Goal: Task Accomplishment & Management: Use online tool/utility

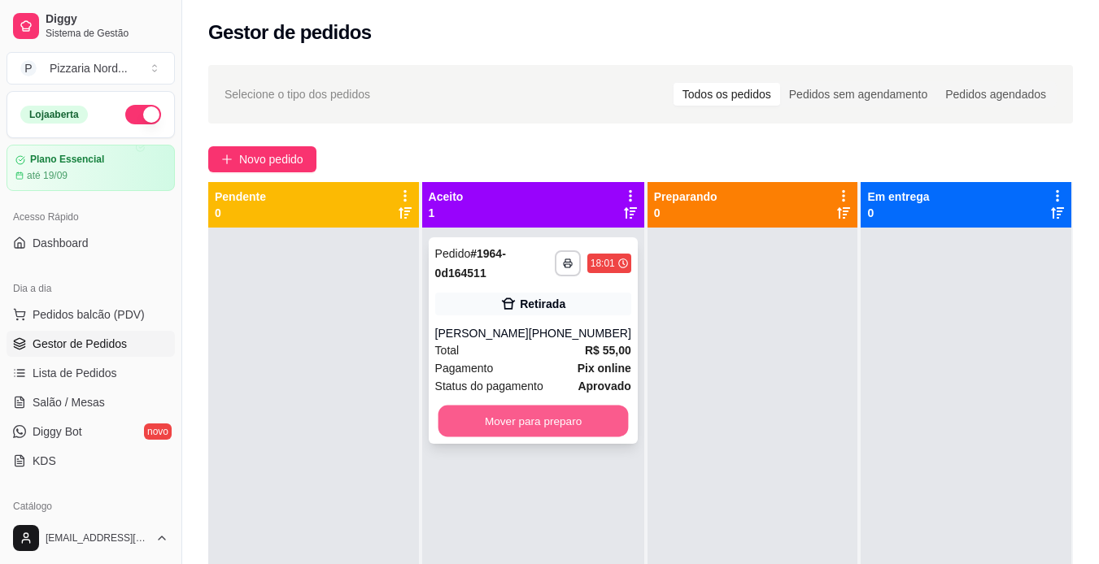
click at [580, 416] on button "Mover para preparo" at bounding box center [533, 422] width 190 height 32
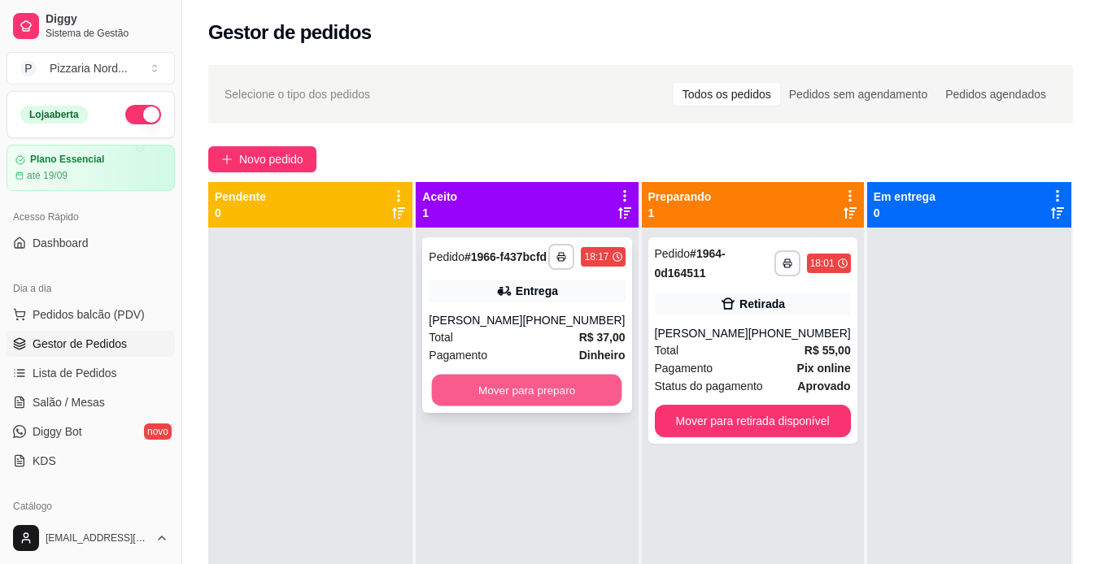
click at [533, 401] on button "Mover para preparo" at bounding box center [527, 391] width 190 height 32
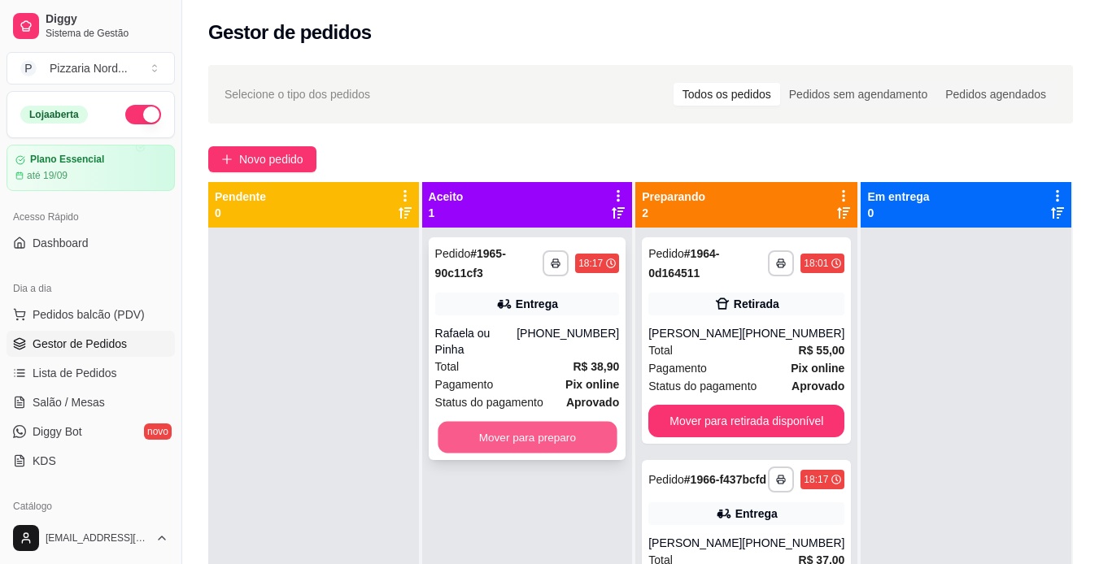
click at [530, 429] on button "Mover para preparo" at bounding box center [527, 438] width 179 height 32
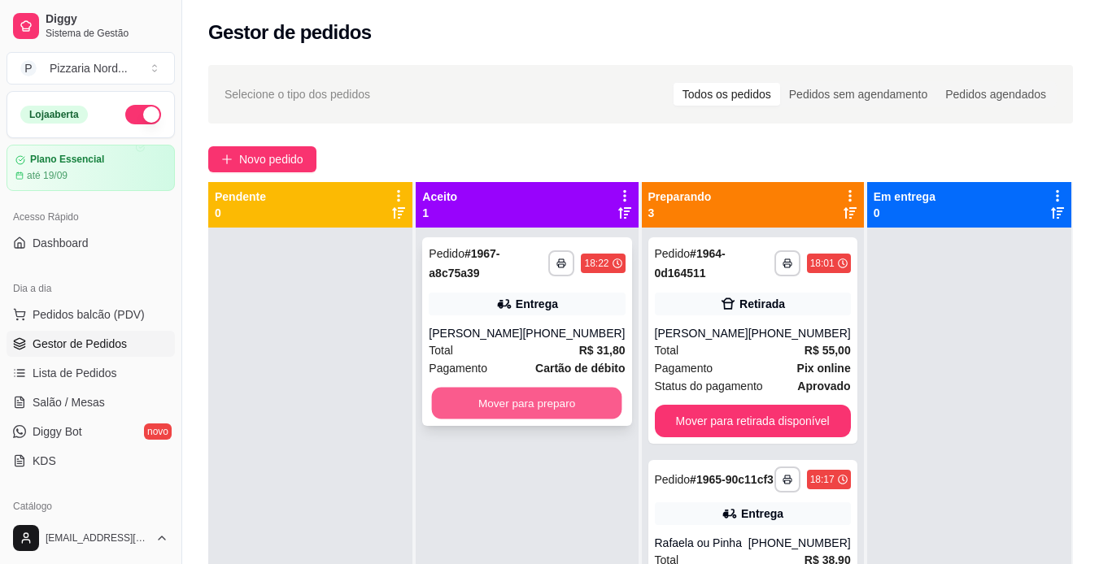
click at [520, 407] on button "Mover para preparo" at bounding box center [527, 404] width 190 height 32
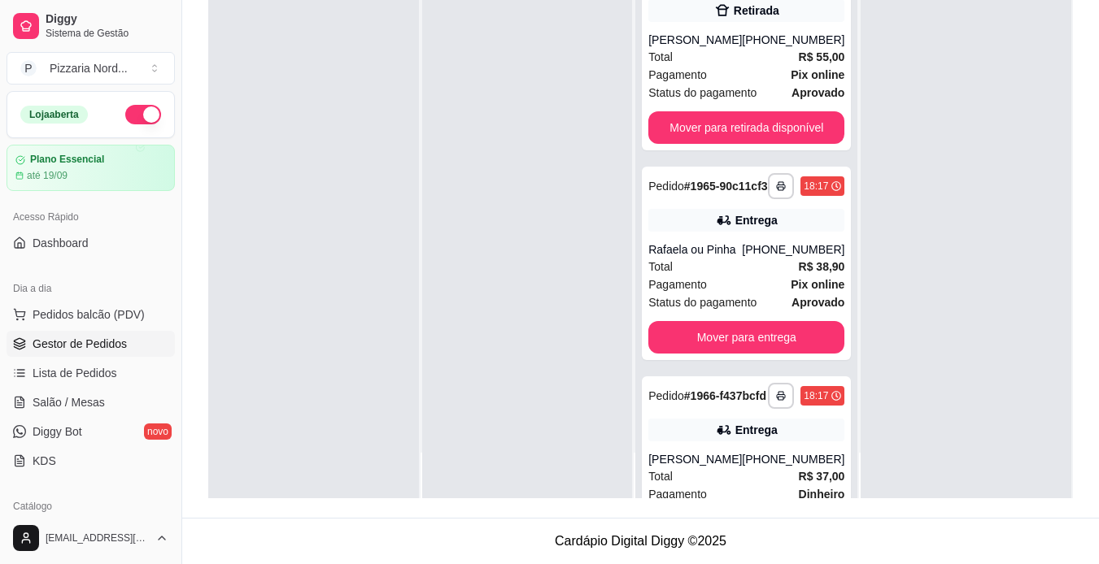
scroll to position [307, 0]
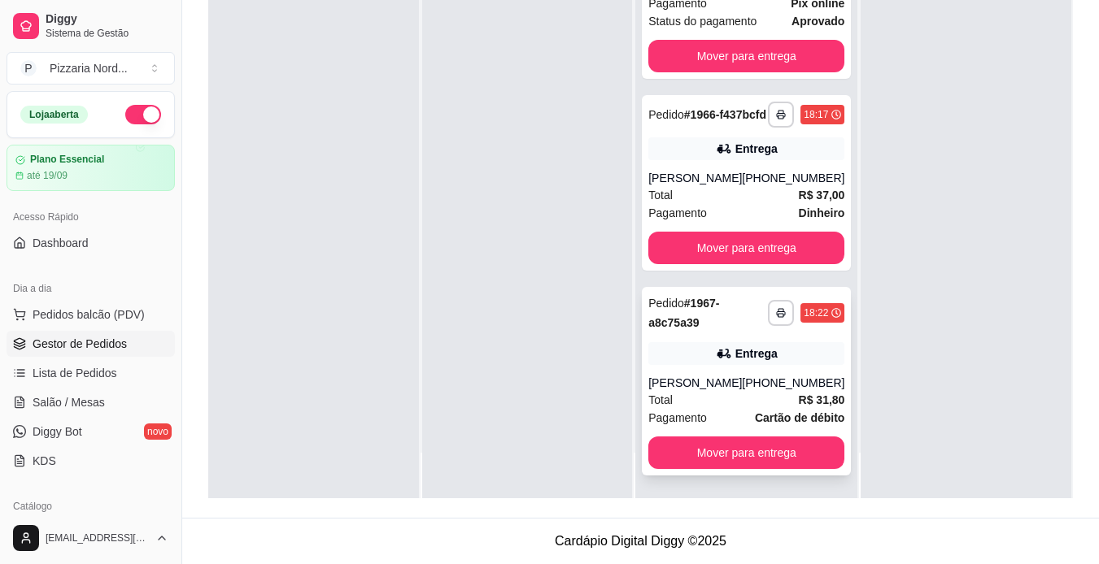
click at [752, 360] on div "Entrega" at bounding box center [756, 354] width 42 height 16
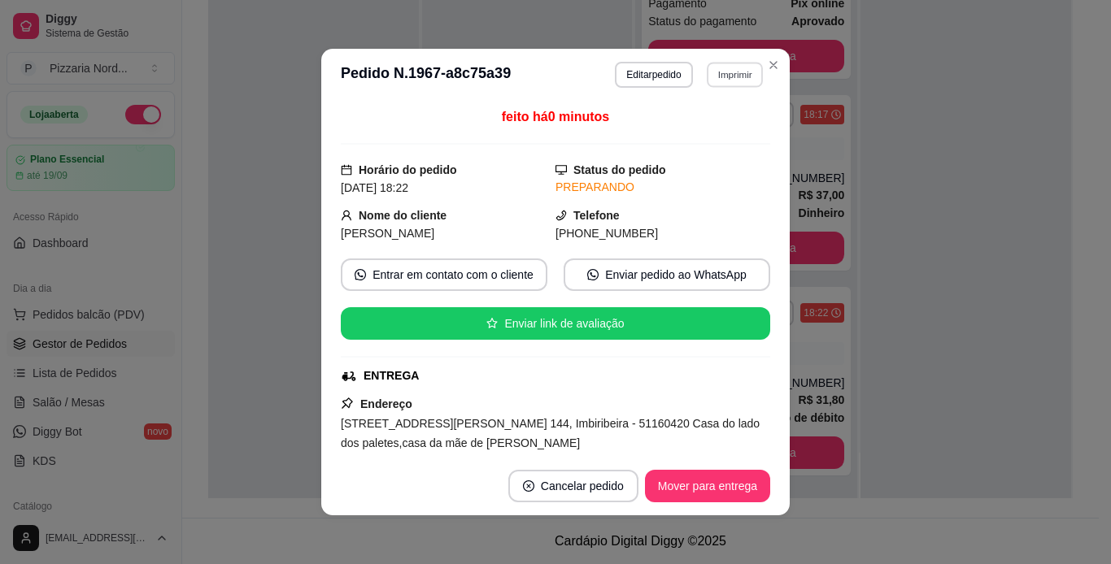
click at [728, 64] on button "Imprimir" at bounding box center [735, 74] width 56 height 25
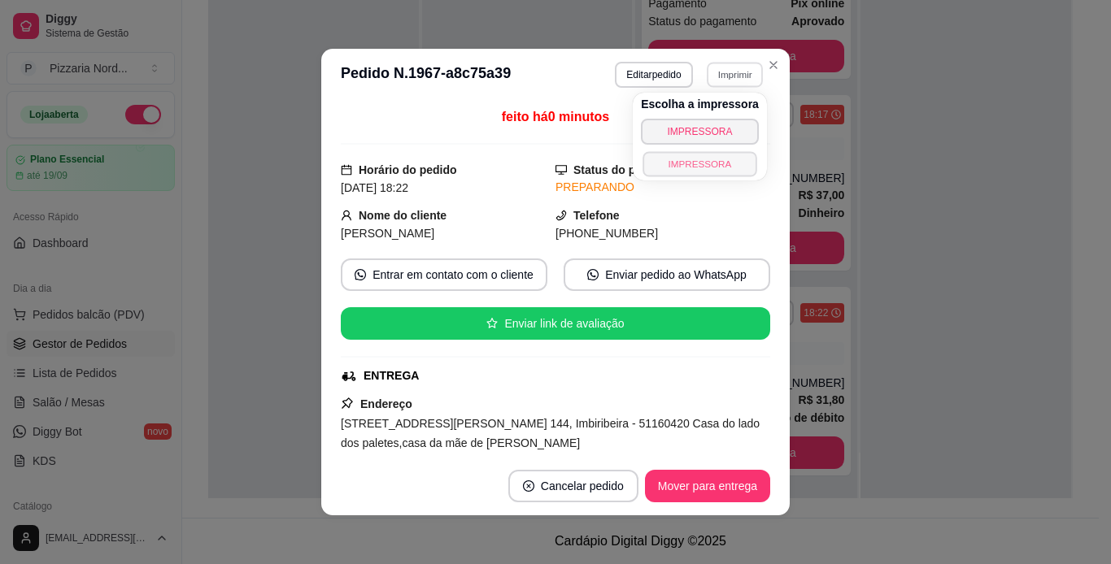
click at [716, 156] on button "IMPRESSORA" at bounding box center [699, 163] width 114 height 25
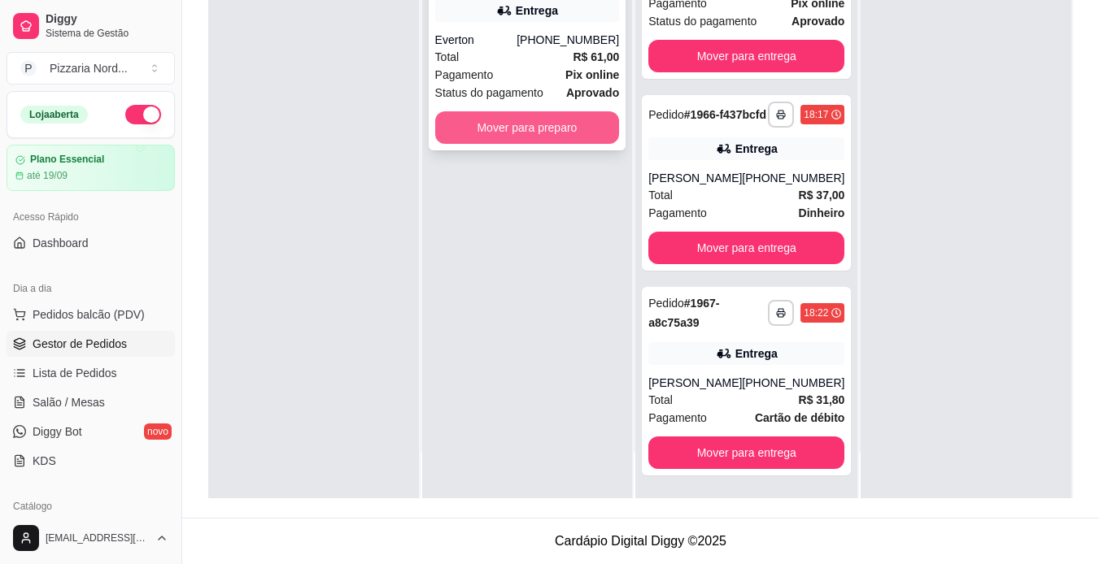
click at [513, 133] on button "Mover para preparo" at bounding box center [527, 127] width 185 height 33
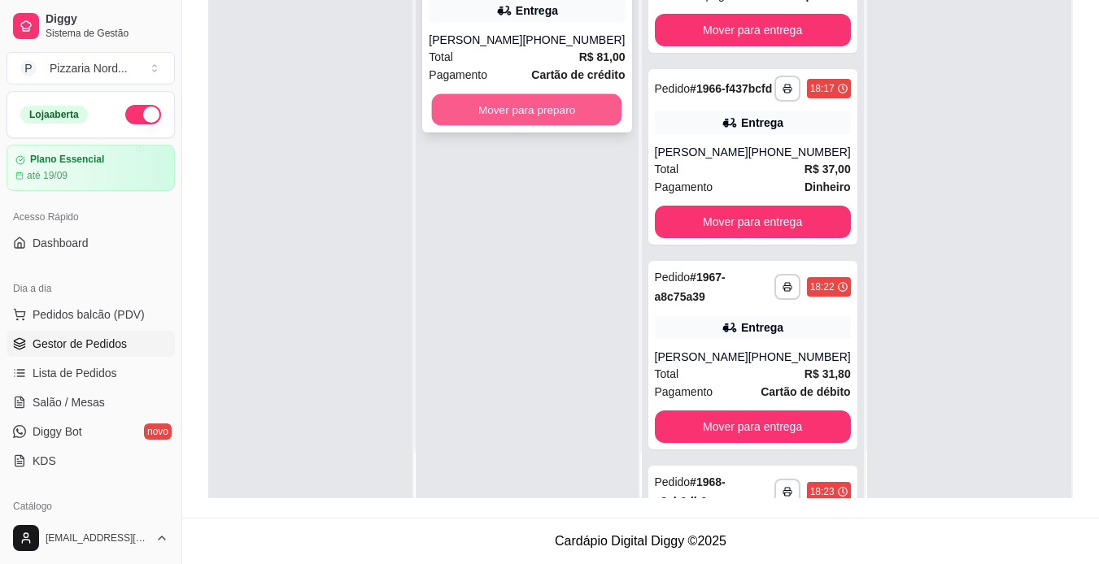
click at [509, 126] on button "Mover para preparo" at bounding box center [527, 110] width 190 height 32
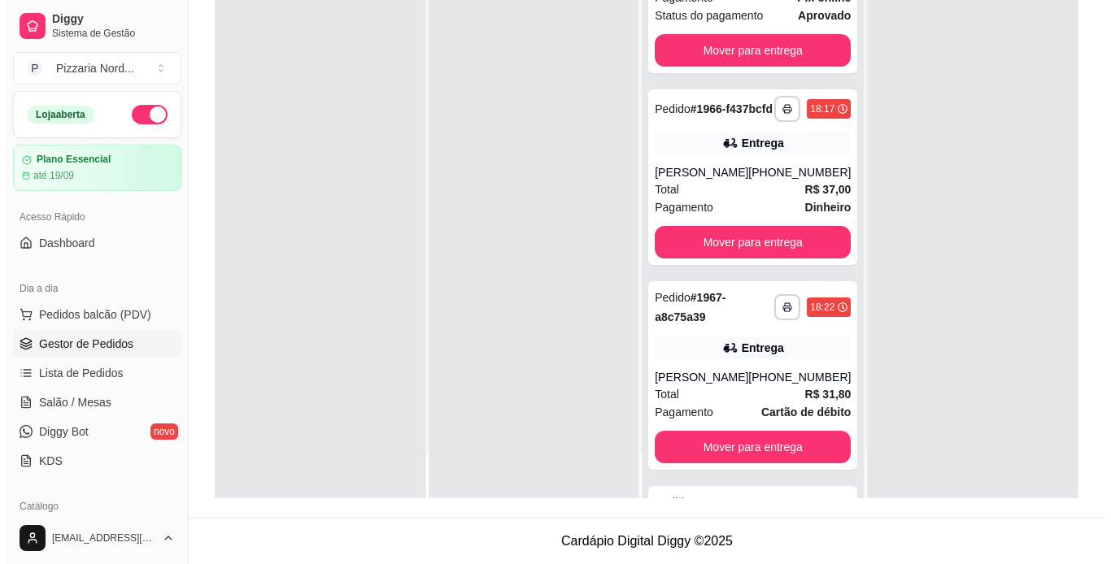
scroll to position [325, 0]
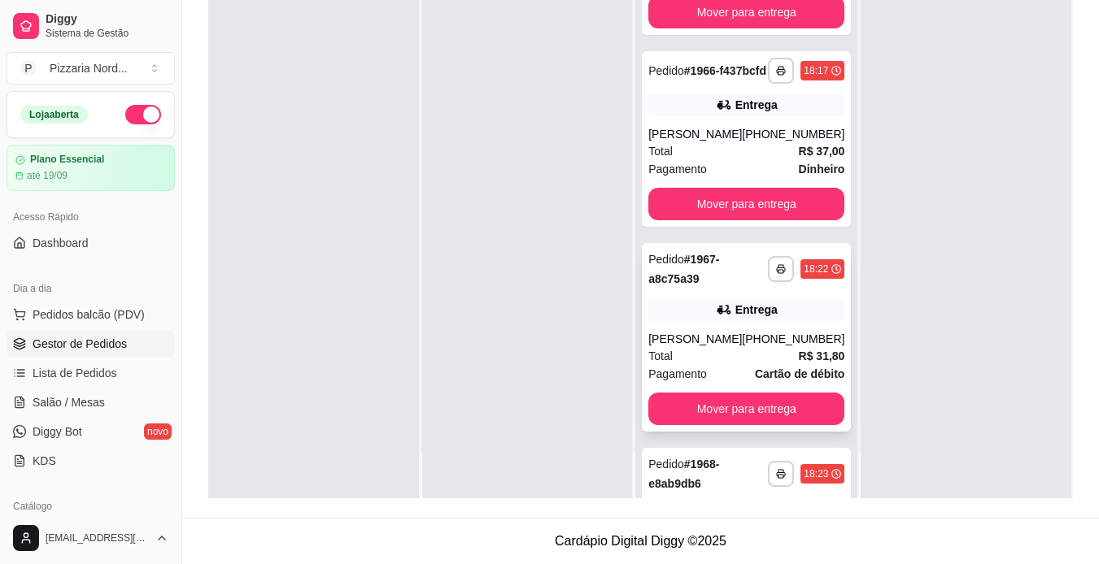
click at [721, 321] on div "Entrega" at bounding box center [746, 309] width 196 height 23
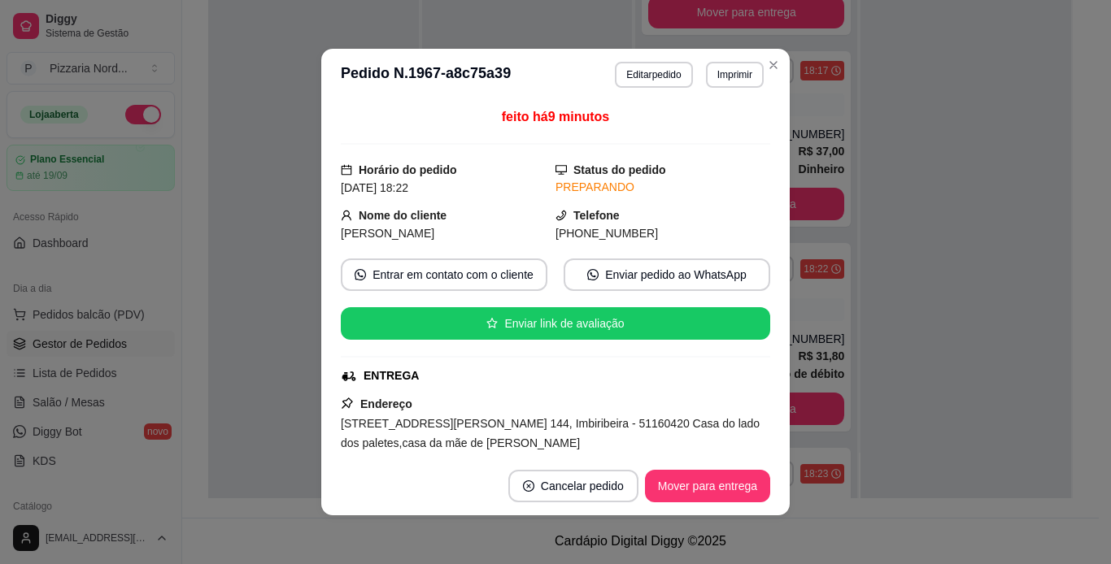
click at [764, 373] on div "feito há 9 minutos Horário do pedido [DATE] 18:22 Status do pedido PREPARANDO N…" at bounding box center [555, 278] width 429 height 343
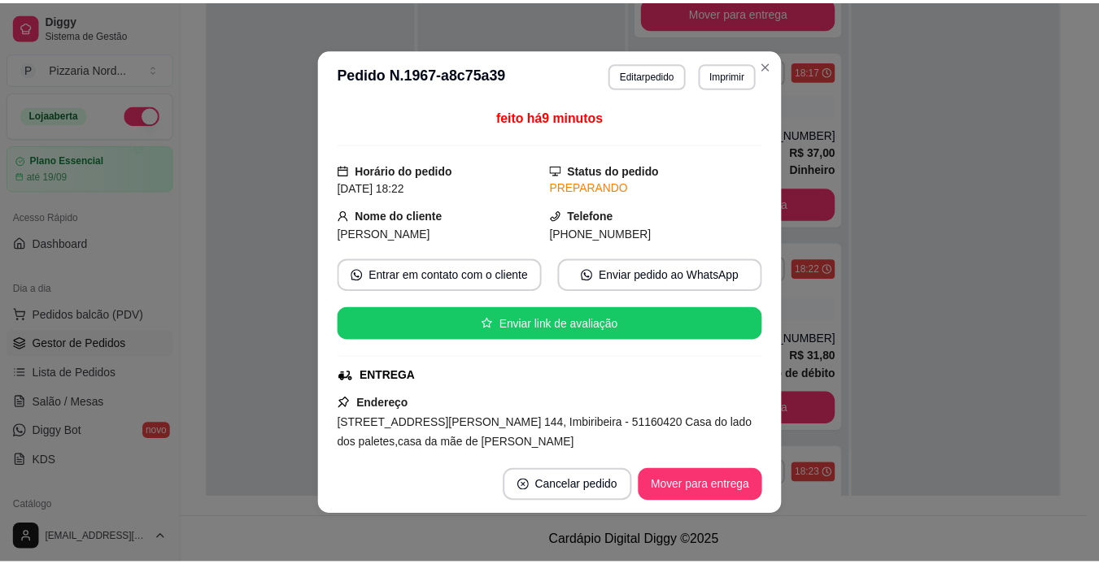
scroll to position [300, 0]
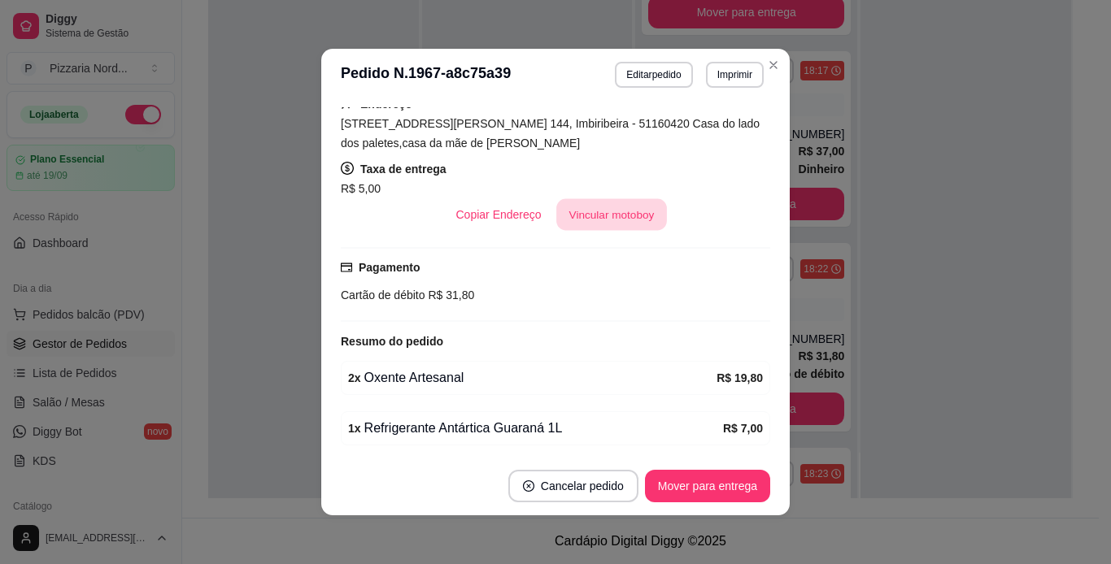
click at [631, 206] on button "Vincular motoboy" at bounding box center [611, 215] width 111 height 32
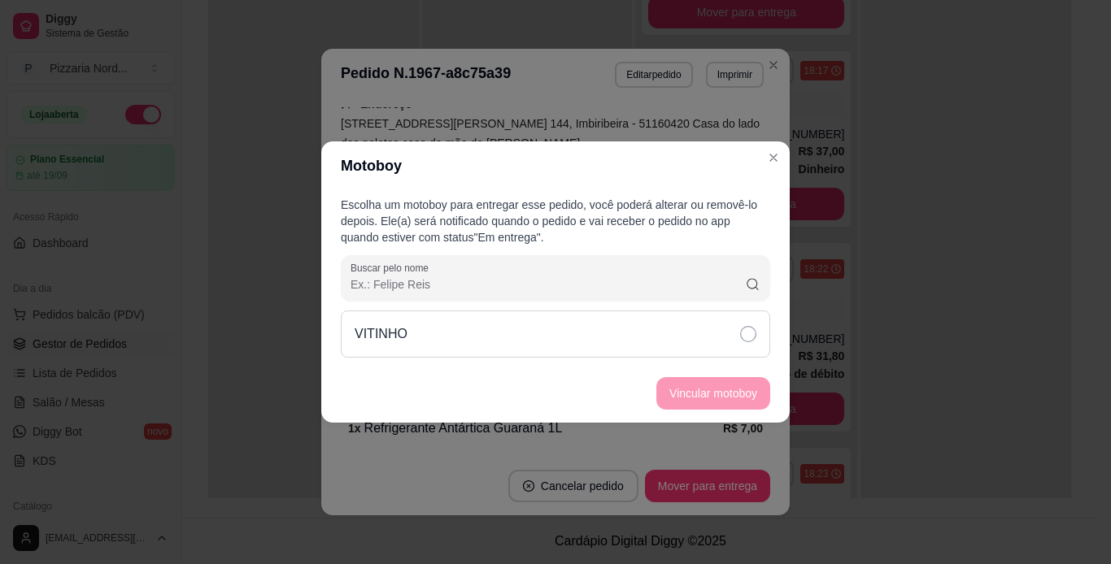
click at [650, 330] on div "VITINHO" at bounding box center [555, 334] width 429 height 47
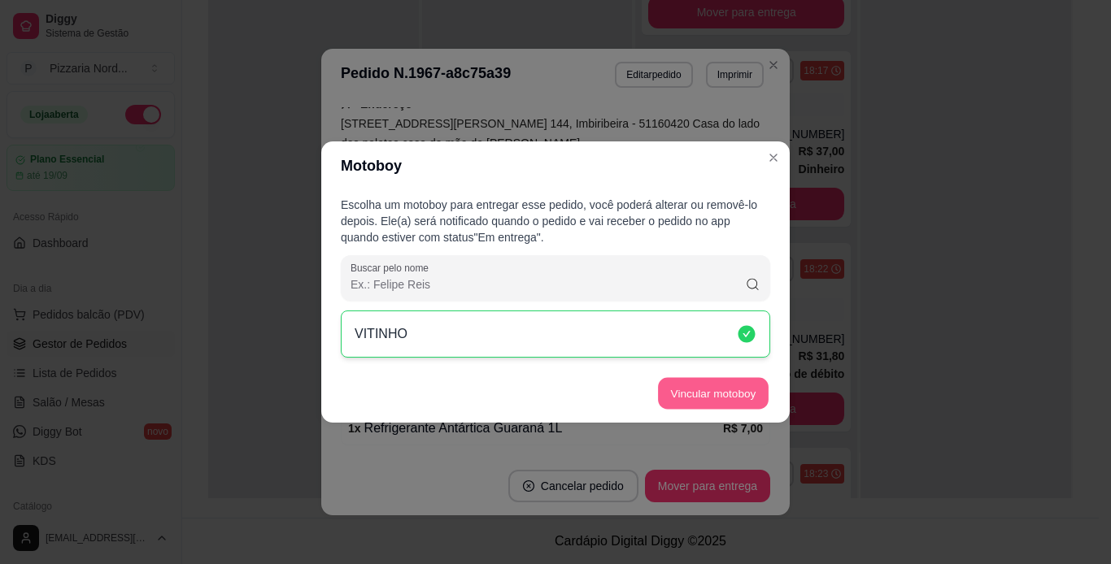
click at [727, 390] on button "Vincular motoboy" at bounding box center [713, 394] width 111 height 32
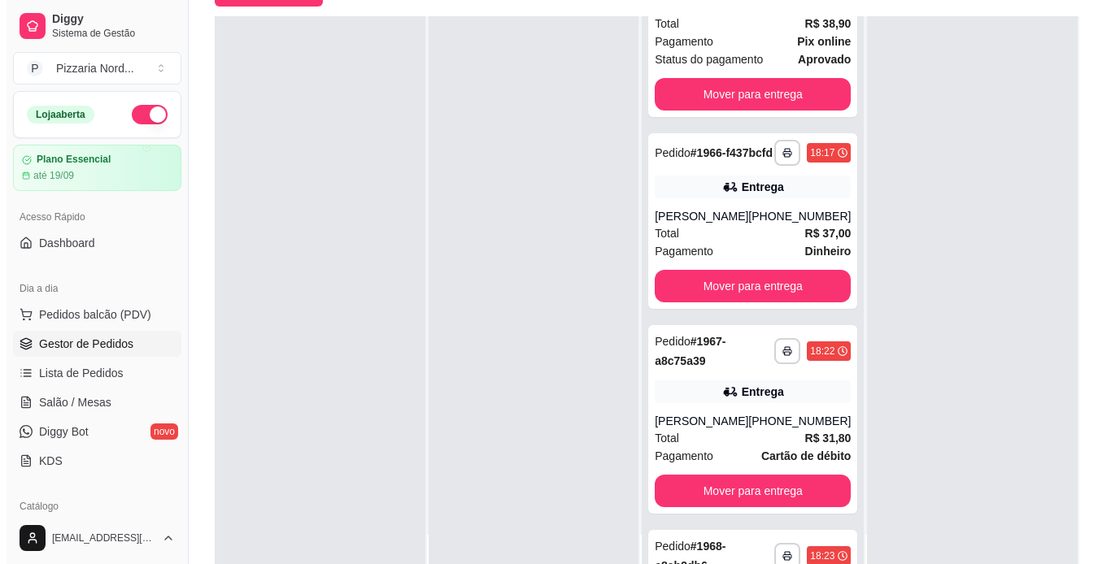
scroll to position [20, 0]
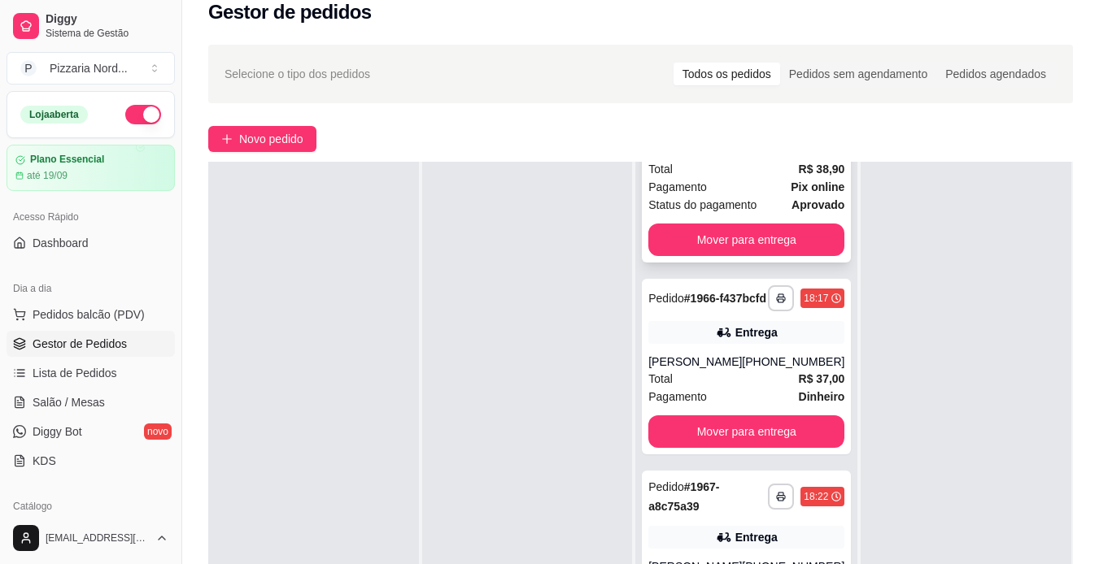
click at [751, 211] on span "Status do pagamento" at bounding box center [702, 205] width 108 height 18
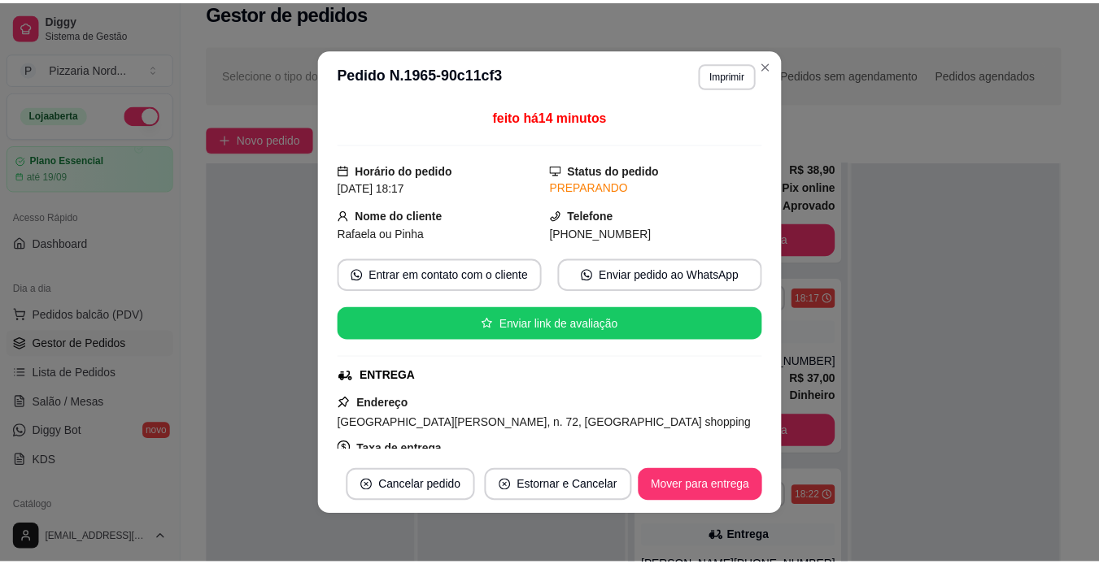
scroll to position [300, 0]
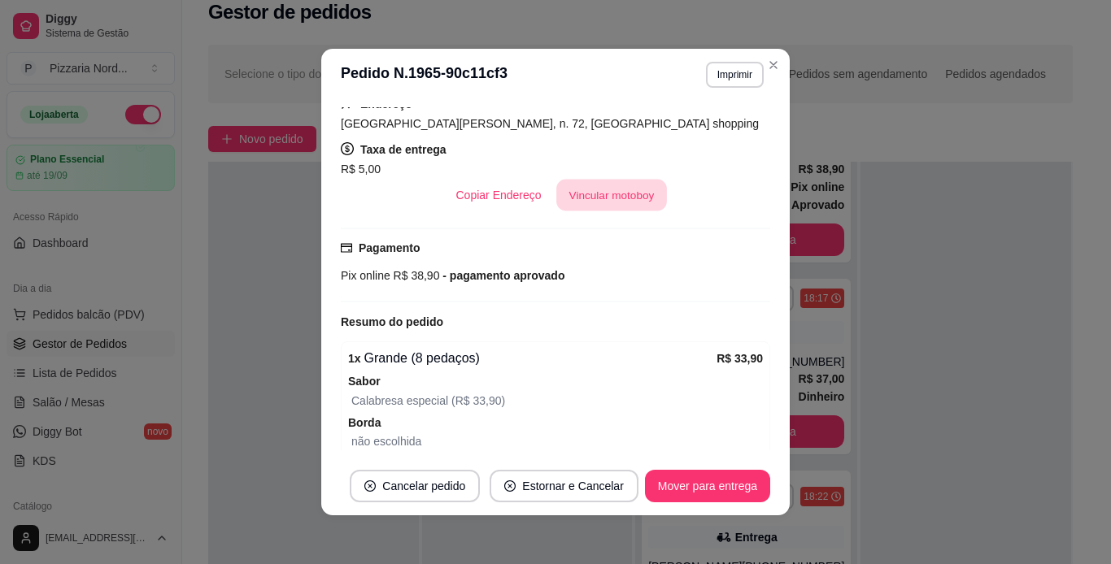
click at [620, 201] on button "Vincular motoboy" at bounding box center [611, 196] width 111 height 32
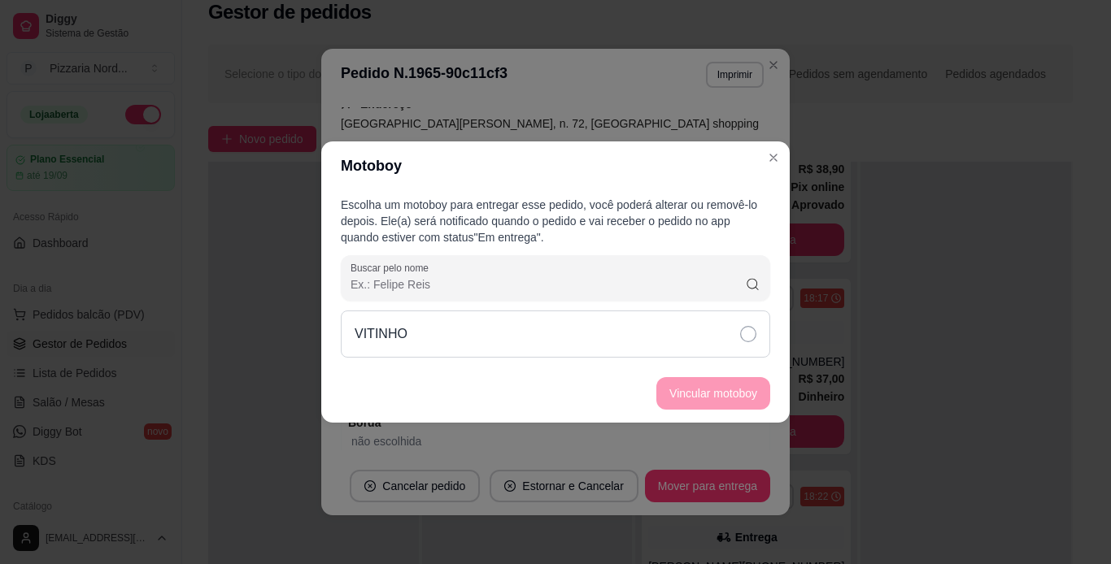
click at [651, 327] on div "VITINHO" at bounding box center [555, 334] width 429 height 47
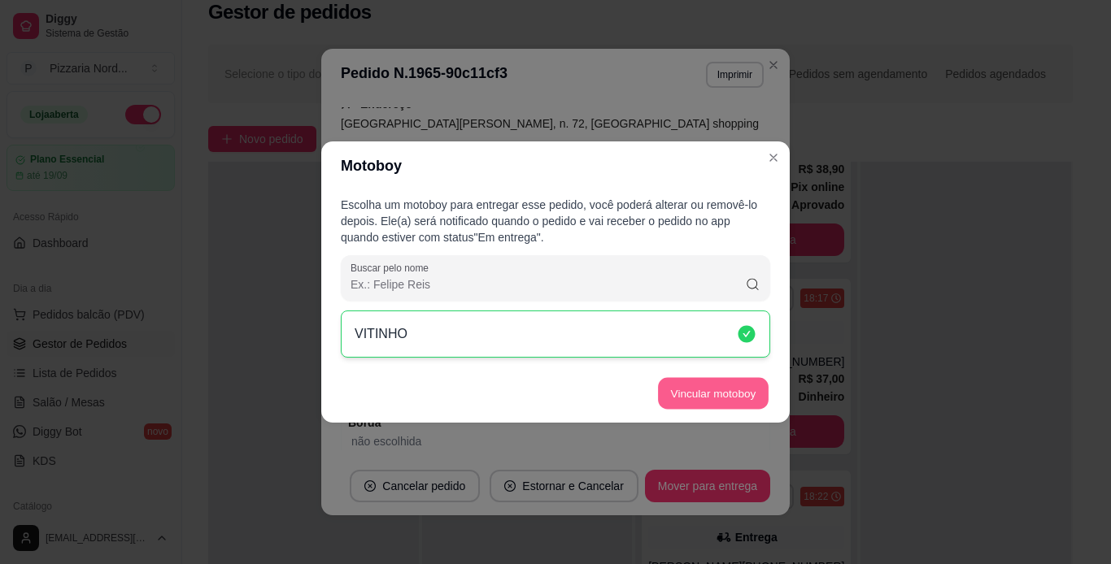
click at [719, 381] on button "Vincular motoboy" at bounding box center [713, 394] width 111 height 32
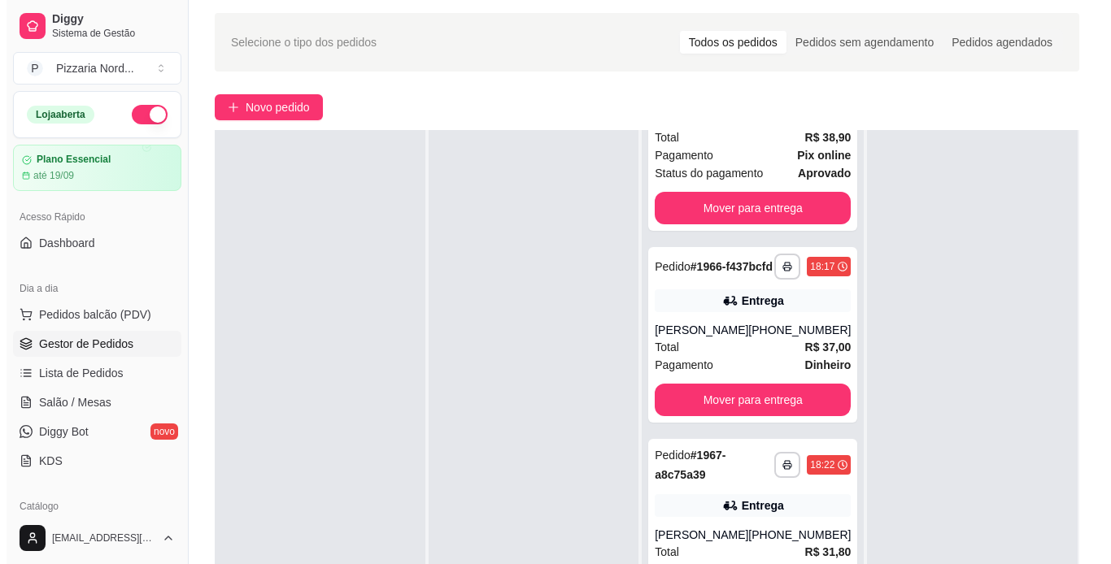
scroll to position [53, 0]
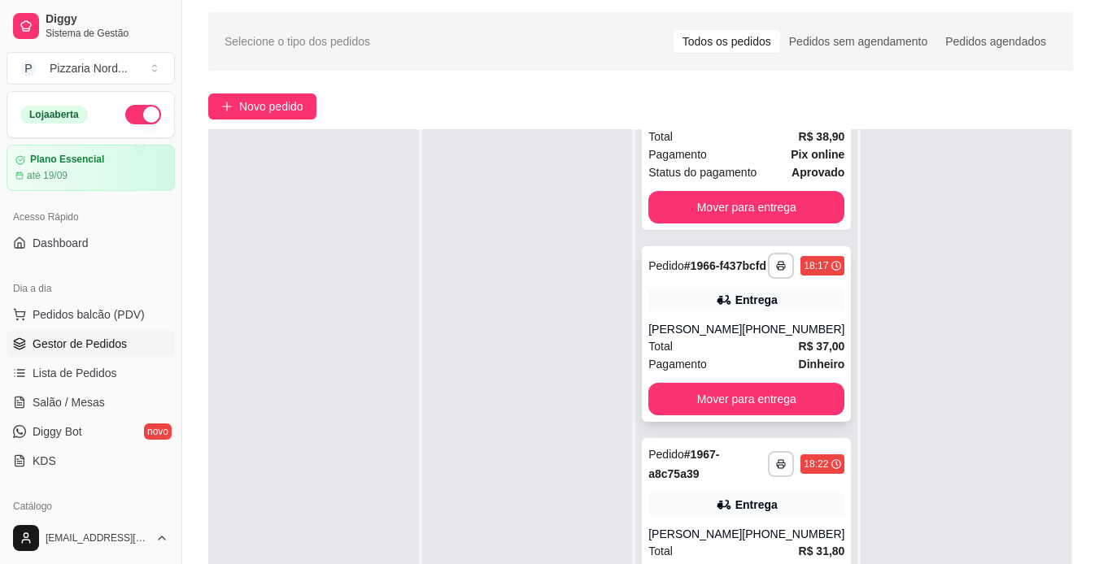
click at [779, 338] on div "[PHONE_NUMBER]" at bounding box center [793, 329] width 102 height 16
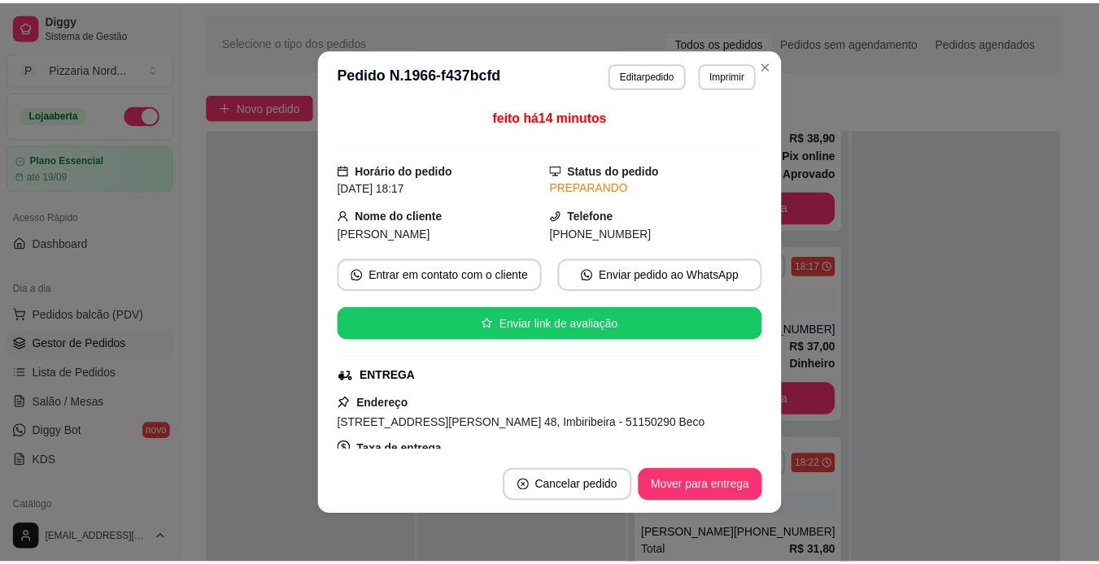
scroll to position [300, 0]
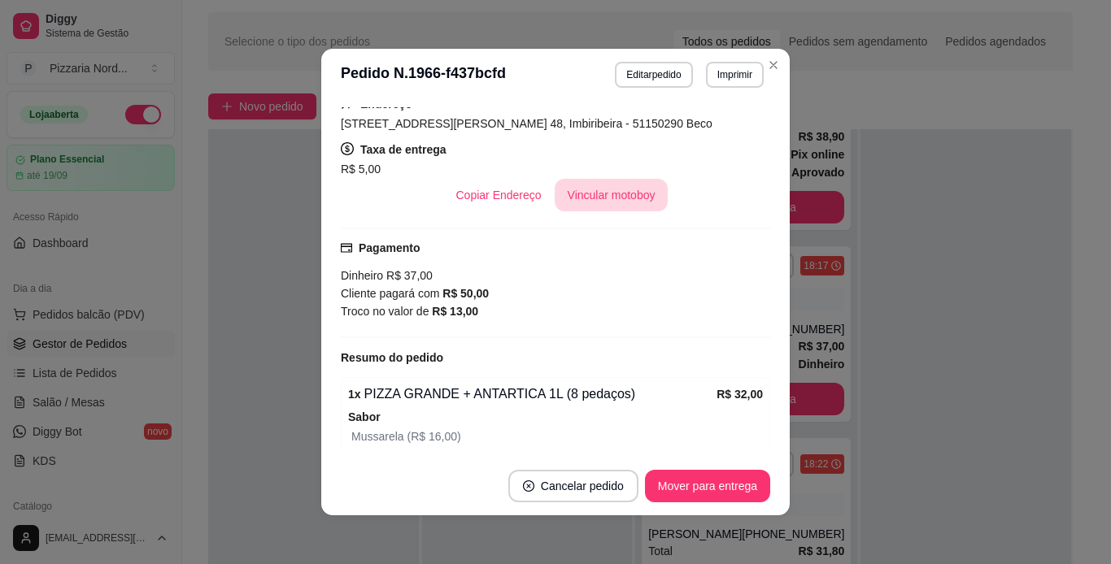
click at [623, 203] on button "Vincular motoboy" at bounding box center [612, 195] width 114 height 33
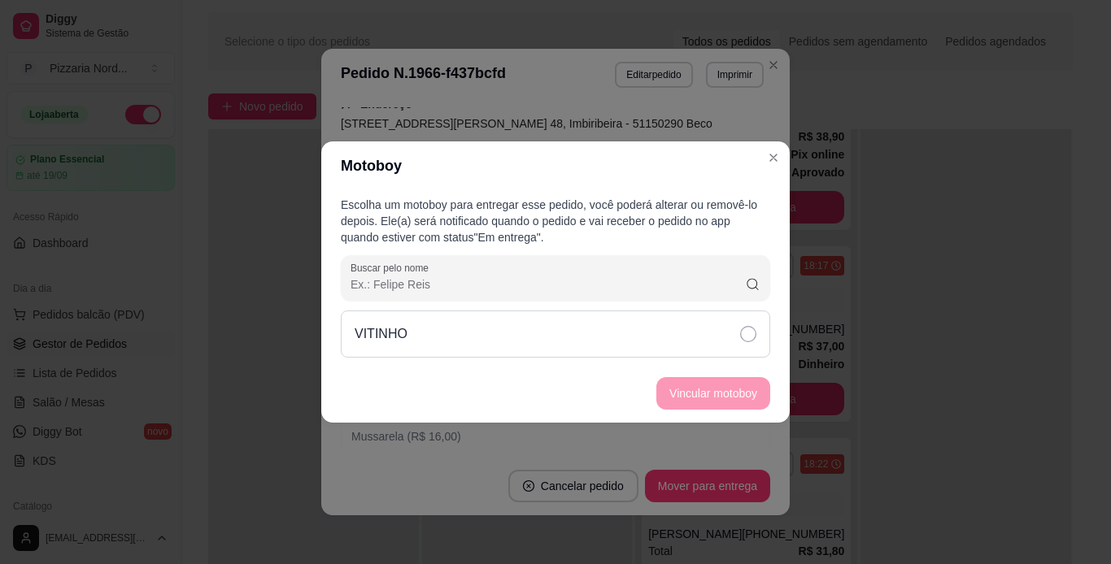
click at [579, 341] on div "VITINHO" at bounding box center [555, 334] width 429 height 47
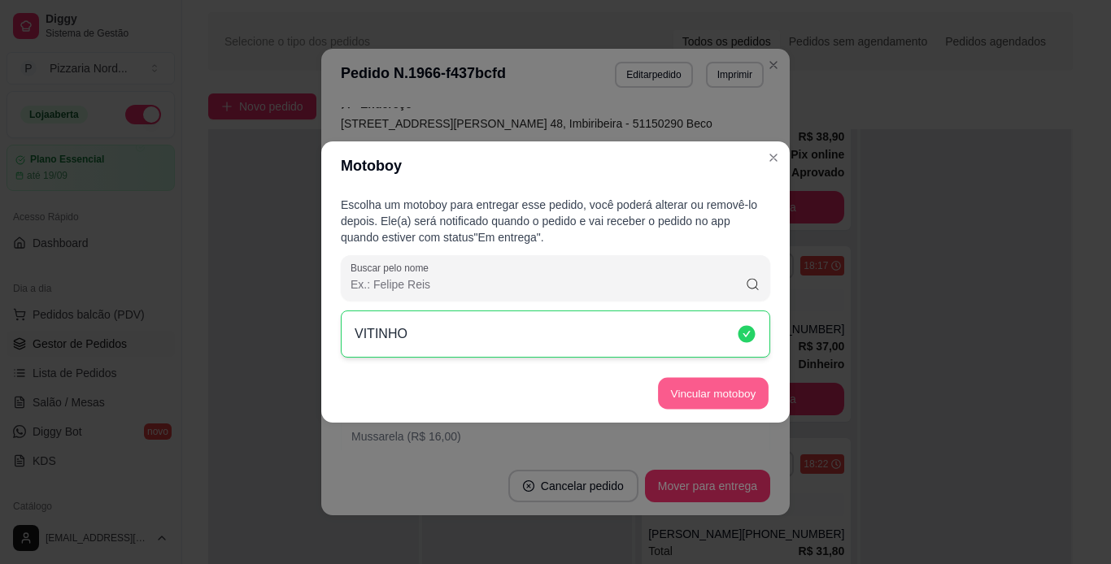
click at [712, 381] on button "Vincular motoboy" at bounding box center [713, 394] width 111 height 32
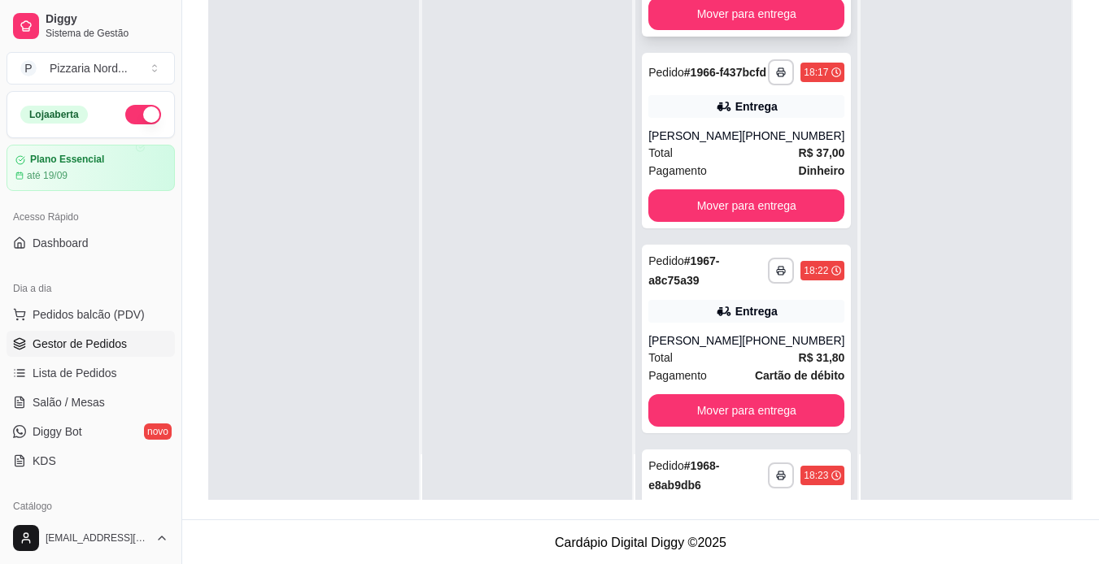
scroll to position [248, 0]
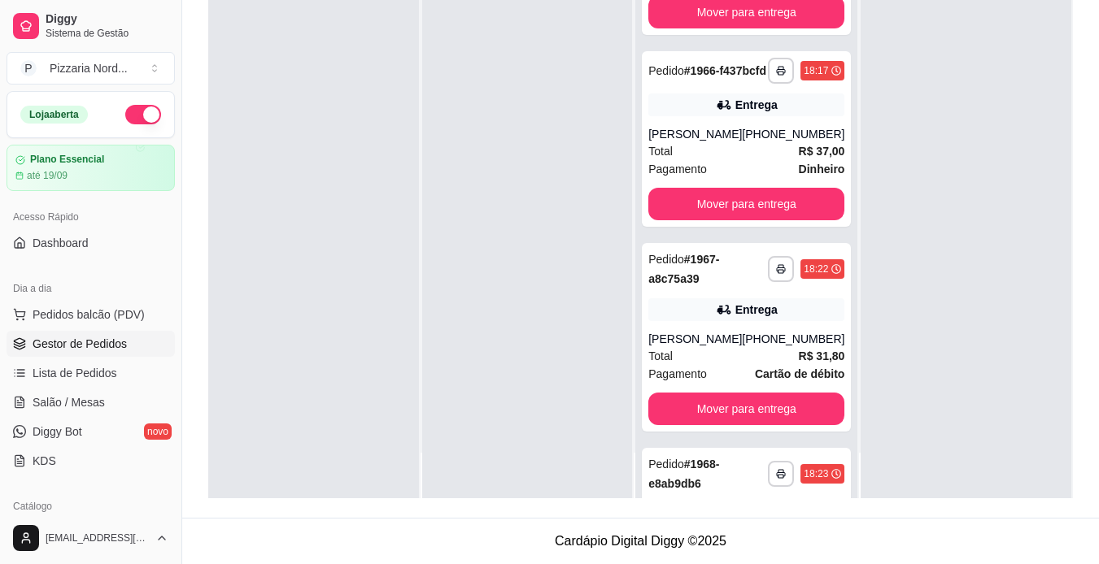
click at [848, 364] on div "**********" at bounding box center [747, 194] width 224 height 610
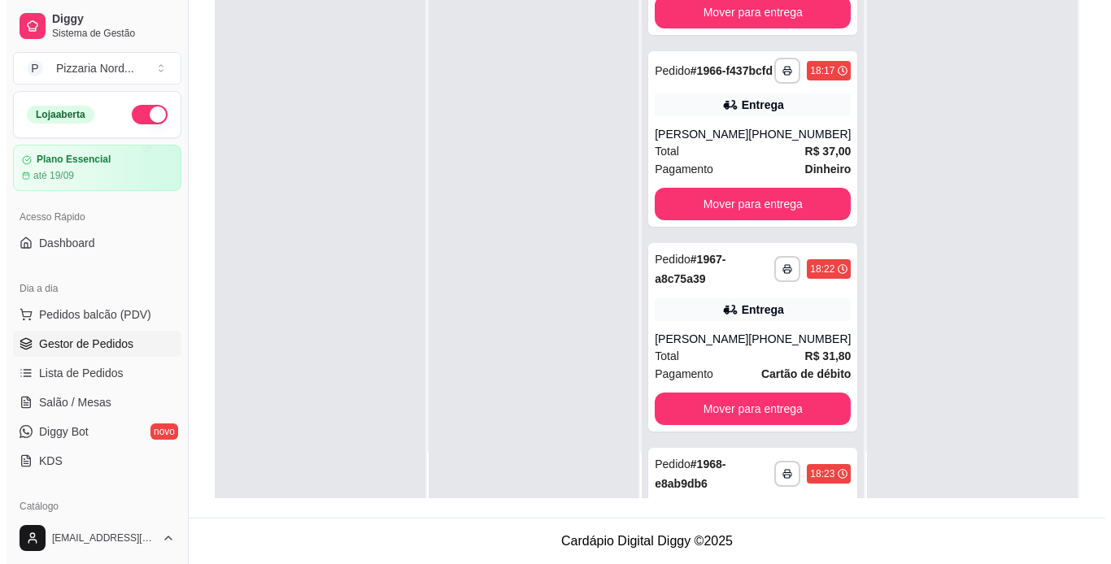
scroll to position [768, 0]
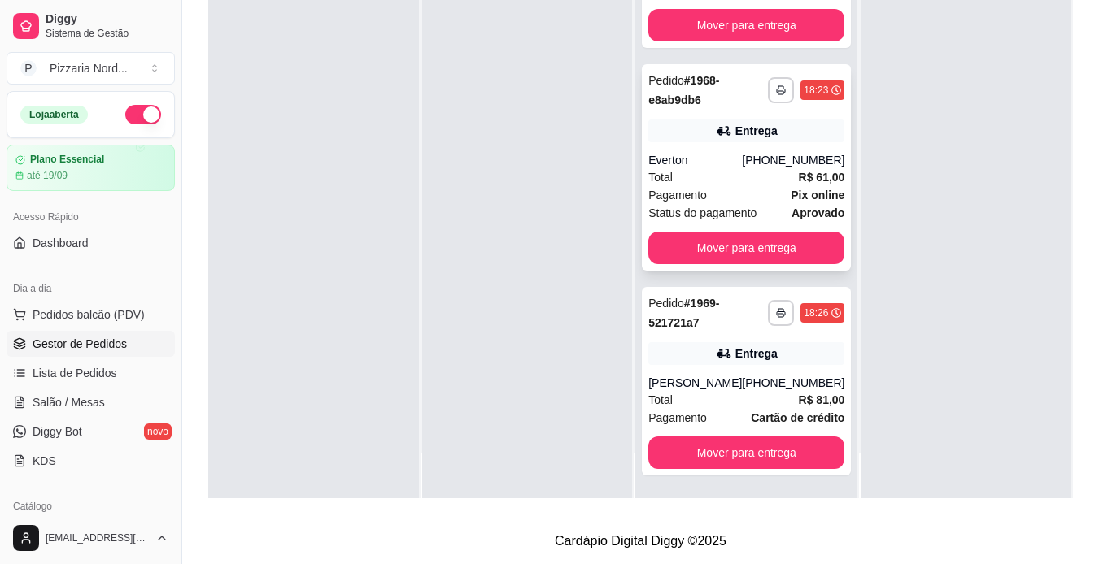
click at [771, 152] on div "[PHONE_NUMBER]" at bounding box center [793, 160] width 102 height 16
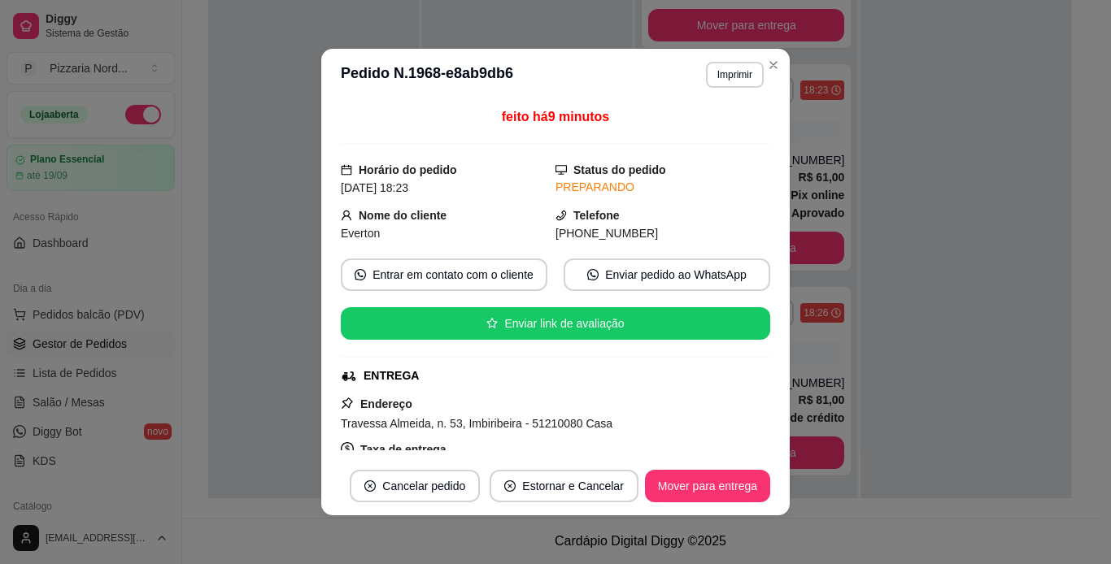
scroll to position [300, 0]
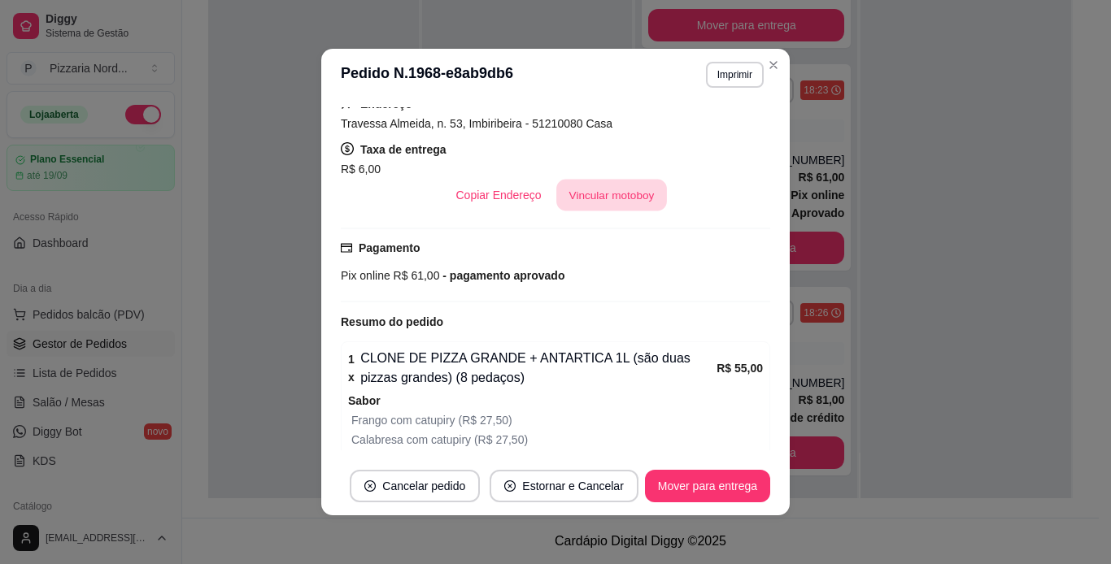
click at [647, 191] on button "Vincular motoboy" at bounding box center [611, 196] width 111 height 32
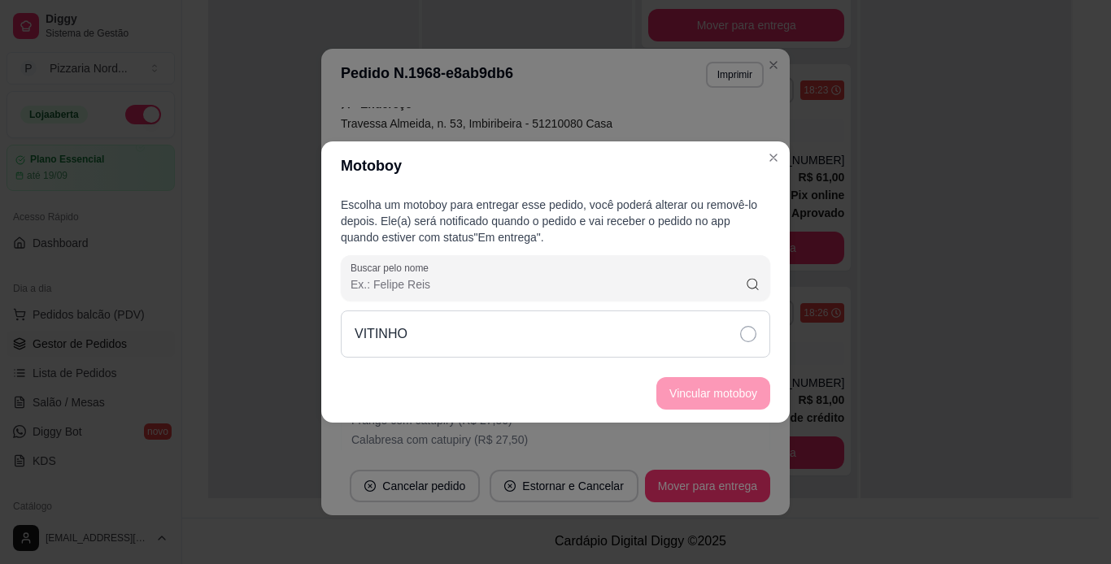
click at [680, 347] on div "VITINHO" at bounding box center [555, 334] width 429 height 47
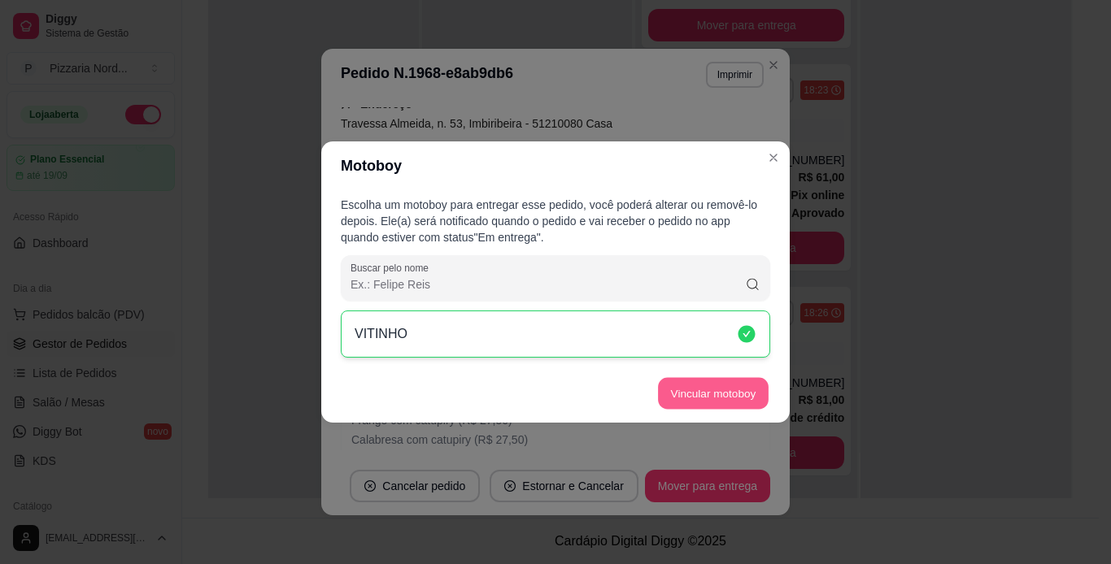
click at [729, 386] on button "Vincular motoboy" at bounding box center [713, 394] width 111 height 32
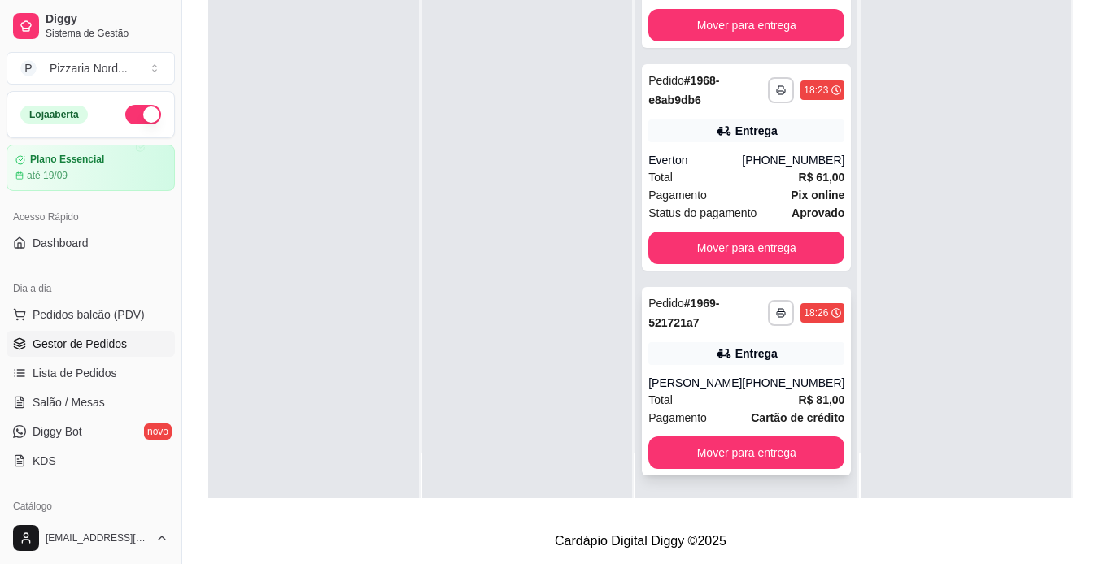
click at [773, 298] on div "**********" at bounding box center [746, 313] width 196 height 39
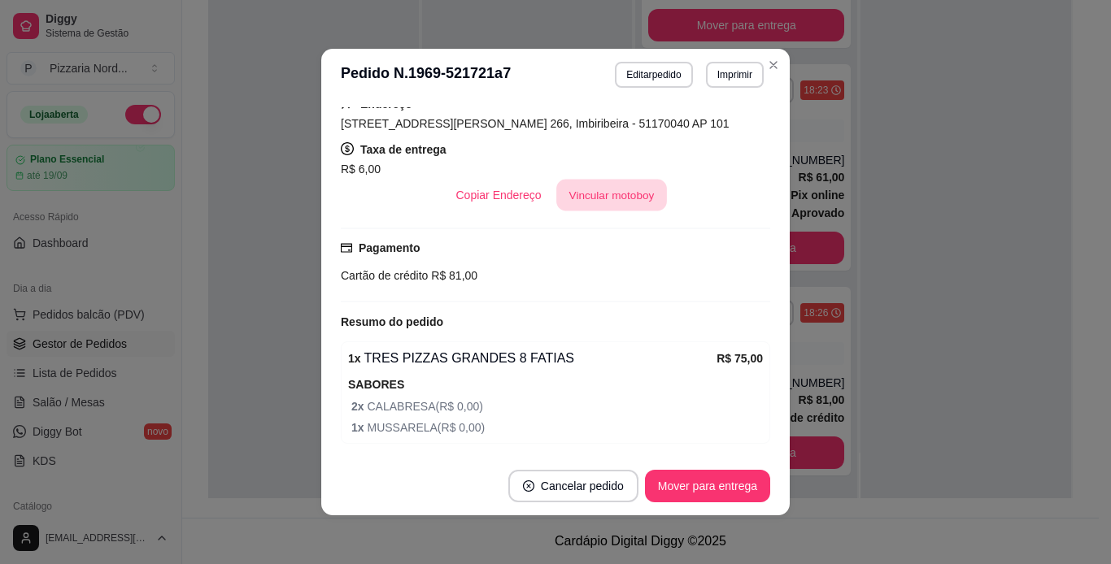
click at [630, 191] on button "Vincular motoboy" at bounding box center [611, 196] width 111 height 32
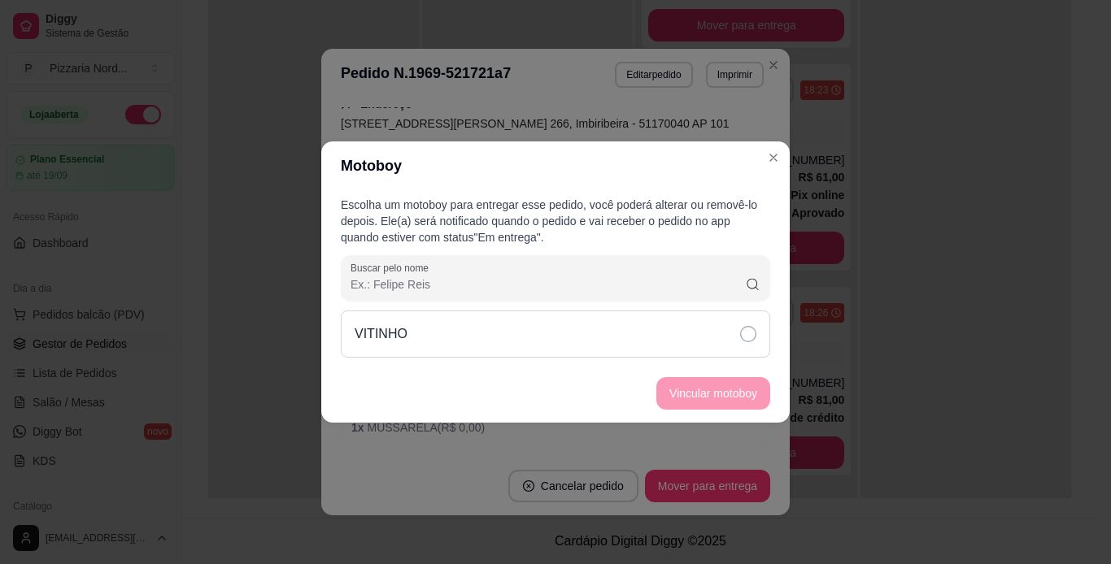
click at [651, 320] on div "VITINHO" at bounding box center [555, 334] width 429 height 47
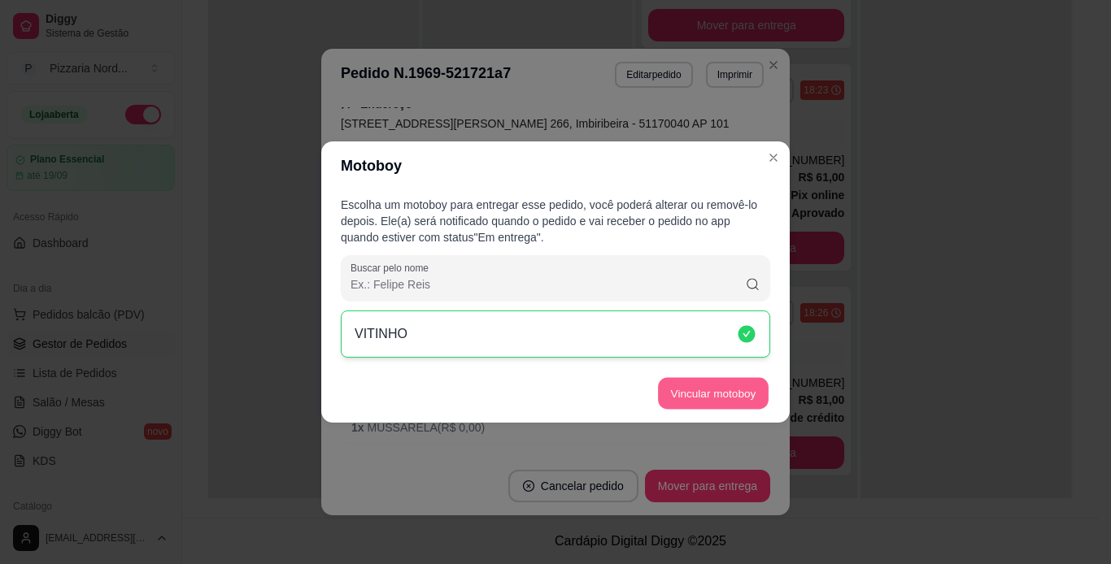
click at [728, 390] on button "Vincular motoboy" at bounding box center [713, 394] width 111 height 32
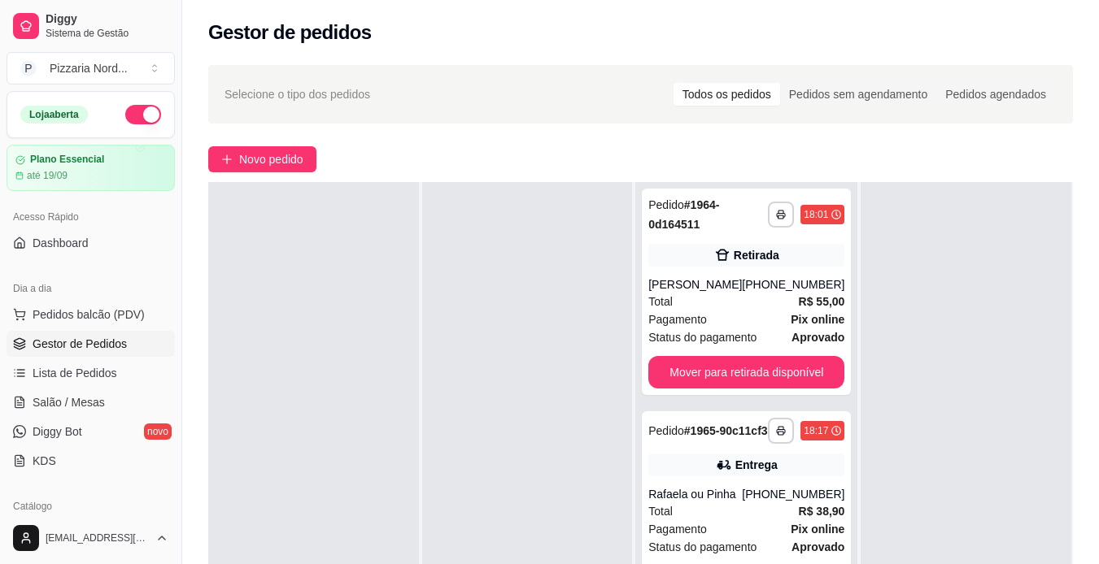
scroll to position [0, 0]
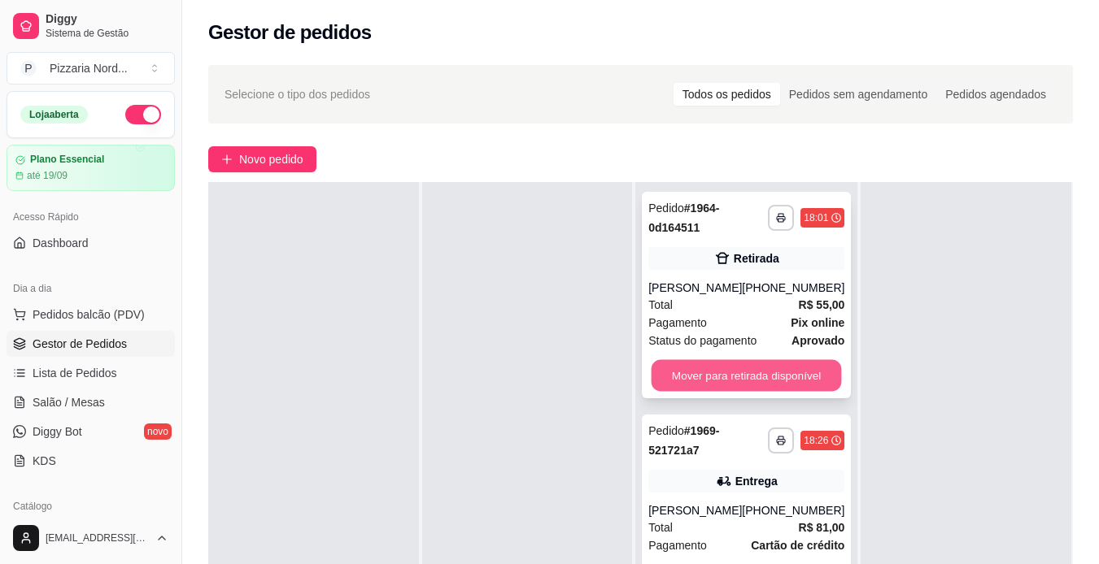
click at [794, 372] on button "Mover para retirada disponível" at bounding box center [746, 376] width 190 height 32
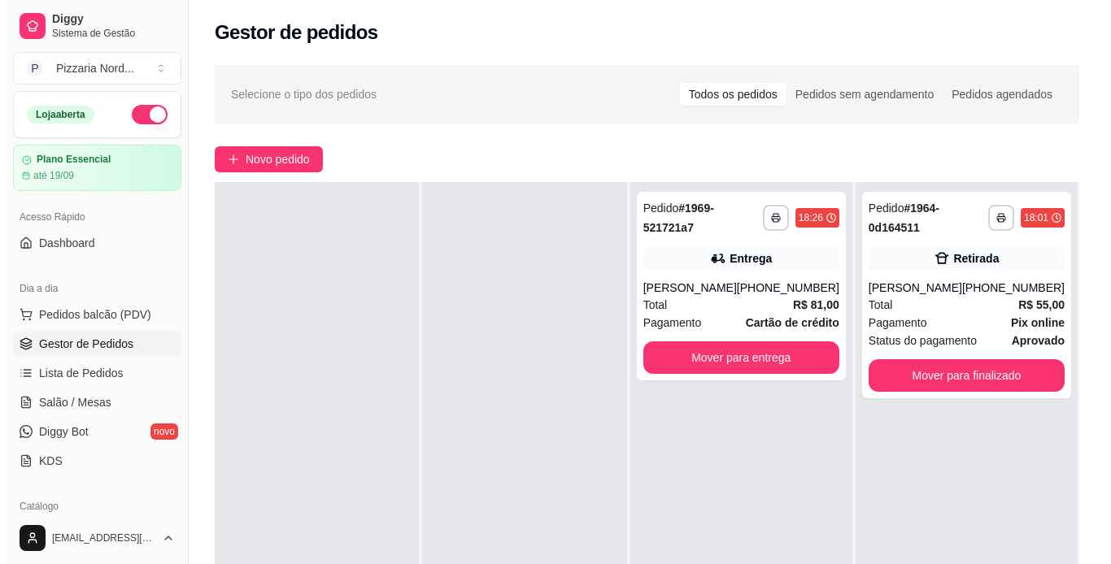
scroll to position [13, 0]
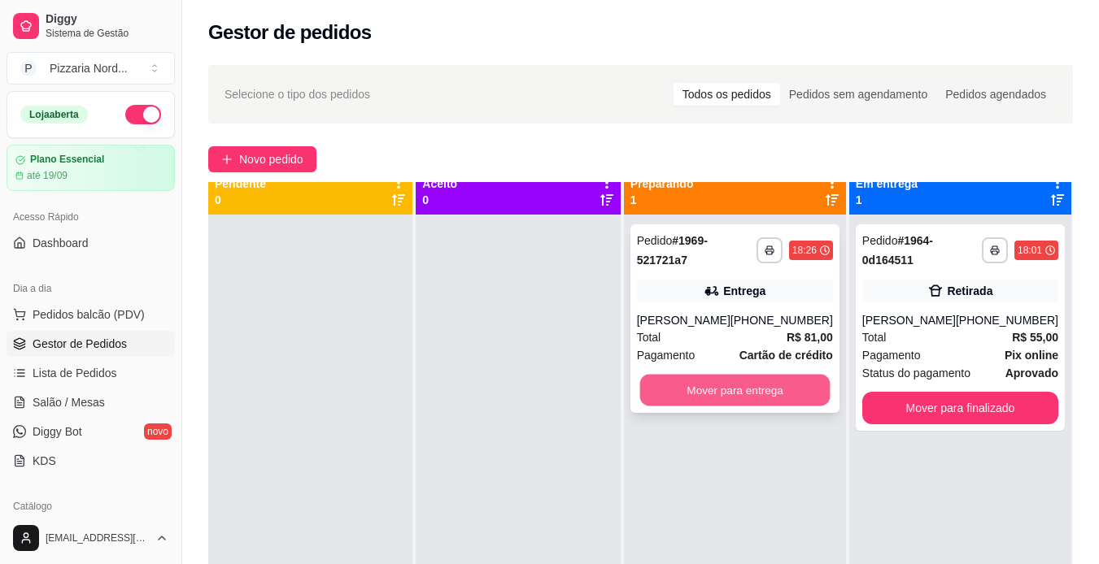
click at [745, 405] on button "Mover para entrega" at bounding box center [734, 391] width 190 height 32
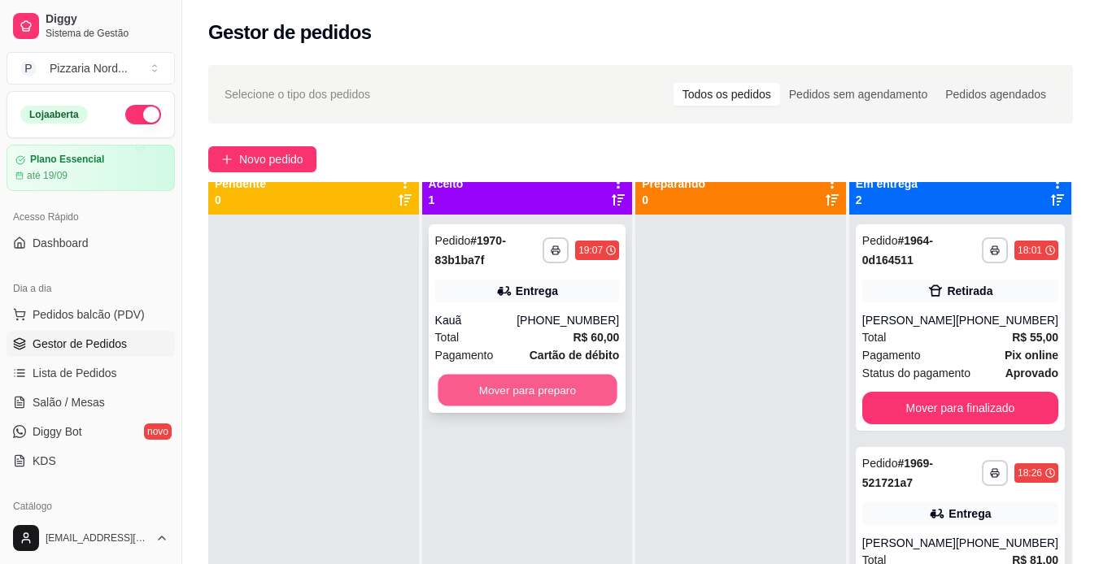
click at [543, 389] on button "Mover para preparo" at bounding box center [527, 391] width 179 height 32
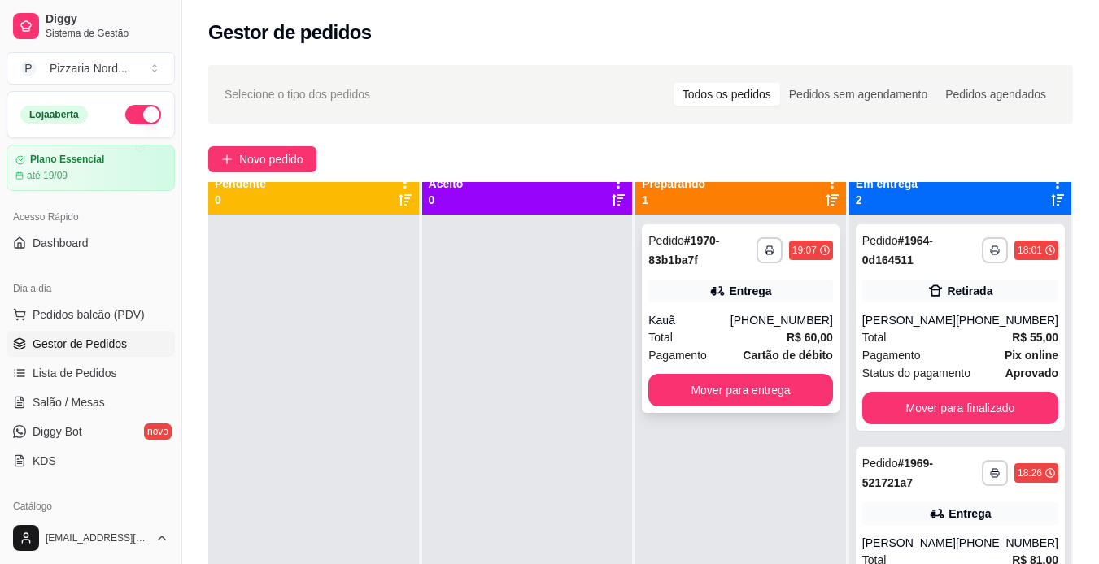
click at [722, 278] on div "**********" at bounding box center [741, 318] width 198 height 189
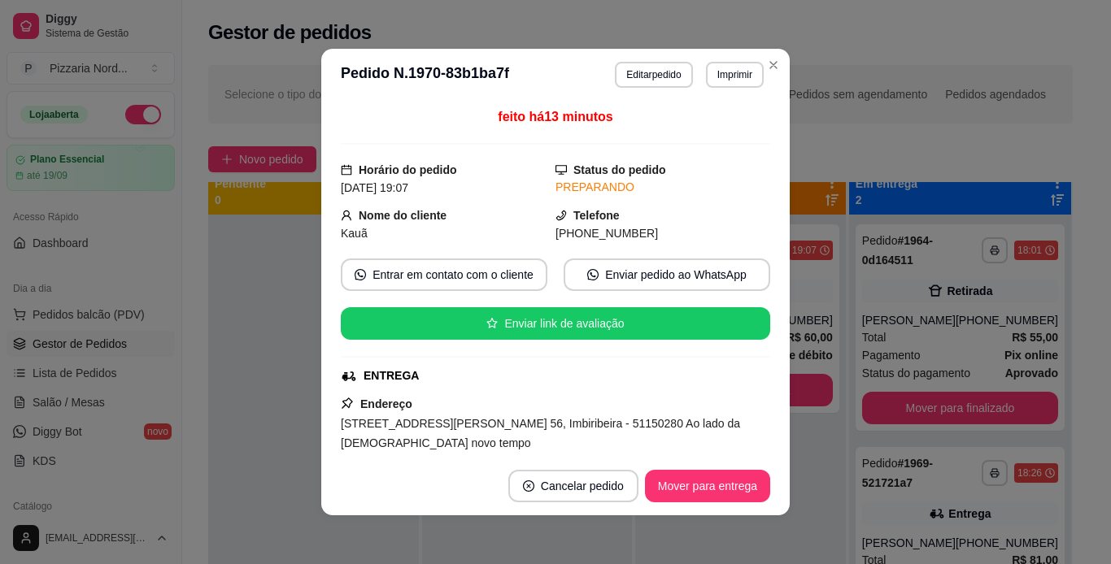
scroll to position [300, 0]
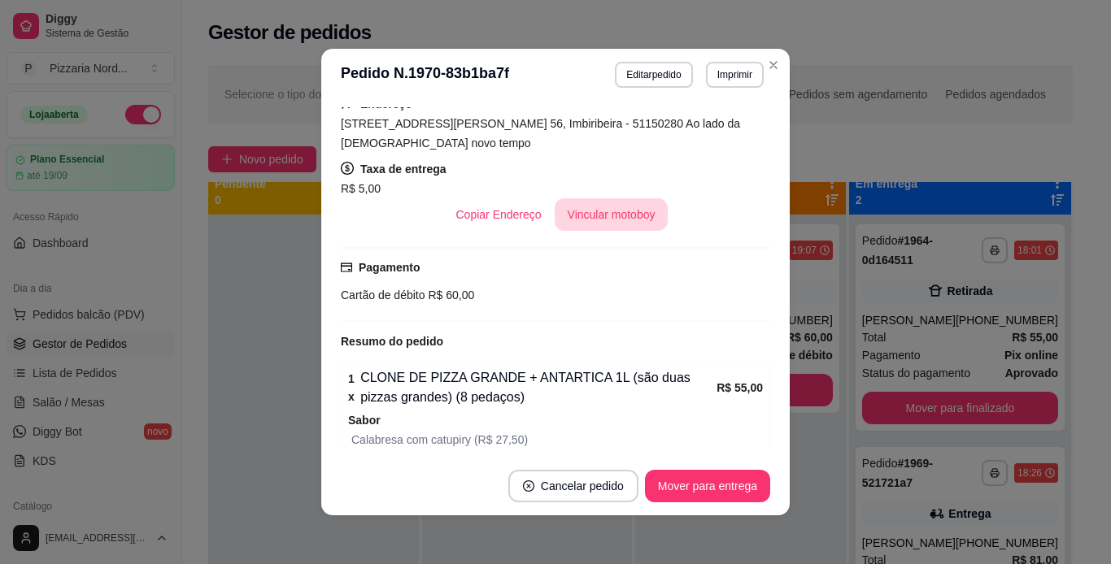
click at [629, 216] on button "Vincular motoboy" at bounding box center [612, 214] width 114 height 33
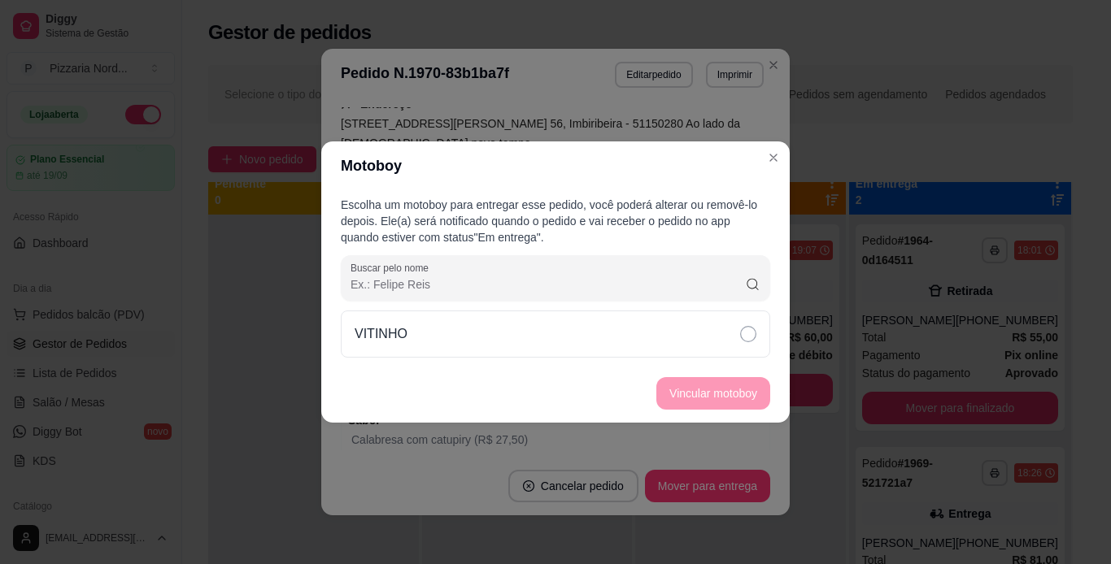
click at [625, 359] on div "Escolha um motoboy para entregar esse pedido, você poderá alterar ou removê-lo …" at bounding box center [555, 277] width 468 height 174
click at [709, 338] on div "VITINHO" at bounding box center [555, 334] width 429 height 47
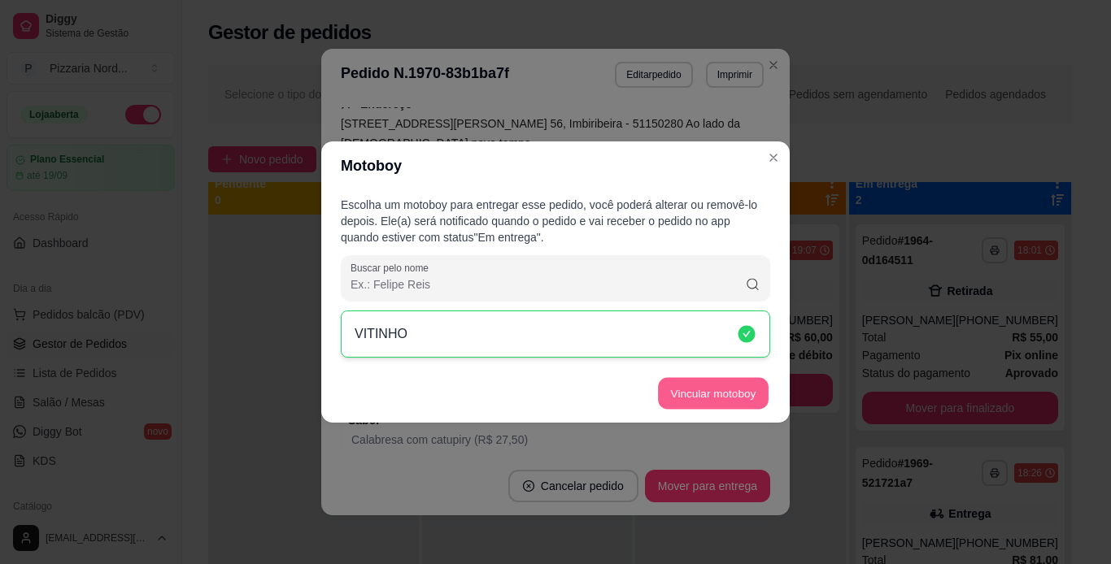
click at [743, 385] on button "Vincular motoboy" at bounding box center [713, 394] width 111 height 32
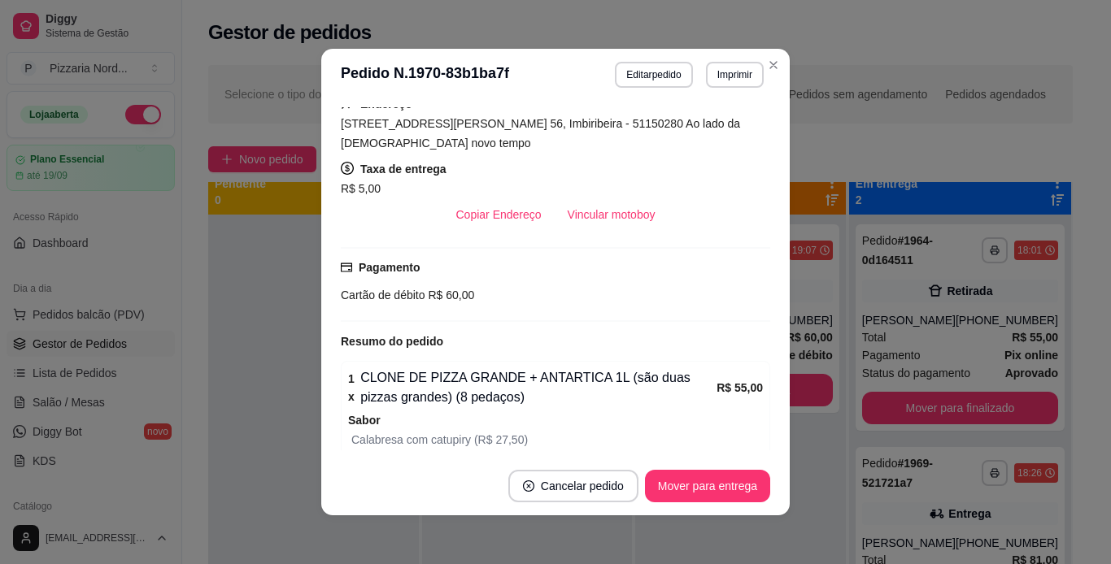
click at [777, 50] on div "**********" at bounding box center [555, 282] width 1111 height 564
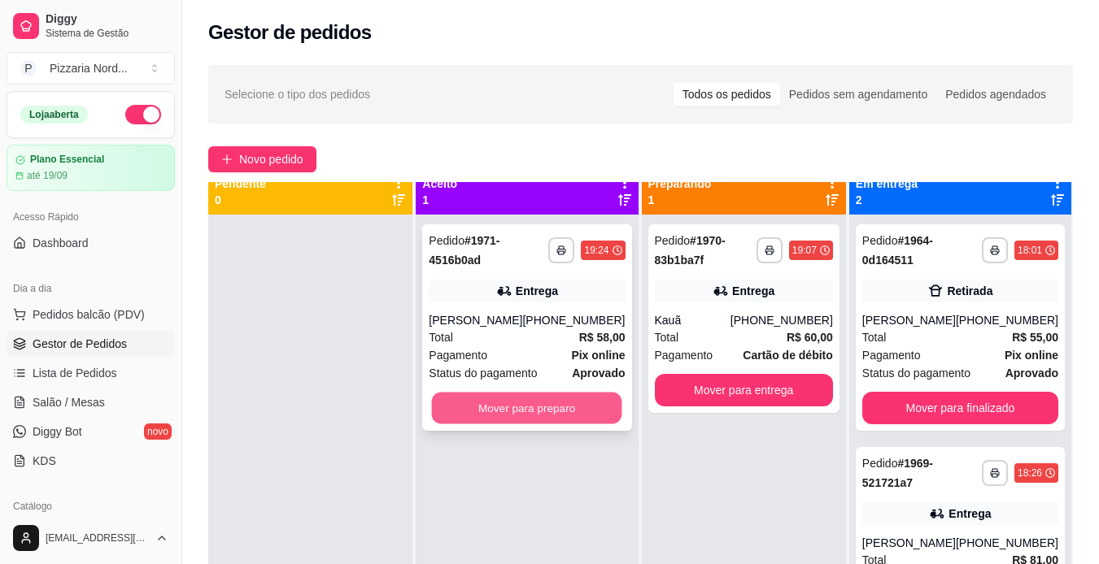
click at [498, 406] on button "Mover para preparo" at bounding box center [527, 409] width 190 height 32
click at [549, 417] on button "Mover para preparo" at bounding box center [527, 409] width 190 height 32
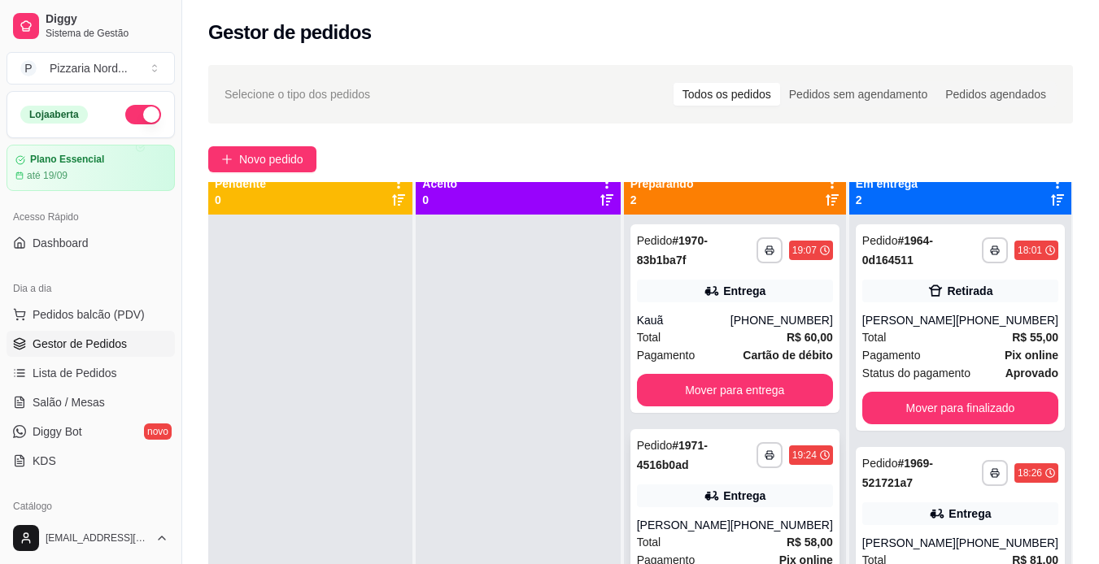
click at [726, 510] on div "**********" at bounding box center [734, 532] width 209 height 207
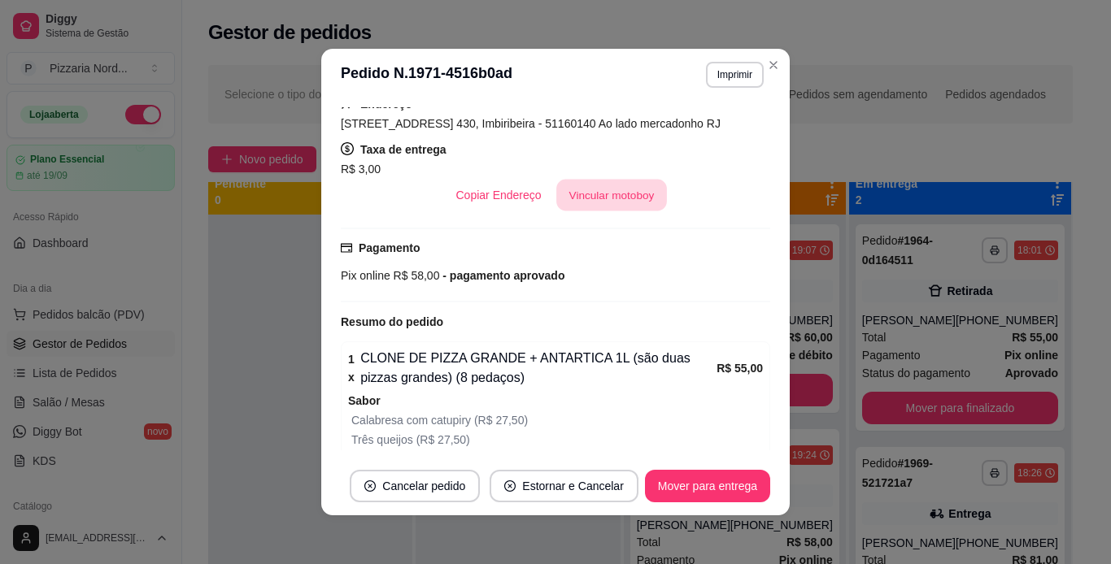
click at [606, 194] on button "Vincular motoboy" at bounding box center [611, 196] width 111 height 32
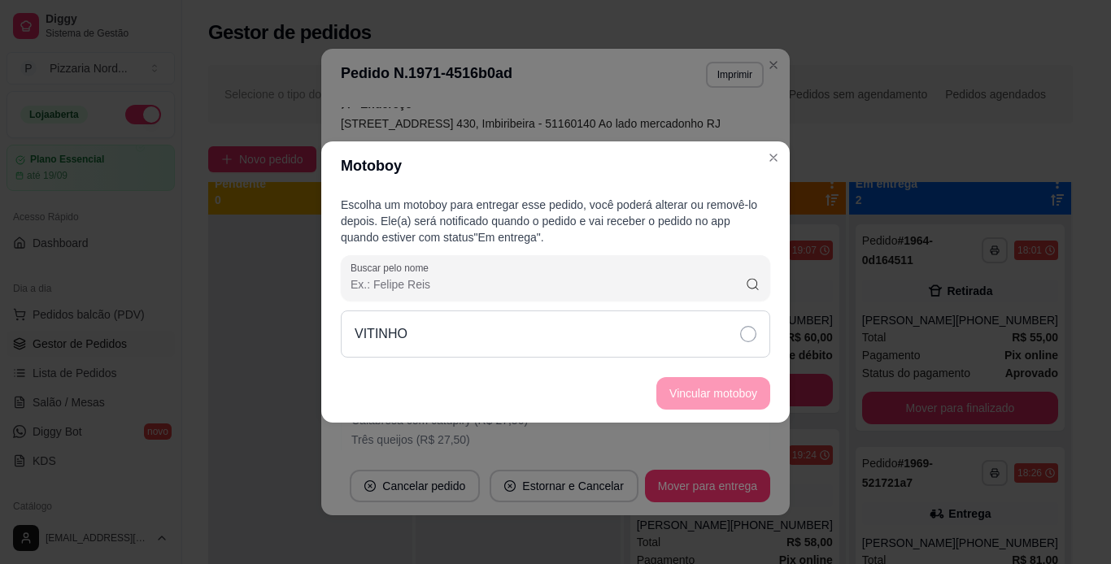
click at [623, 342] on div "VITINHO" at bounding box center [555, 334] width 429 height 47
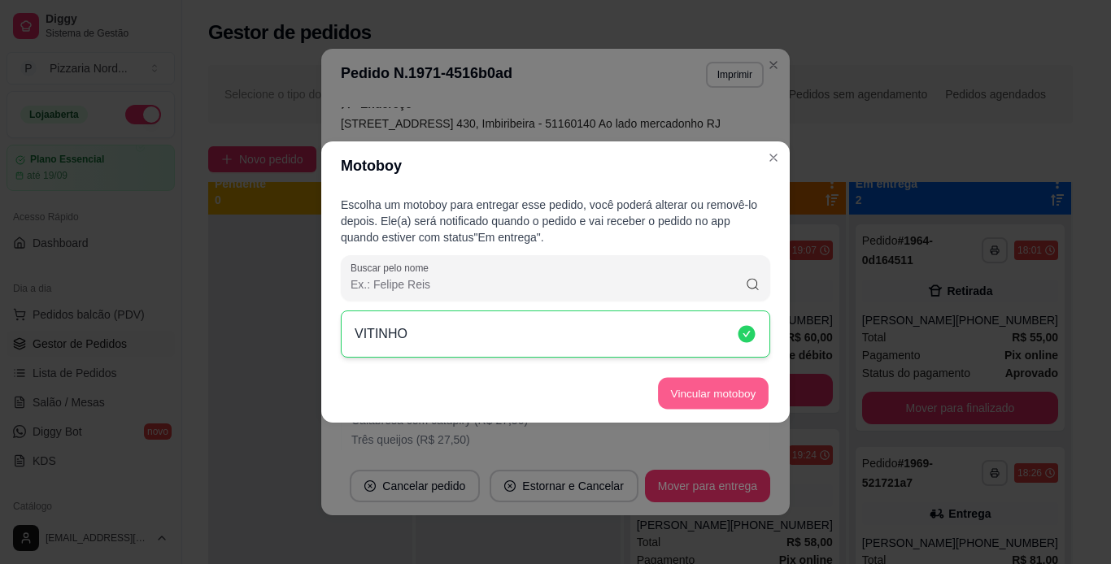
click at [743, 385] on button "Vincular motoboy" at bounding box center [713, 394] width 111 height 32
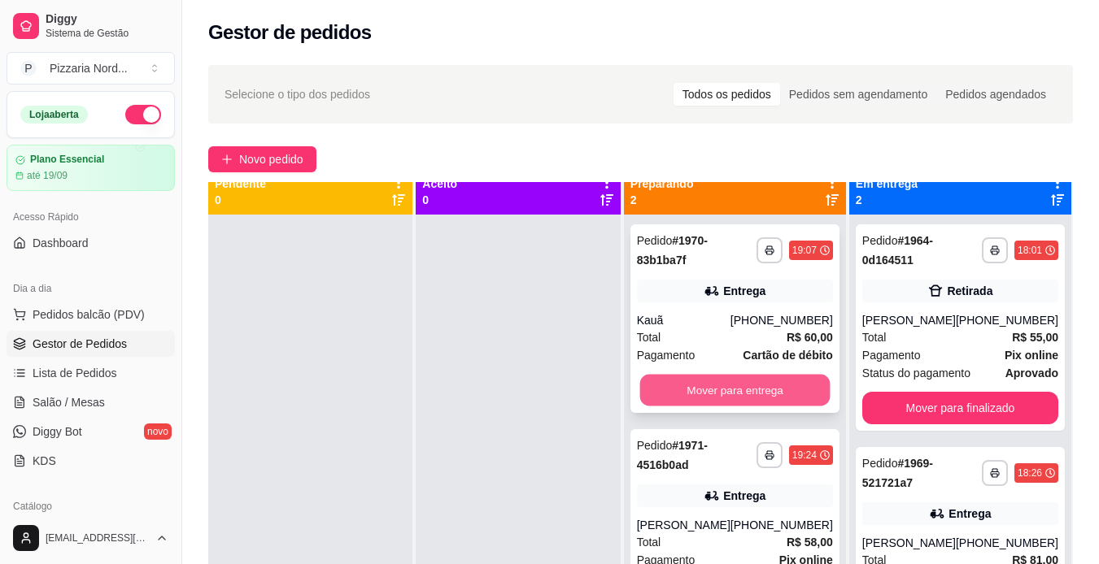
click at [763, 386] on button "Mover para entrega" at bounding box center [734, 391] width 190 height 32
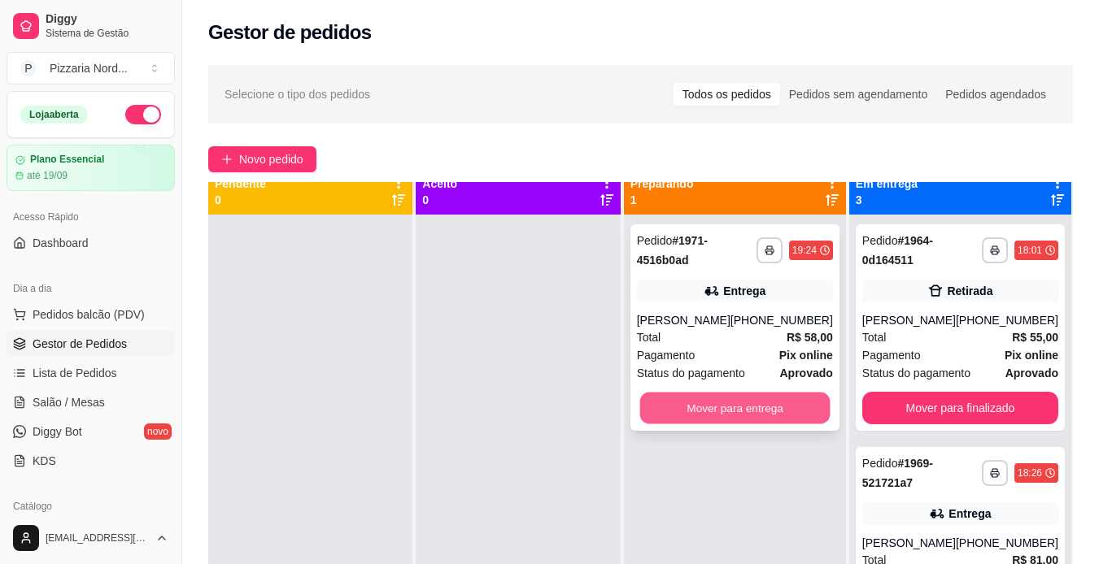
click at [737, 402] on button "Mover para entrega" at bounding box center [734, 409] width 190 height 32
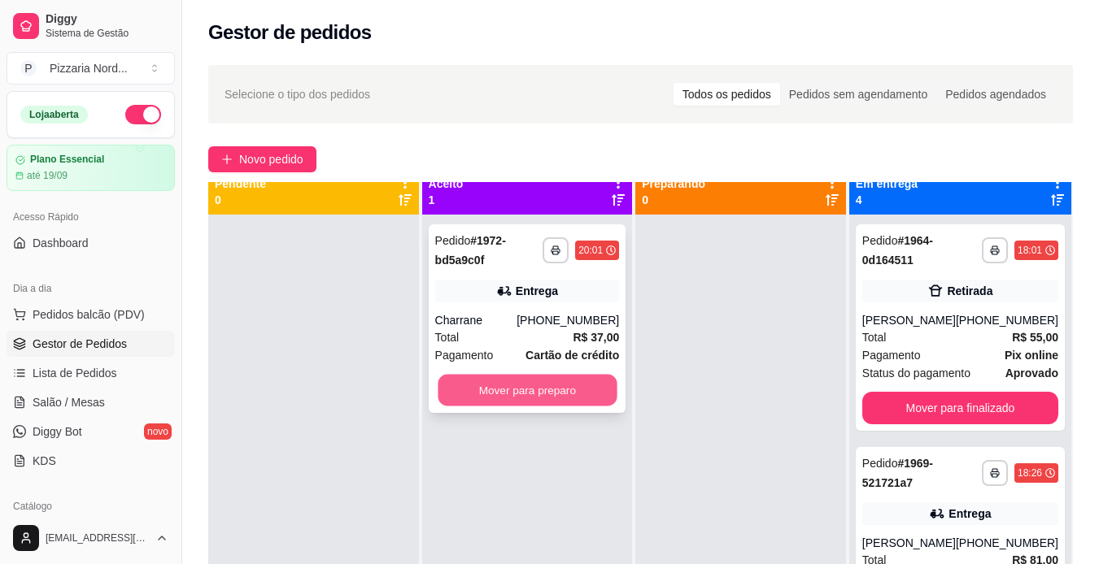
click at [547, 402] on button "Mover para preparo" at bounding box center [527, 391] width 179 height 32
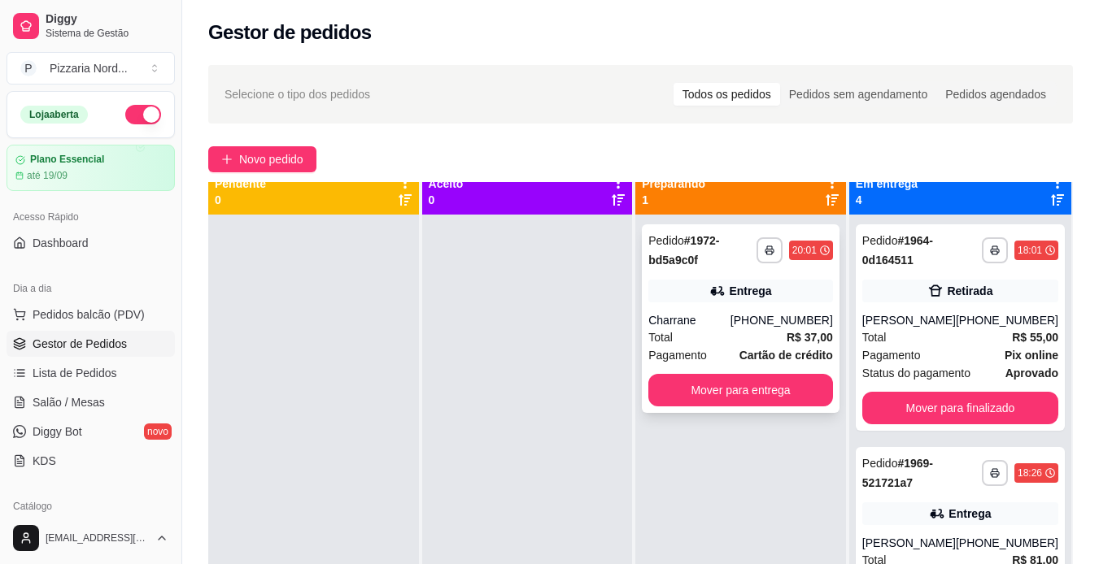
click at [795, 307] on div "**********" at bounding box center [741, 318] width 198 height 189
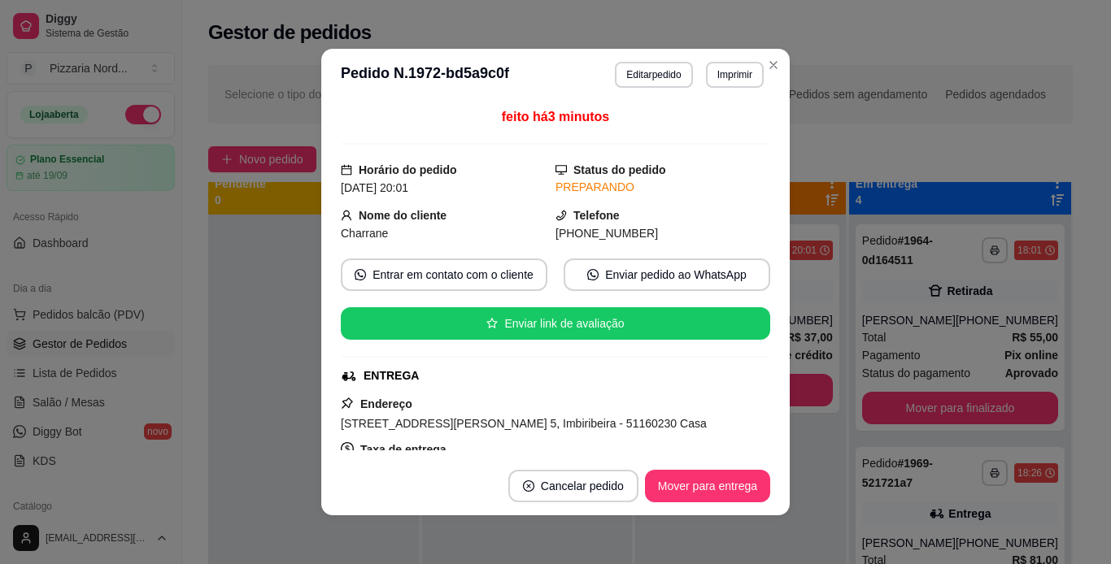
click at [748, 366] on div "feito há 3 minutos Horário do pedido [DATE] 20:01 Status do pedido PREPARANDO N…" at bounding box center [555, 278] width 429 height 343
click at [745, 377] on div "ENTREGA" at bounding box center [554, 376] width 426 height 17
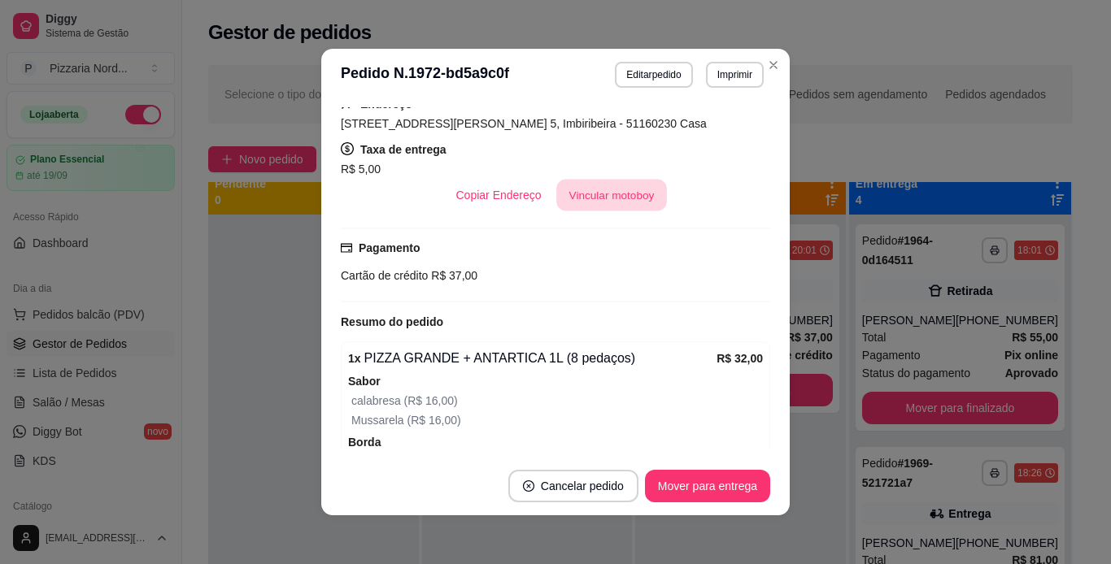
click at [630, 198] on button "Vincular motoboy" at bounding box center [611, 196] width 111 height 32
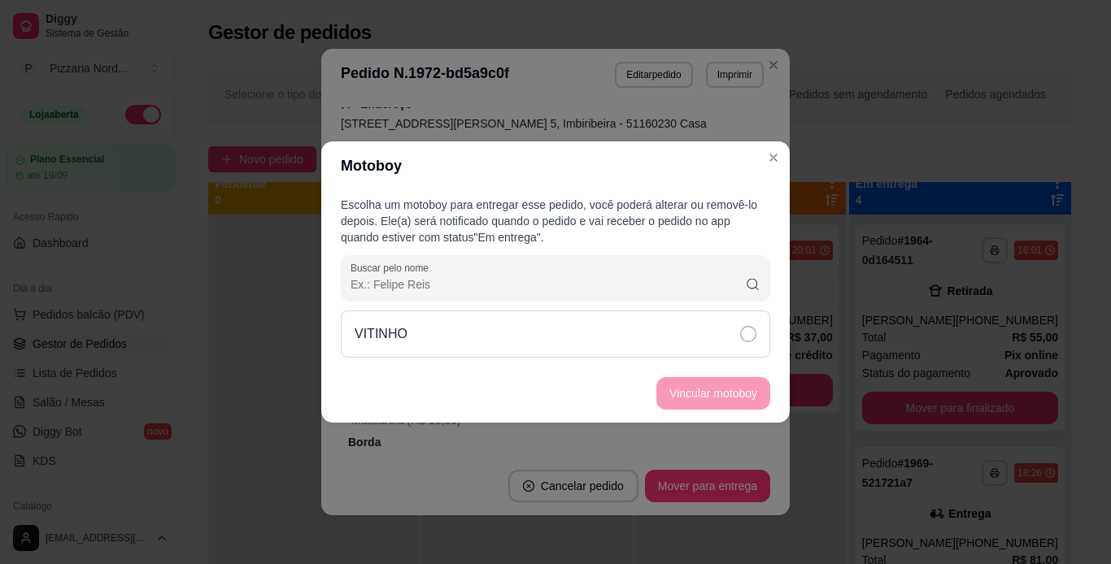
click at [599, 319] on div "VITINHO" at bounding box center [555, 334] width 429 height 47
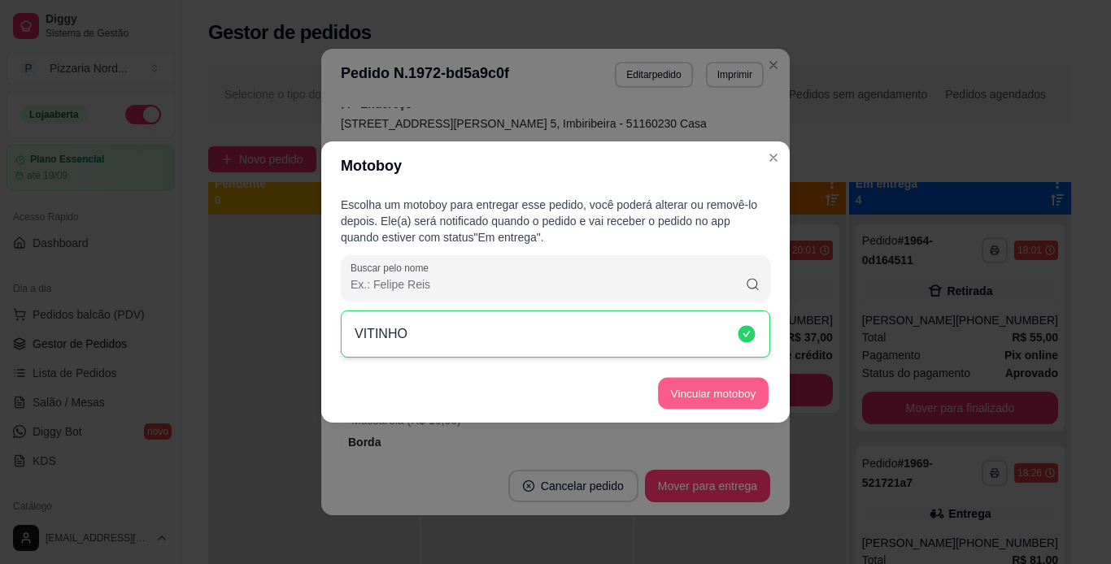
click at [727, 405] on button "Vincular motoboy" at bounding box center [713, 394] width 111 height 32
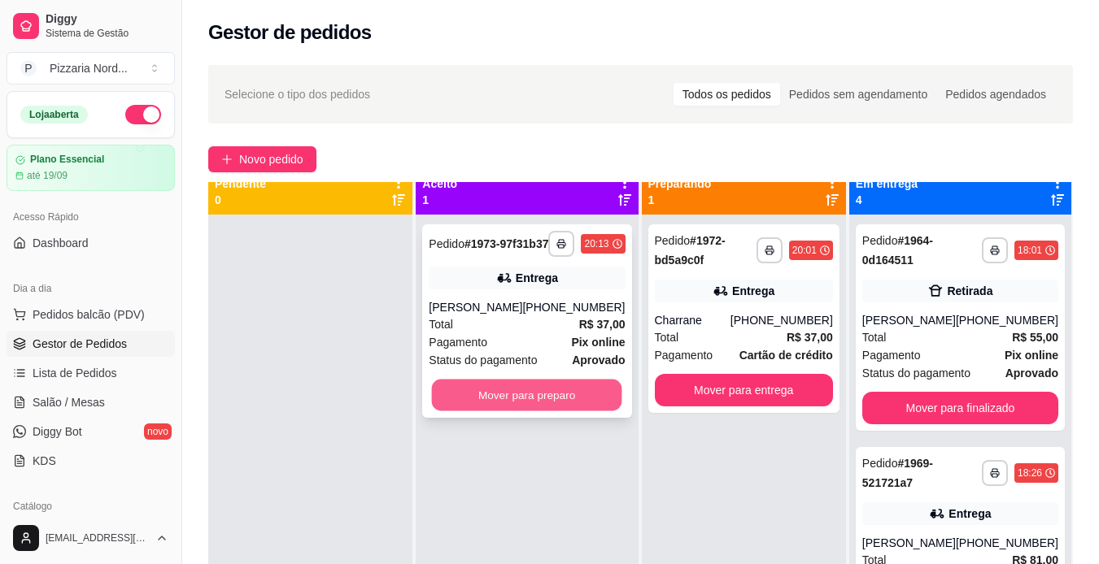
click at [497, 403] on button "Mover para preparo" at bounding box center [527, 396] width 190 height 32
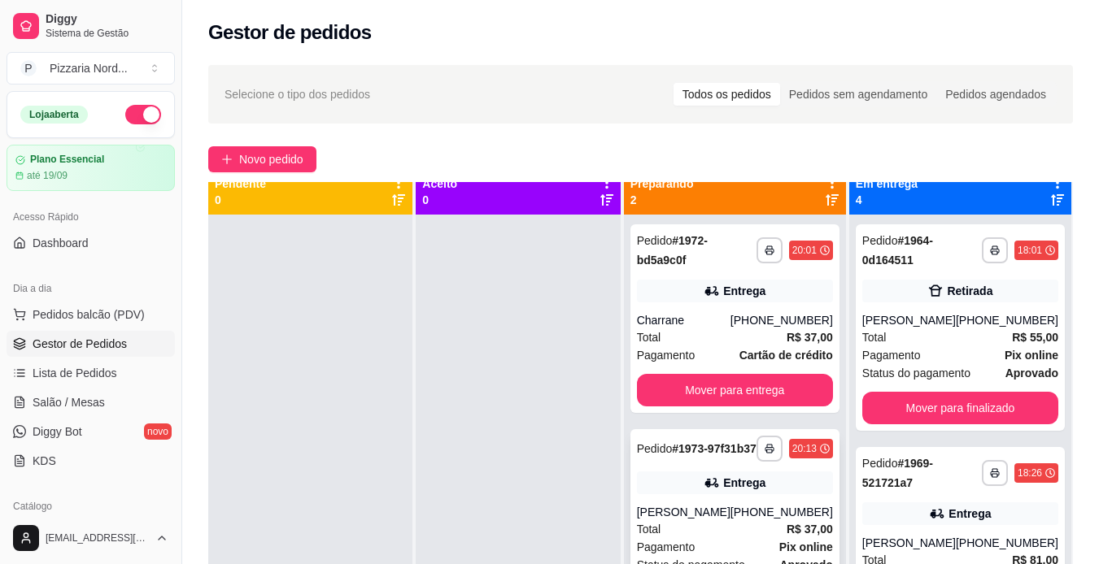
click at [749, 508] on div "**********" at bounding box center [734, 526] width 209 height 194
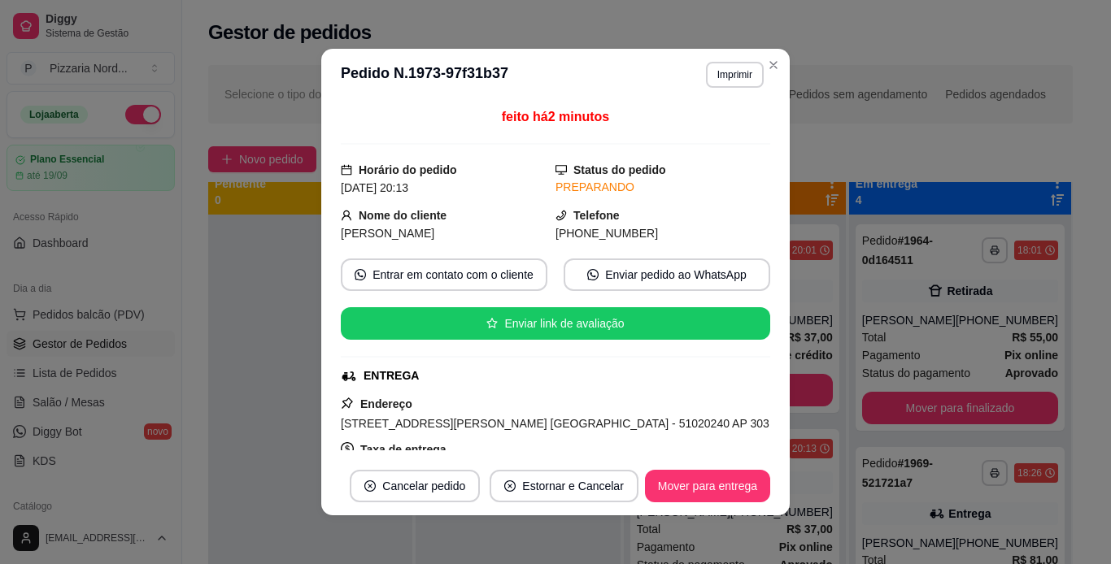
click at [747, 384] on div "ENTREGA" at bounding box center [554, 376] width 426 height 17
click at [751, 376] on div "ENTREGA" at bounding box center [555, 376] width 429 height 17
click at [764, 359] on div "feito há 2 minutos Horário do pedido [DATE] 20:13 Status do pedido PREPARANDO N…" at bounding box center [555, 278] width 429 height 343
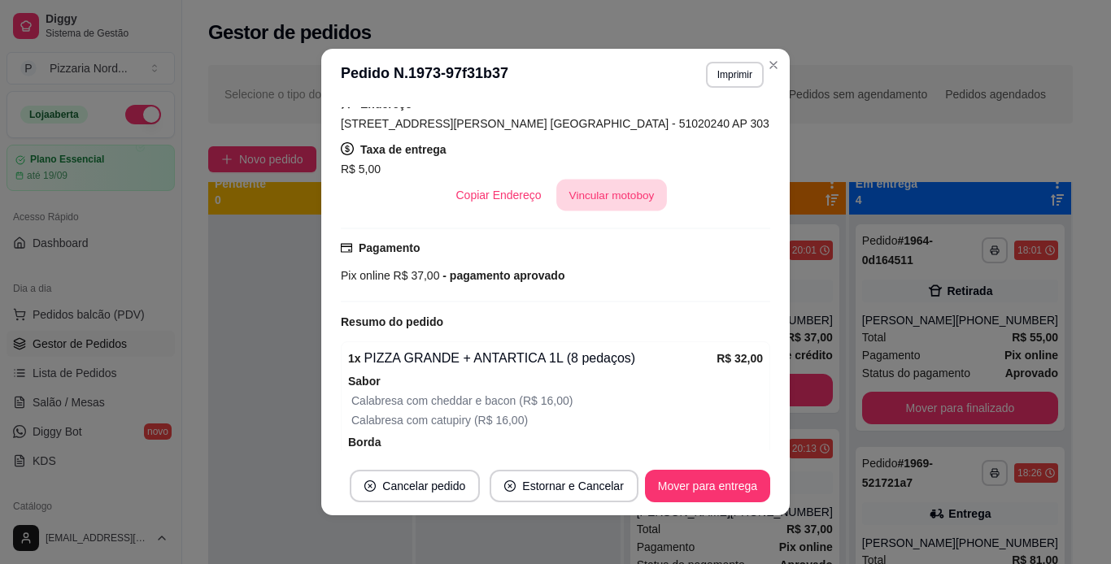
click at [599, 190] on button "Vincular motoboy" at bounding box center [611, 196] width 111 height 32
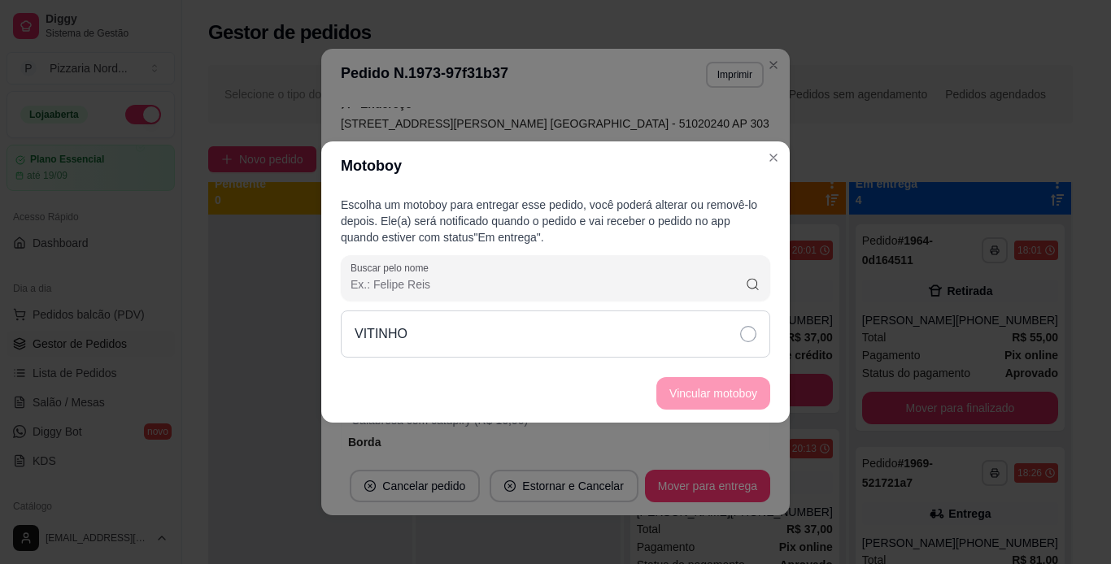
click at [594, 339] on div "VITINHO" at bounding box center [555, 334] width 429 height 47
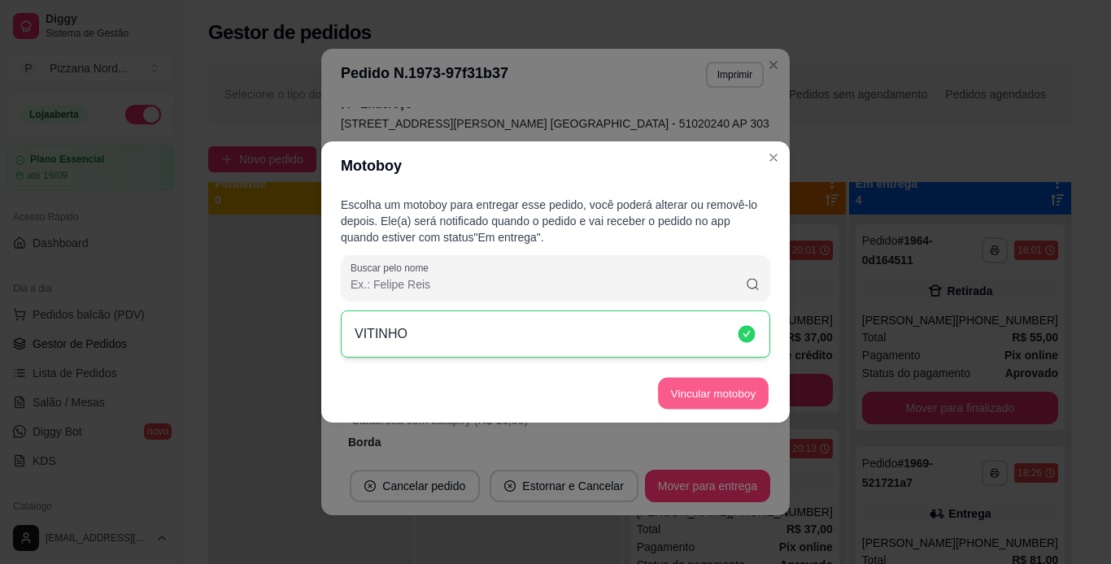
click at [705, 379] on button "Vincular motoboy" at bounding box center [713, 394] width 111 height 32
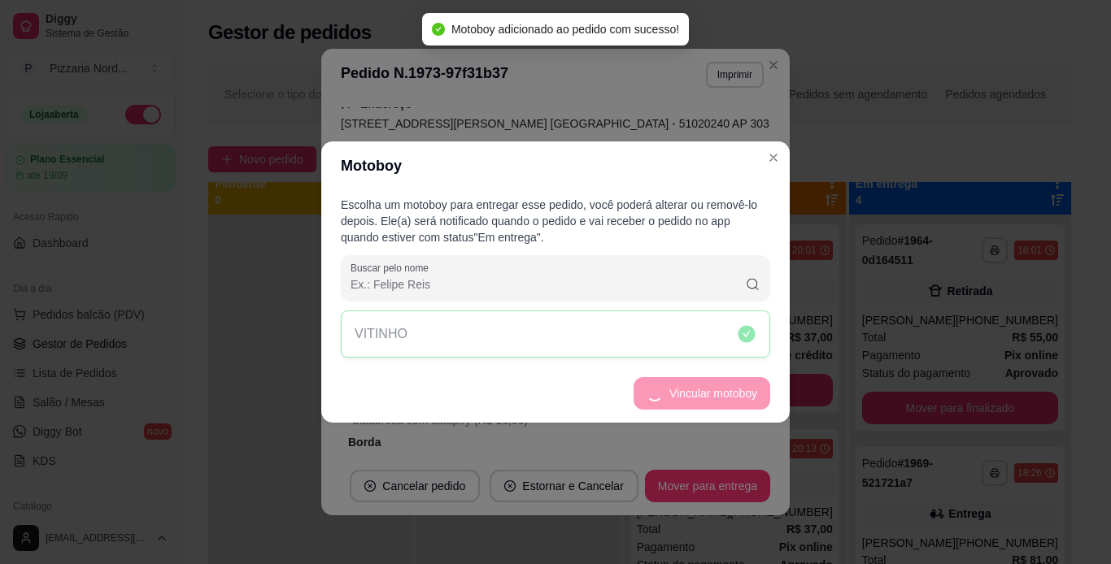
click at [788, 155] on header "Motoboy" at bounding box center [555, 166] width 468 height 49
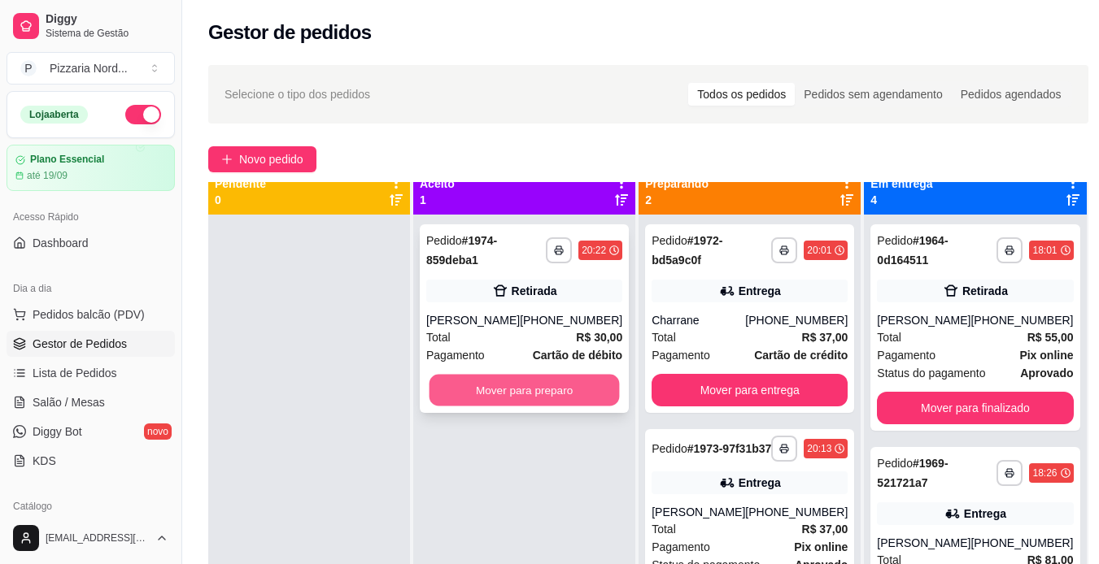
click at [560, 390] on button "Mover para preparo" at bounding box center [524, 391] width 190 height 32
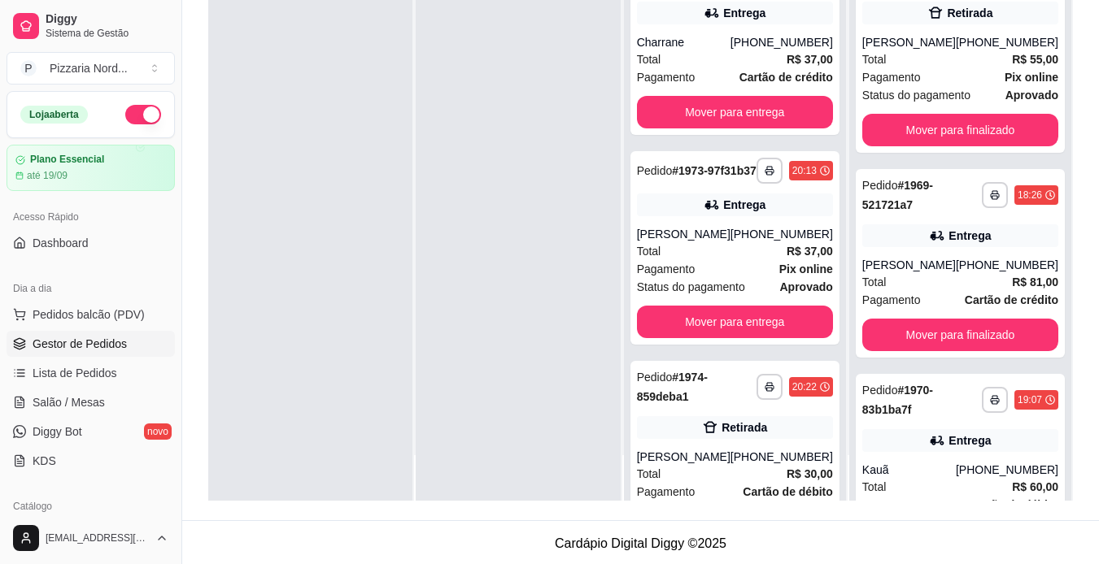
scroll to position [248, 0]
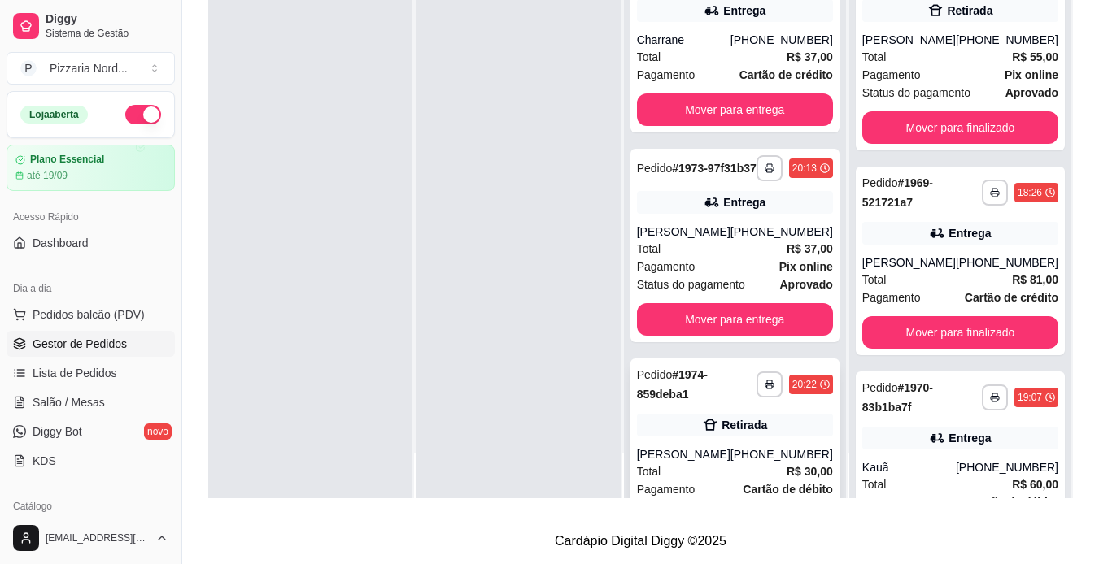
click at [705, 401] on div "Pedido # 1974-859deba1" at bounding box center [697, 384] width 120 height 39
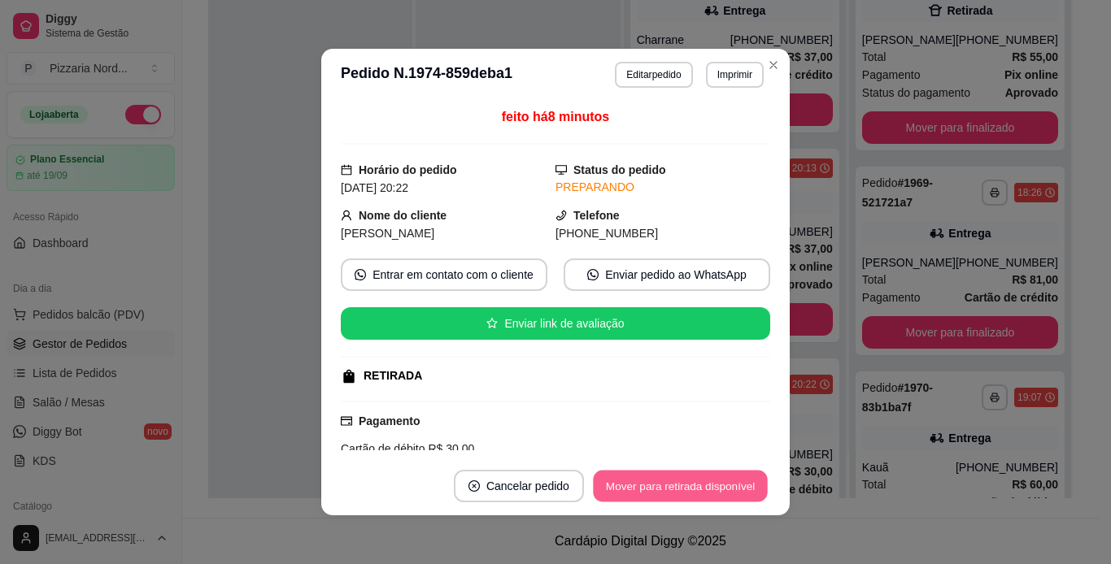
click at [686, 483] on button "Mover para retirada disponível" at bounding box center [680, 487] width 174 height 32
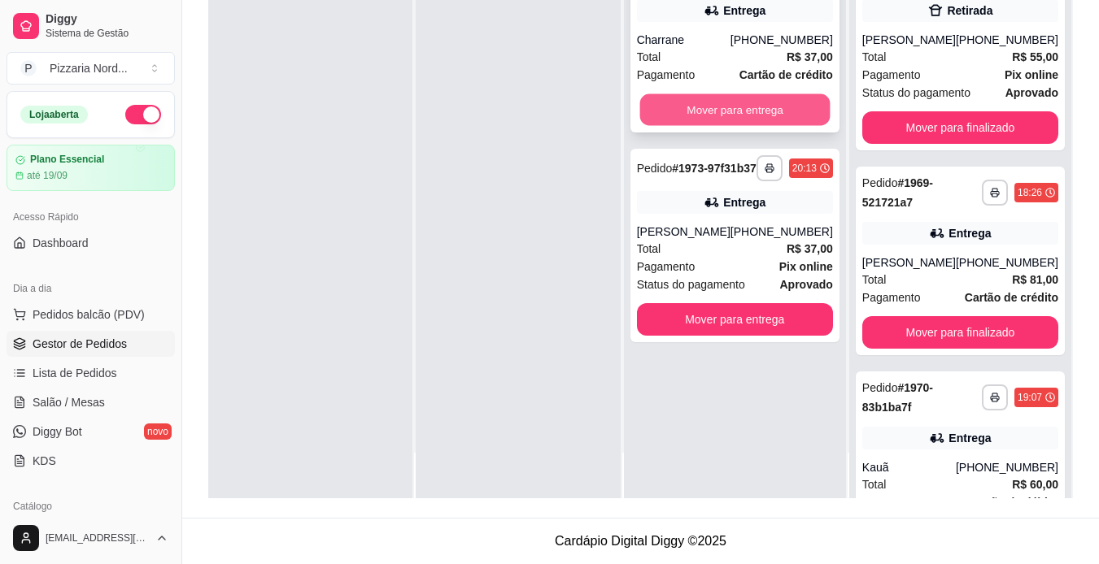
click at [777, 109] on button "Mover para entrega" at bounding box center [734, 110] width 190 height 32
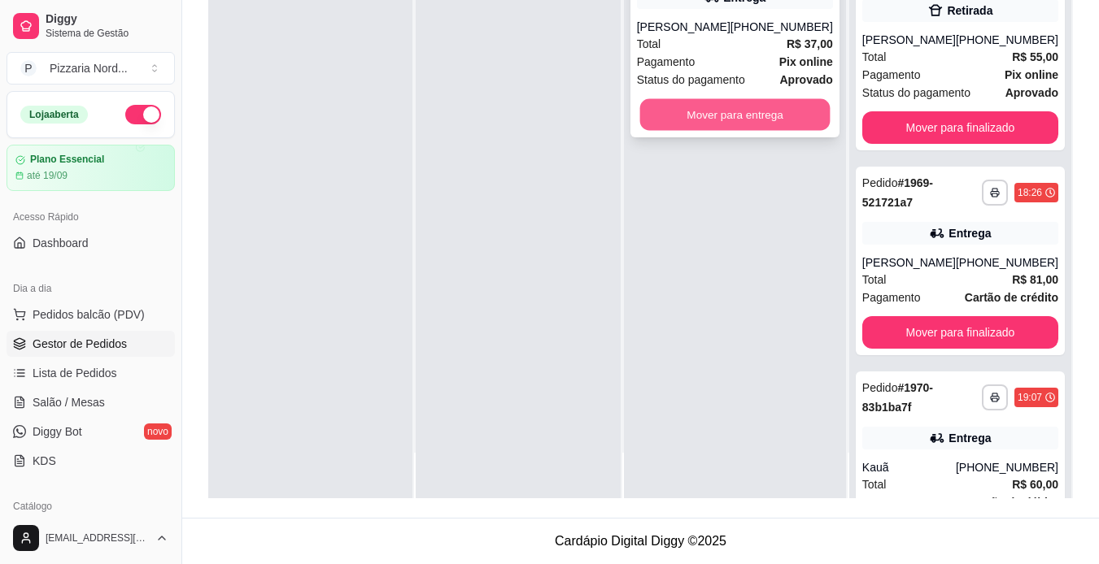
click at [752, 128] on button "Mover para entrega" at bounding box center [734, 115] width 190 height 32
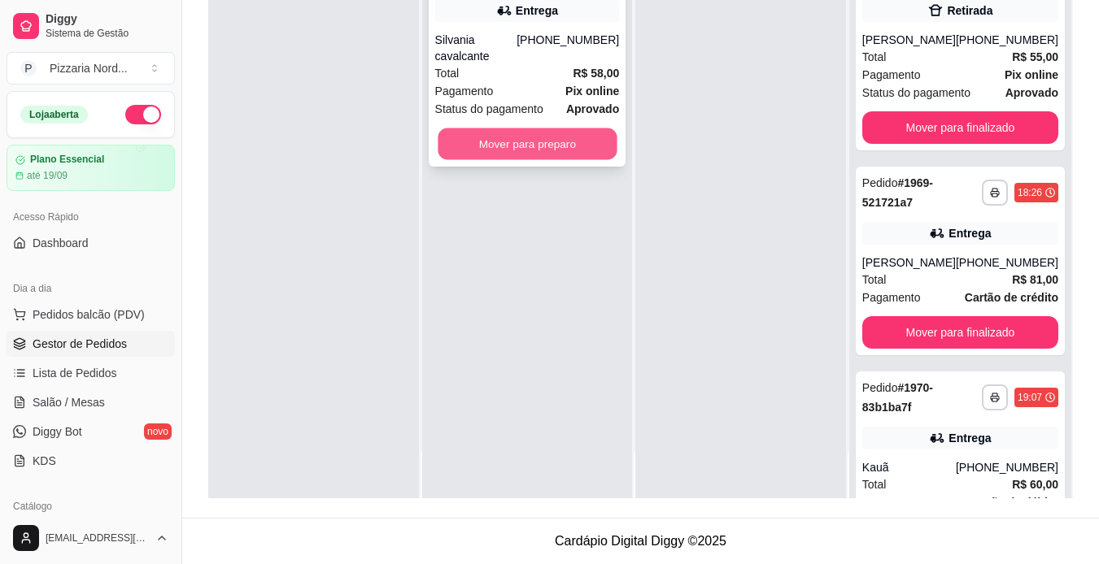
click at [508, 128] on button "Mover para preparo" at bounding box center [527, 144] width 179 height 32
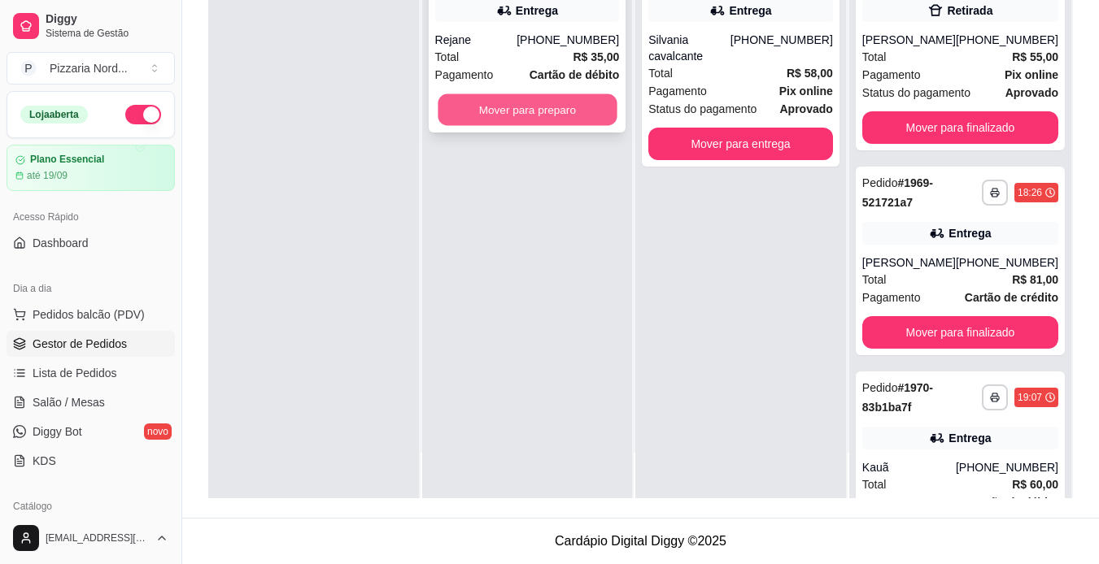
click at [499, 115] on button "Mover para preparo" at bounding box center [527, 110] width 179 height 32
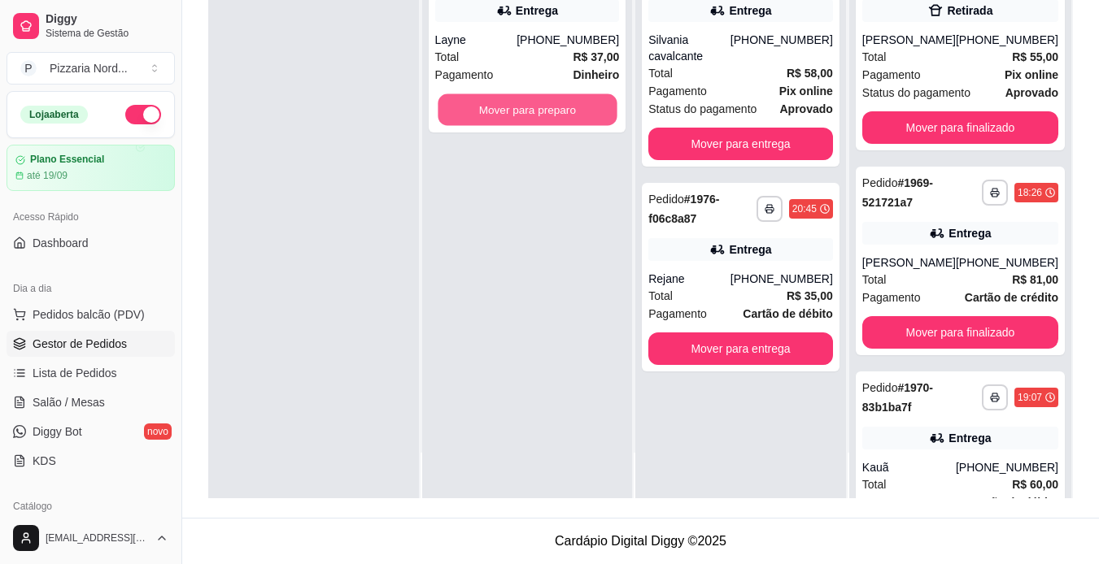
click at [499, 115] on button "Mover para preparo" at bounding box center [527, 110] width 179 height 32
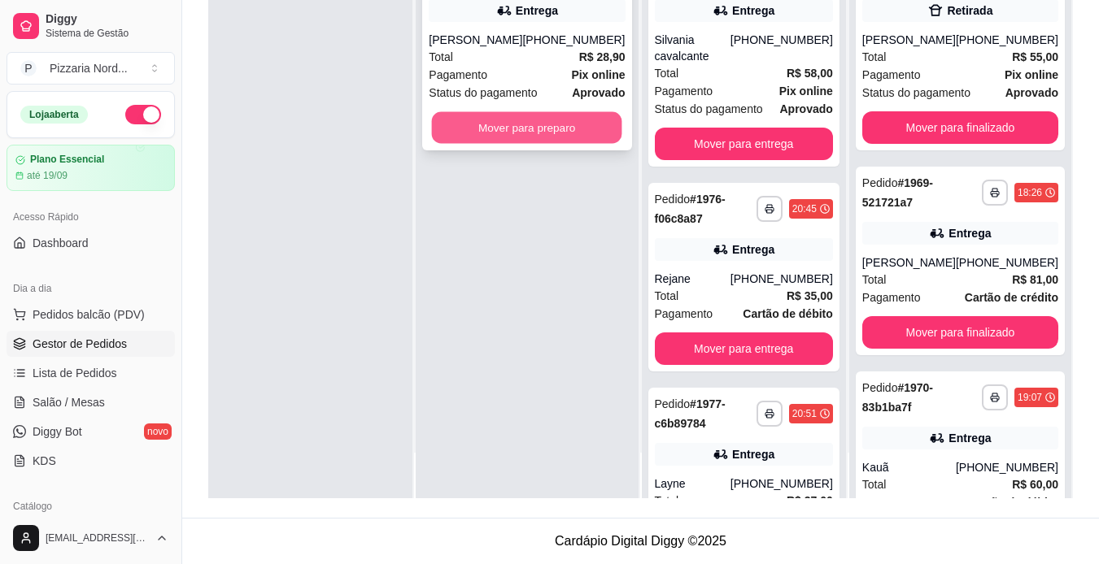
click at [511, 130] on button "Mover para preparo" at bounding box center [527, 128] width 190 height 32
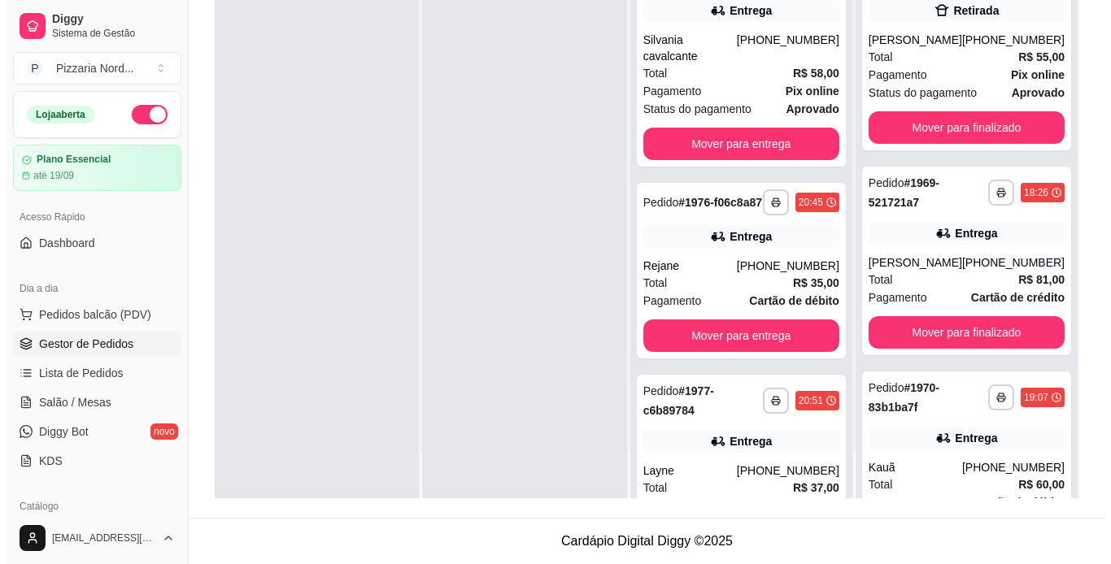
scroll to position [324, 0]
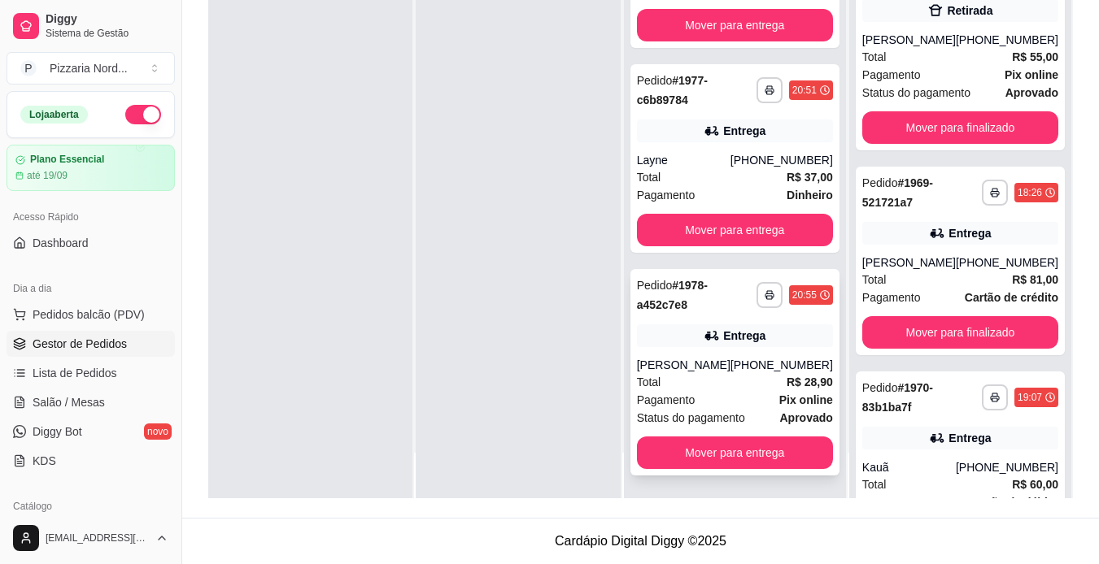
click at [767, 358] on div "[PHONE_NUMBER]" at bounding box center [781, 365] width 102 height 16
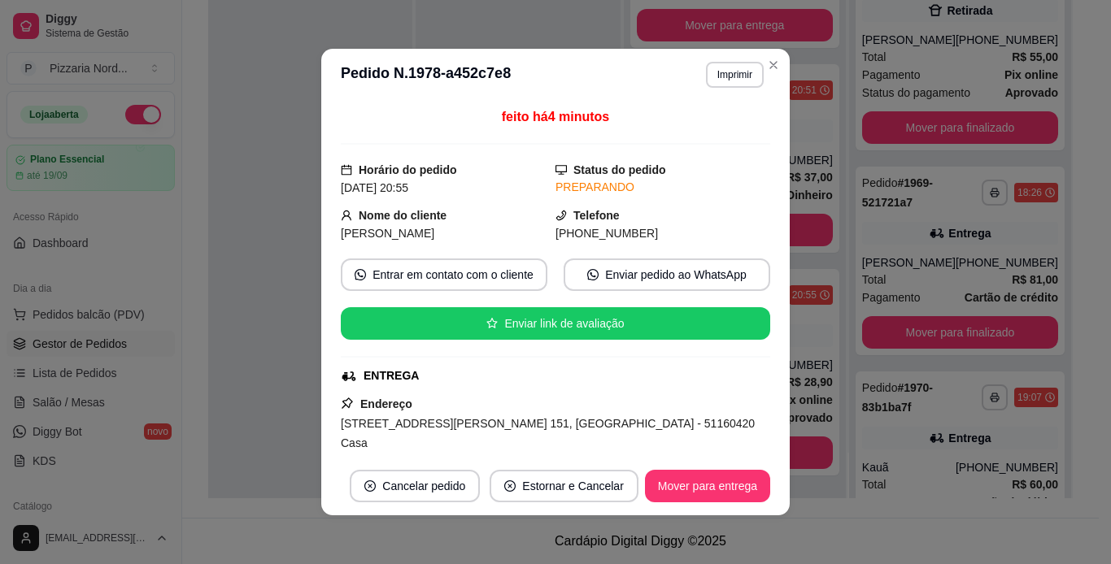
click at [749, 407] on div "Endereço [STREET_ADDRESS][PERSON_NAME] 151, Imbiribeira - 51160420 Casa Taxa de…" at bounding box center [555, 462] width 429 height 137
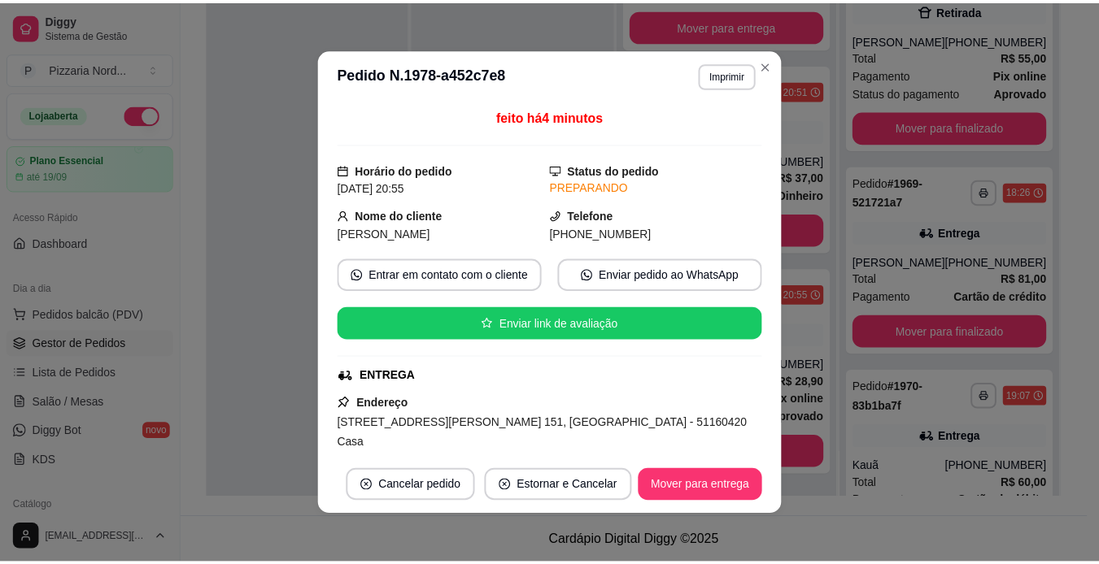
scroll to position [300, 0]
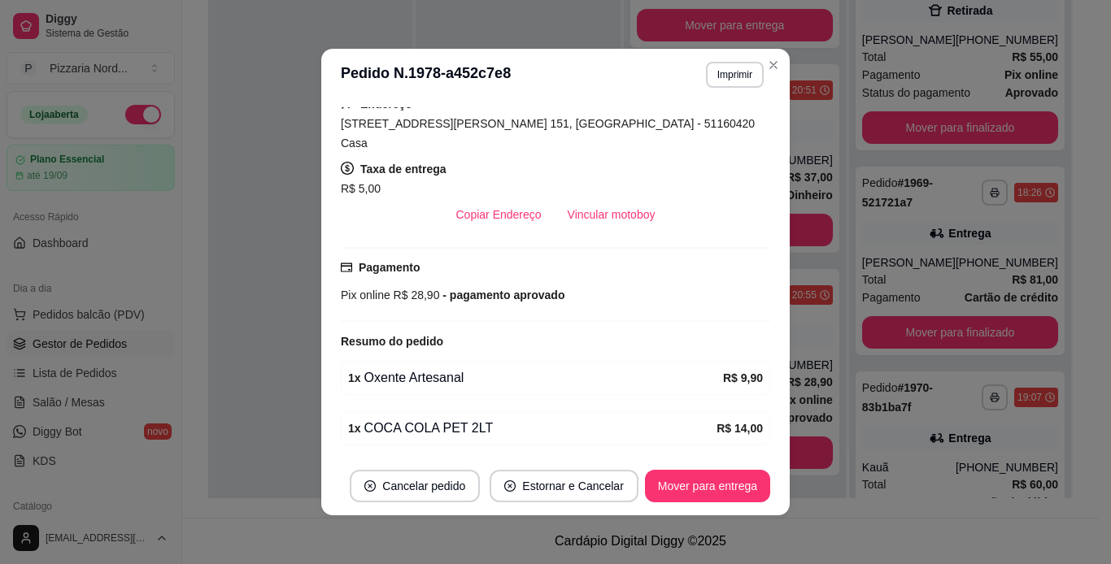
click at [608, 179] on div "R$ 5,00" at bounding box center [555, 189] width 429 height 20
click at [607, 202] on button "Vincular motoboy" at bounding box center [611, 215] width 111 height 32
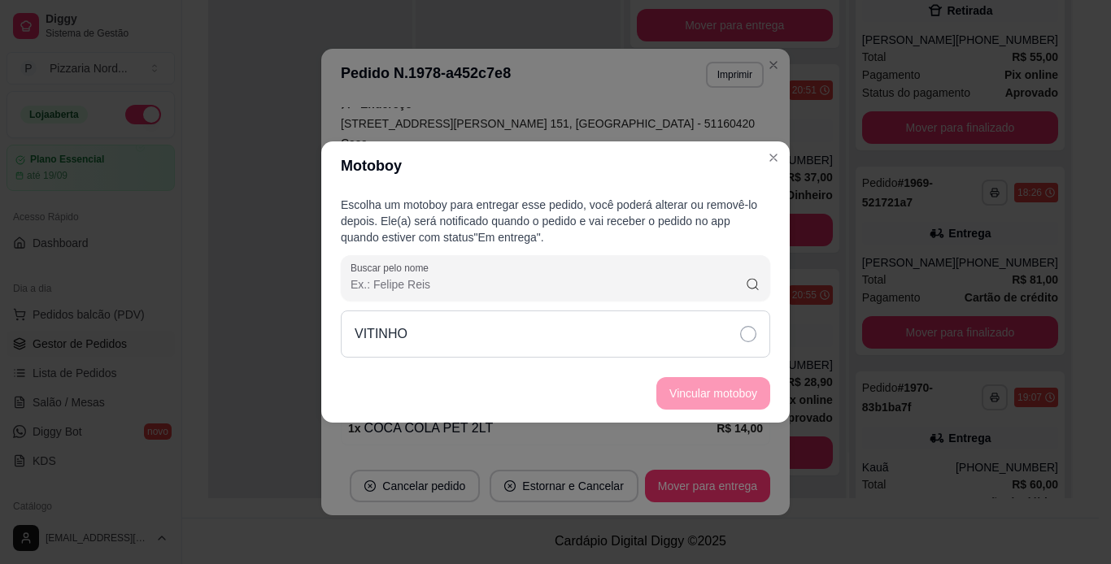
click at [625, 333] on div "VITINHO" at bounding box center [555, 334] width 429 height 47
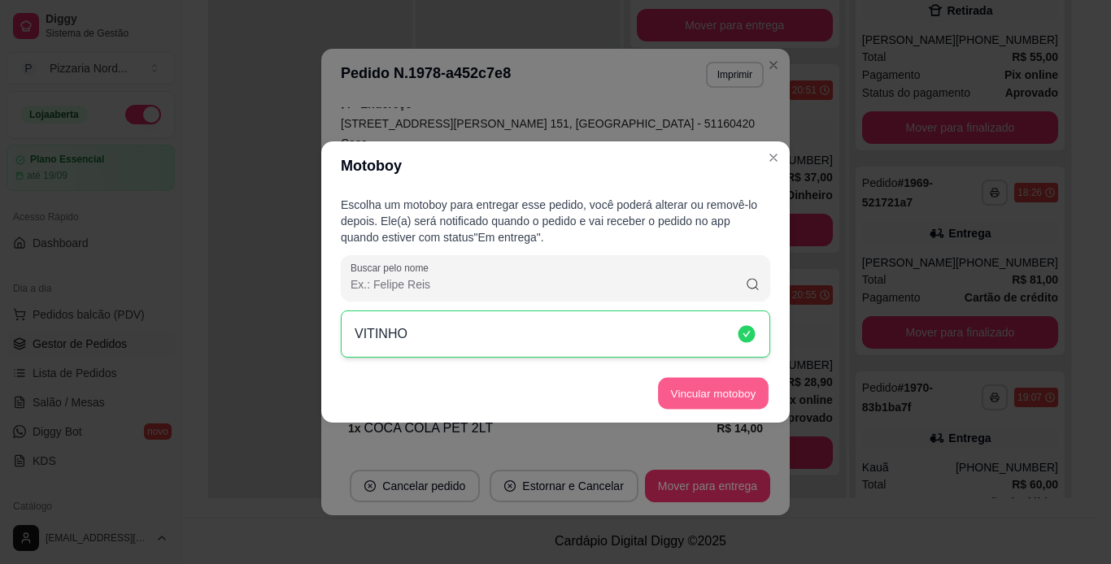
click at [699, 390] on button "Vincular motoboy" at bounding box center [713, 394] width 111 height 32
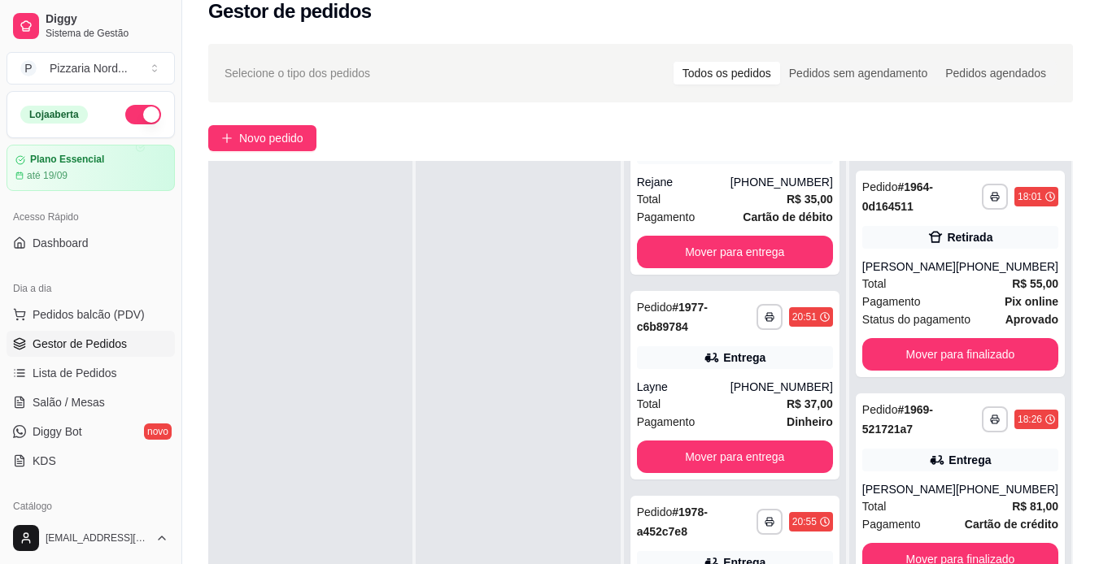
scroll to position [0, 0]
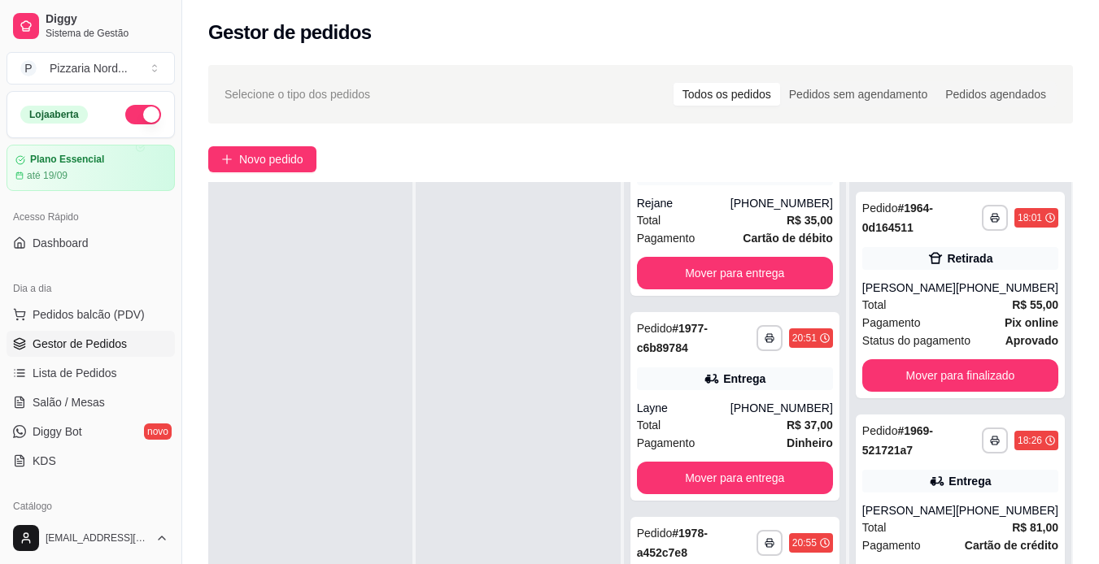
click at [831, 243] on div "**********" at bounding box center [735, 464] width 222 height 564
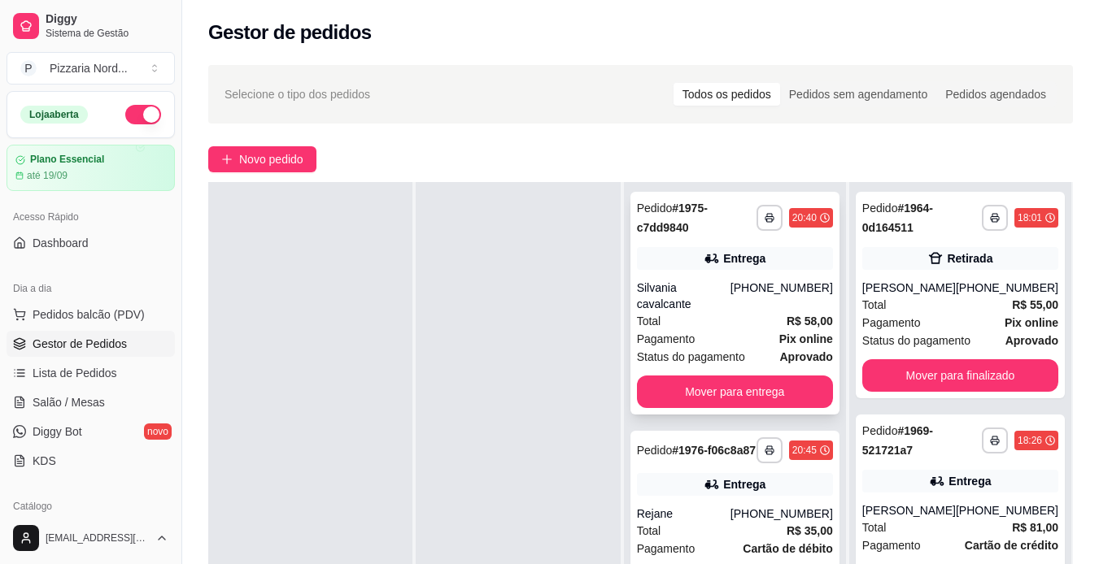
click at [812, 308] on div "[PHONE_NUMBER]" at bounding box center [781, 296] width 102 height 33
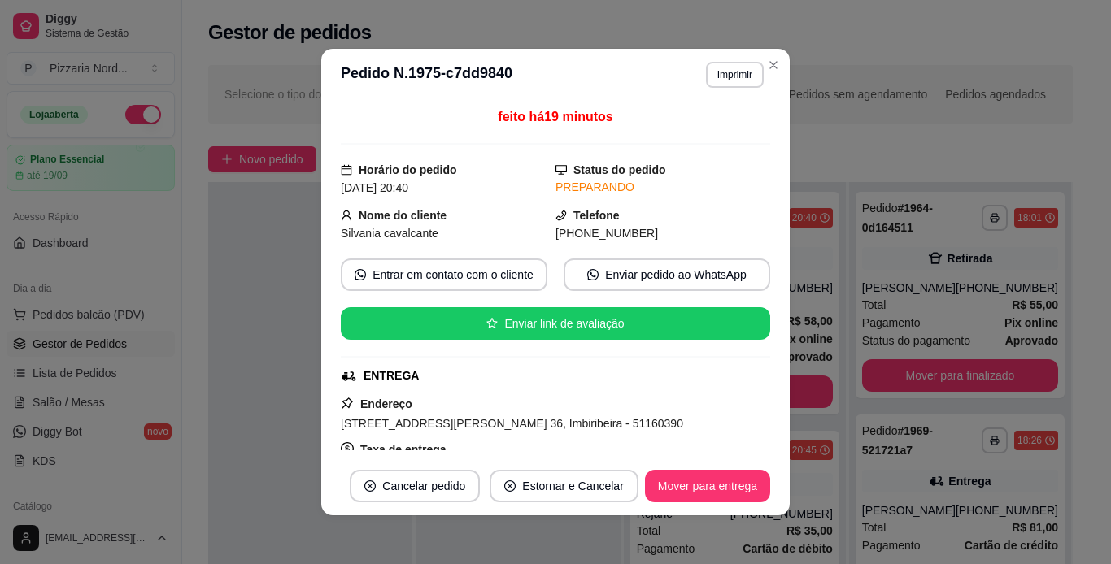
click at [747, 394] on div "Endereço [STREET_ADDRESS][PERSON_NAME] 36, Imbiribeira - 51160390 Taxa de entre…" at bounding box center [555, 452] width 429 height 117
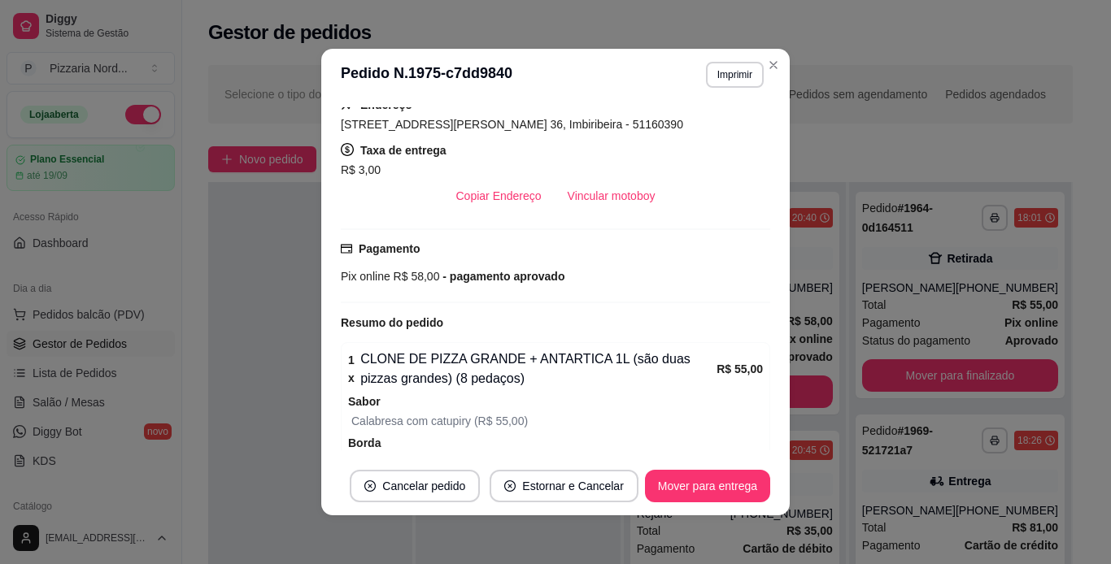
scroll to position [300, 0]
click at [616, 198] on button "Vincular motoboy" at bounding box center [611, 196] width 111 height 32
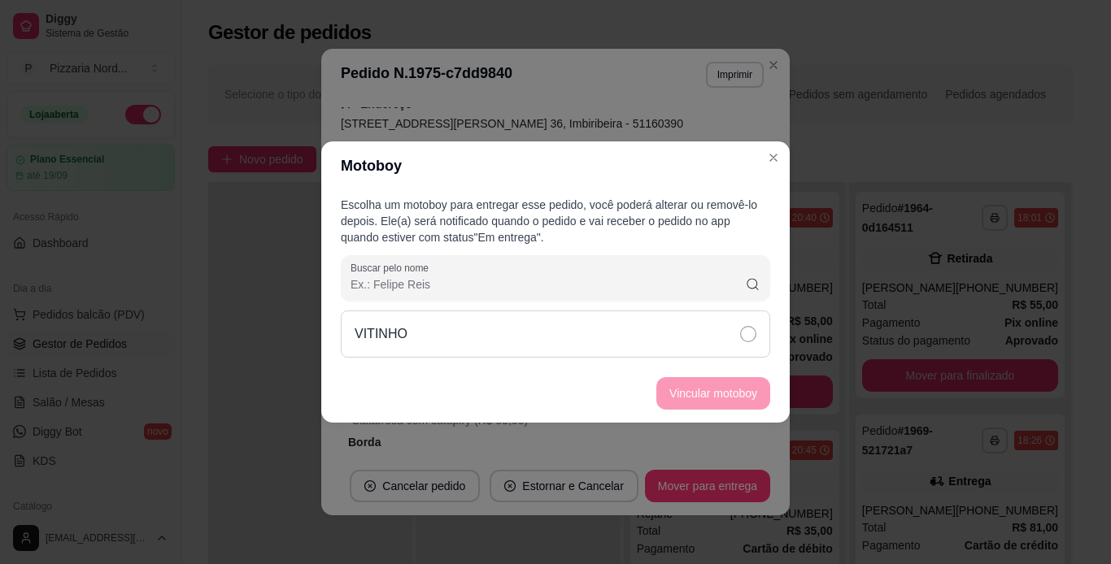
click at [647, 319] on div "VITINHO" at bounding box center [555, 334] width 429 height 47
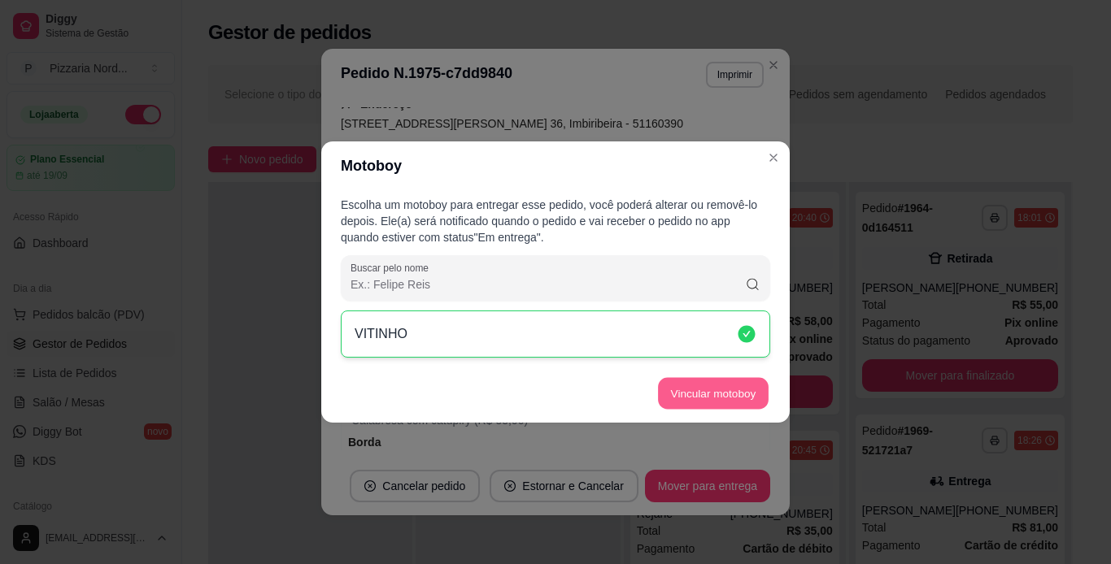
click at [715, 403] on button "Vincular motoboy" at bounding box center [713, 394] width 111 height 32
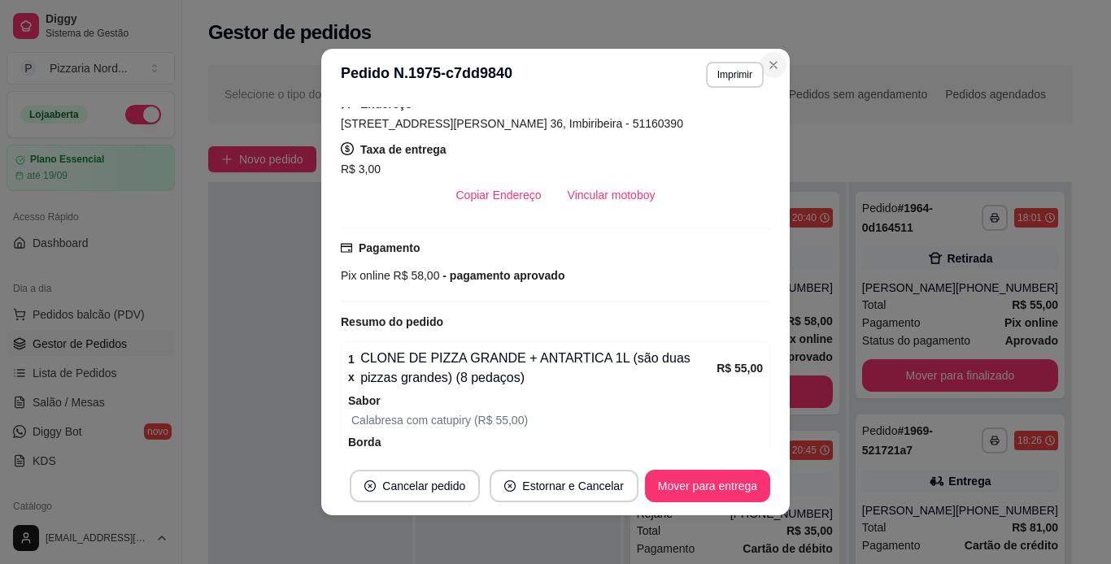
drag, startPoint x: 768, startPoint y: 49, endPoint x: 769, endPoint y: 64, distance: 15.5
click at [769, 64] on section "**********" at bounding box center [555, 282] width 468 height 467
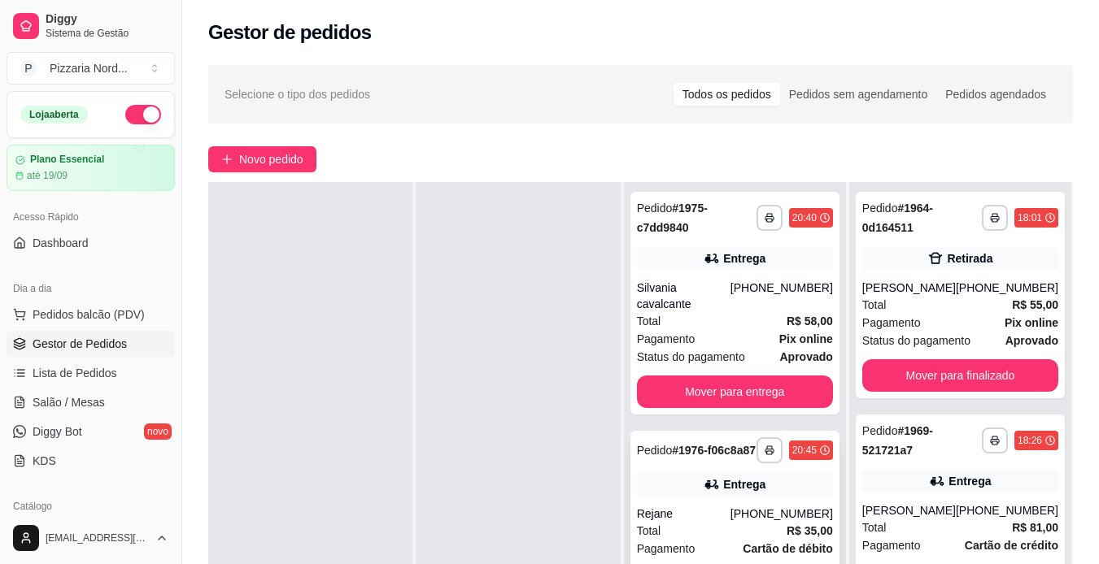
click at [791, 538] on strong "R$ 35,00" at bounding box center [809, 531] width 46 height 13
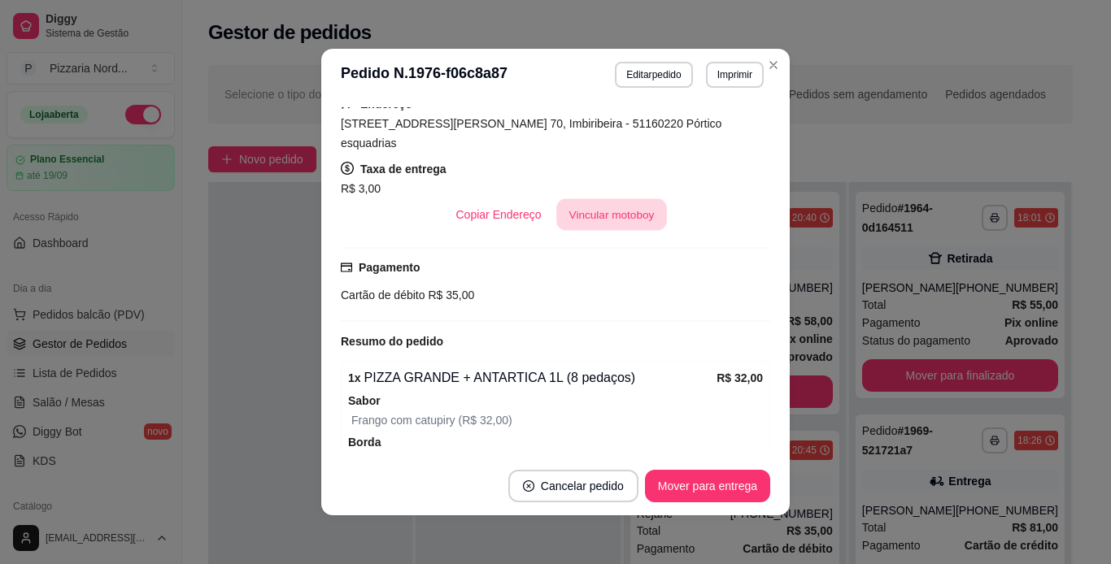
click at [604, 199] on button "Vincular motoboy" at bounding box center [611, 215] width 111 height 32
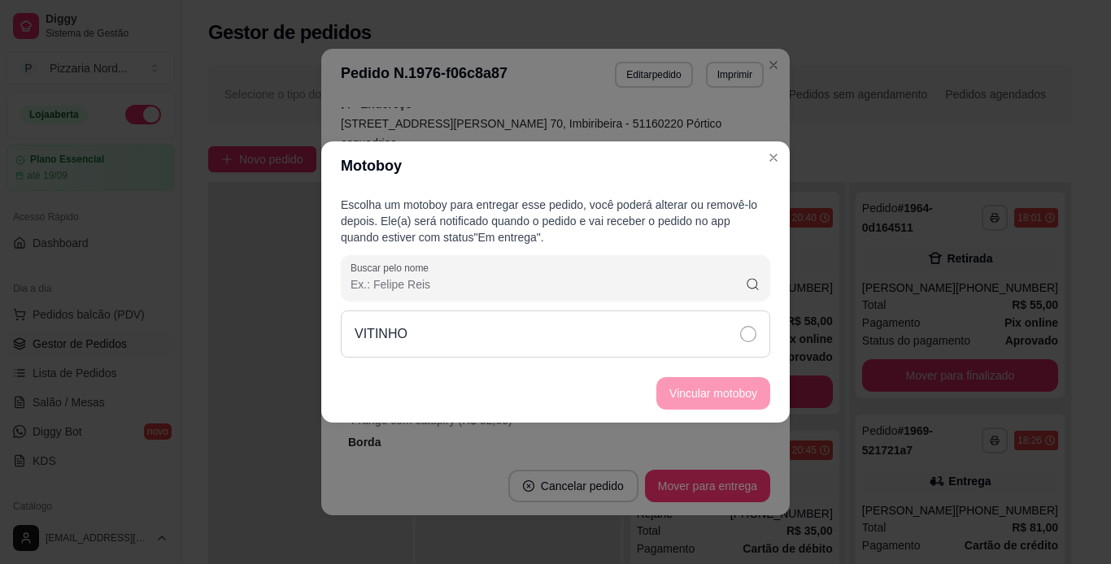
click at [640, 315] on div "VITINHO" at bounding box center [555, 334] width 429 height 47
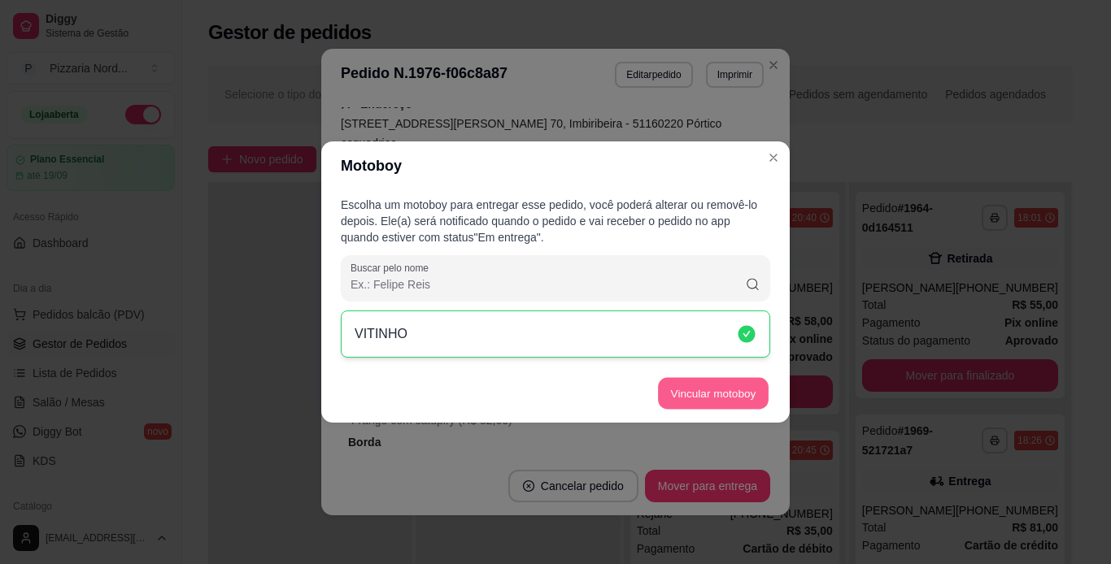
click at [705, 385] on button "Vincular motoboy" at bounding box center [713, 394] width 111 height 32
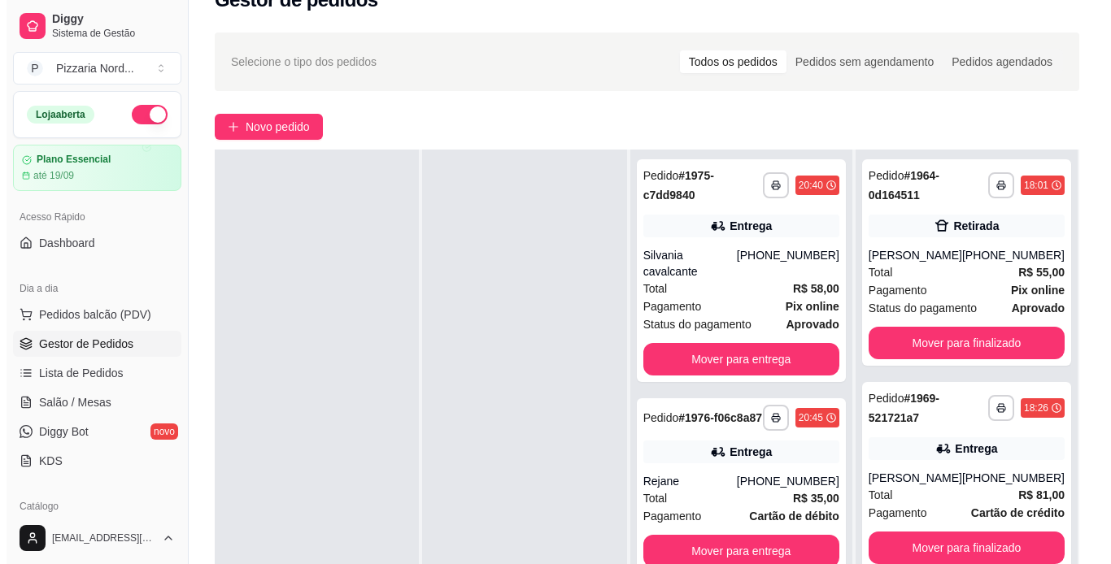
scroll to position [163, 0]
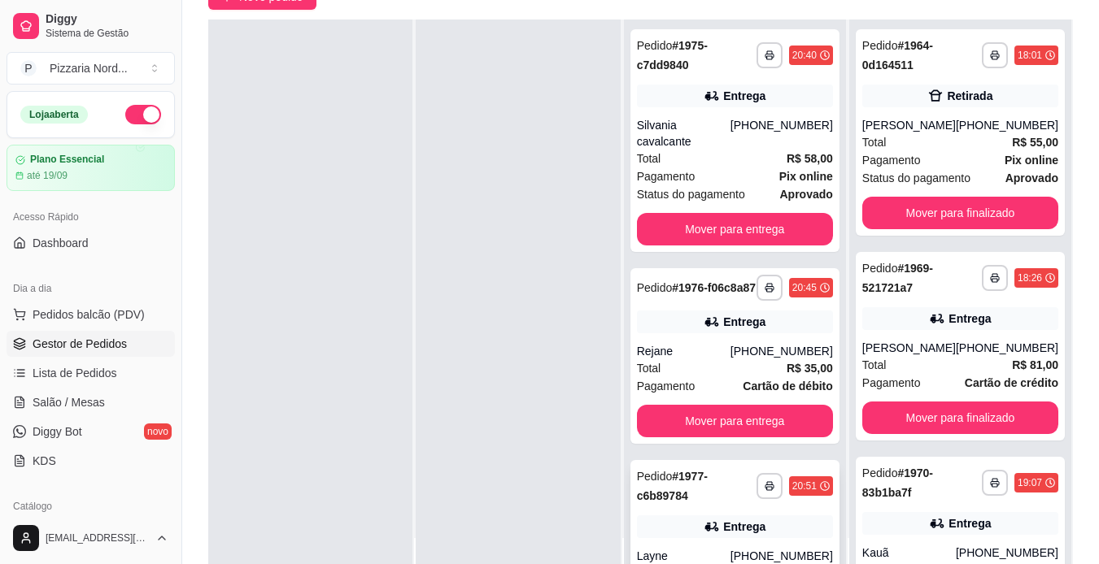
click at [743, 533] on div "Entrega" at bounding box center [744, 527] width 42 height 16
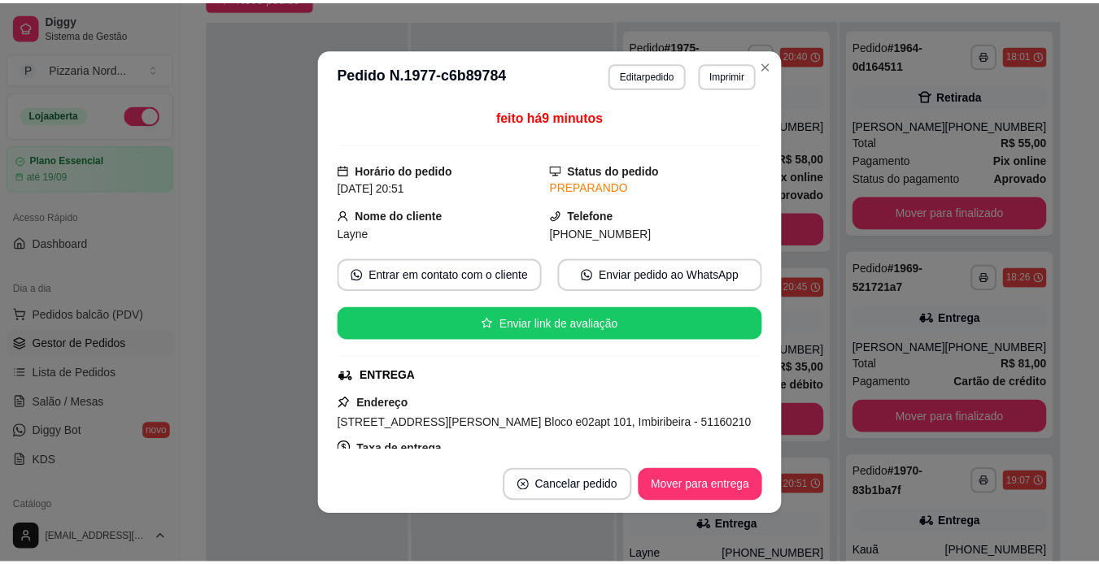
scroll to position [300, 0]
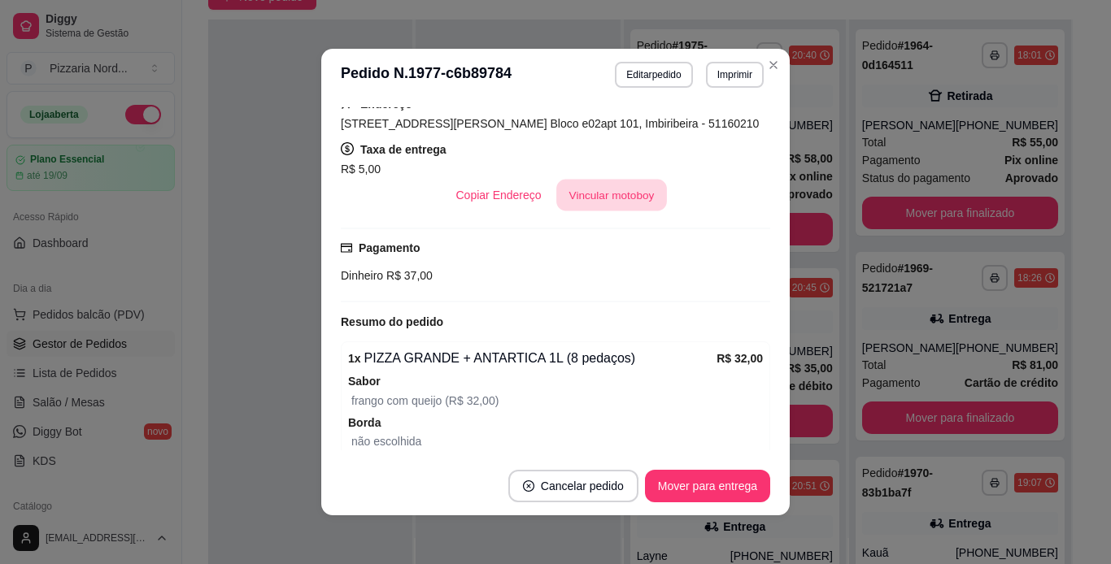
click at [600, 201] on button "Vincular motoboy" at bounding box center [611, 196] width 111 height 32
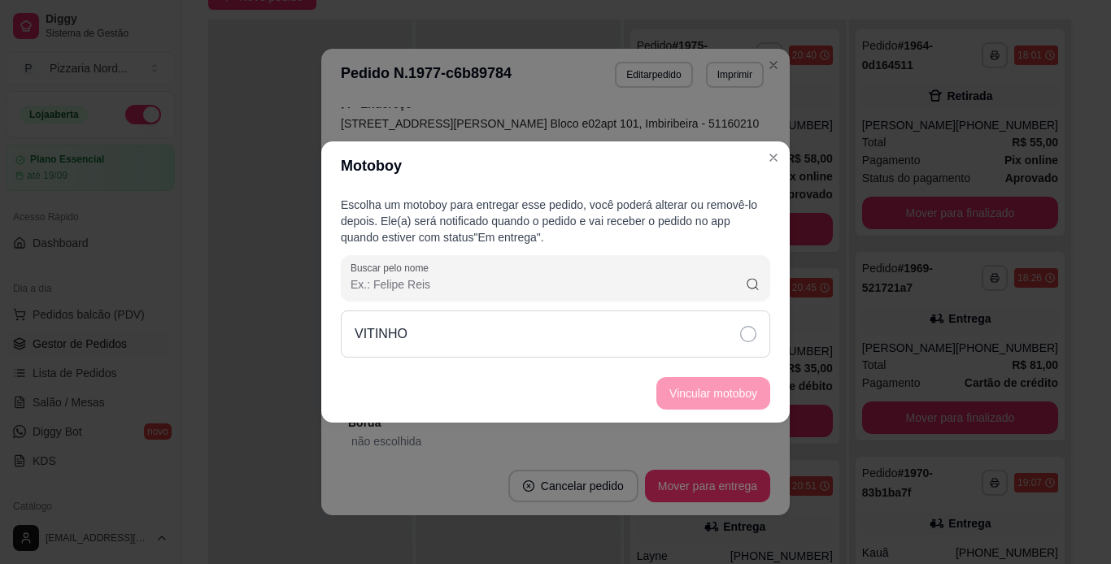
click at [625, 337] on div "VITINHO" at bounding box center [555, 334] width 429 height 47
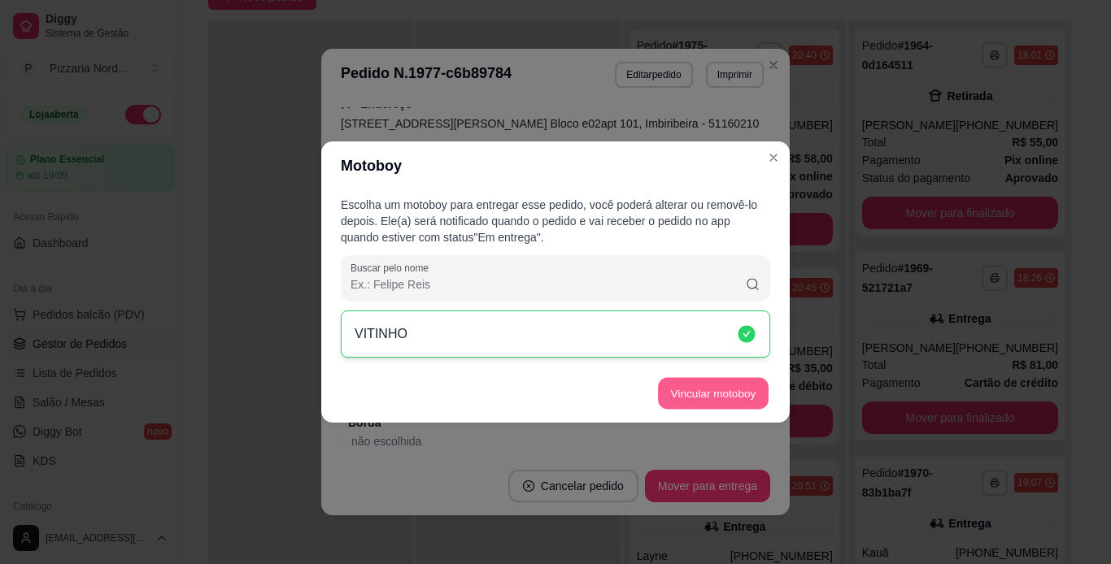
click at [695, 395] on button "Vincular motoboy" at bounding box center [713, 394] width 111 height 32
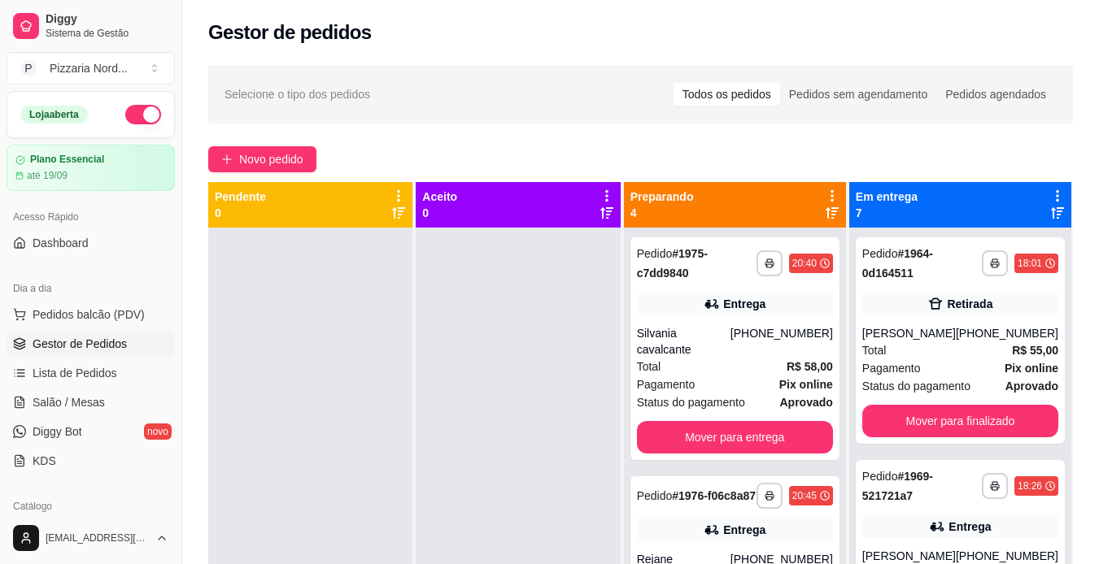
scroll to position [46, 0]
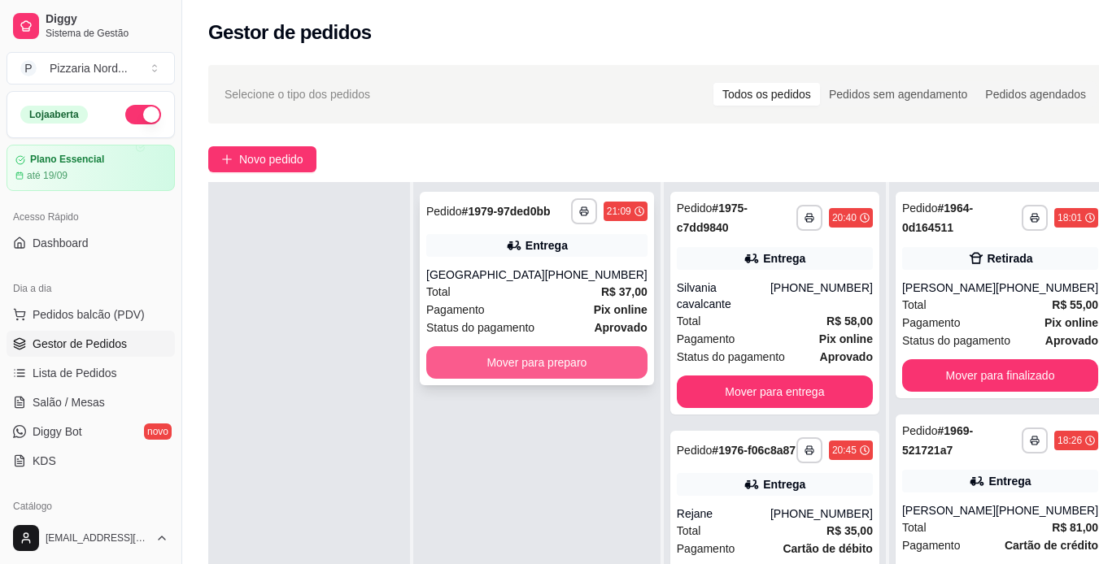
click at [540, 363] on button "Mover para preparo" at bounding box center [536, 362] width 221 height 33
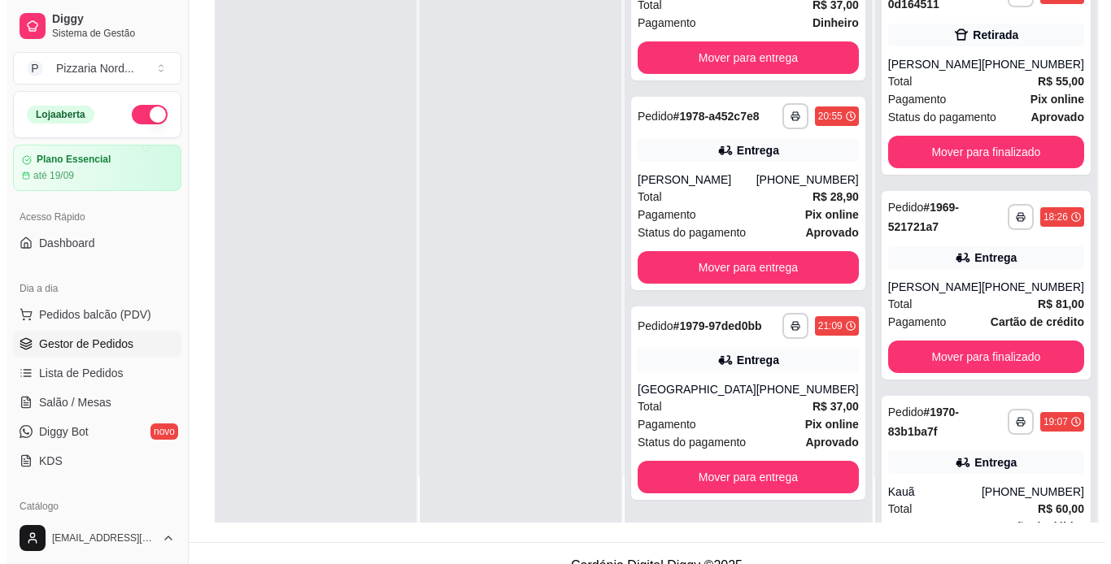
scroll to position [248, 0]
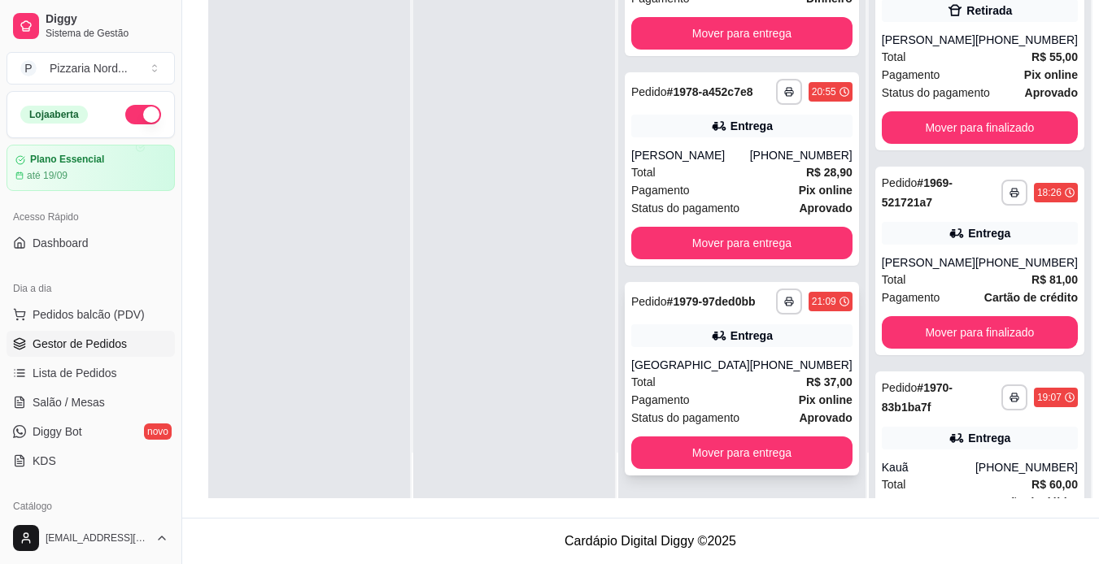
click at [772, 331] on div "Entrega" at bounding box center [741, 335] width 221 height 23
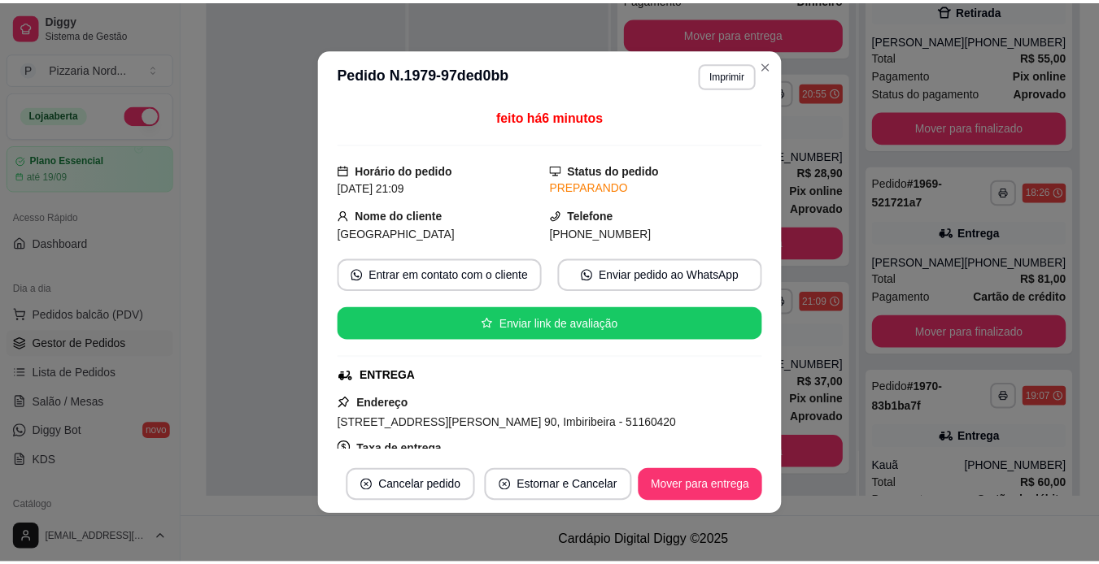
scroll to position [300, 0]
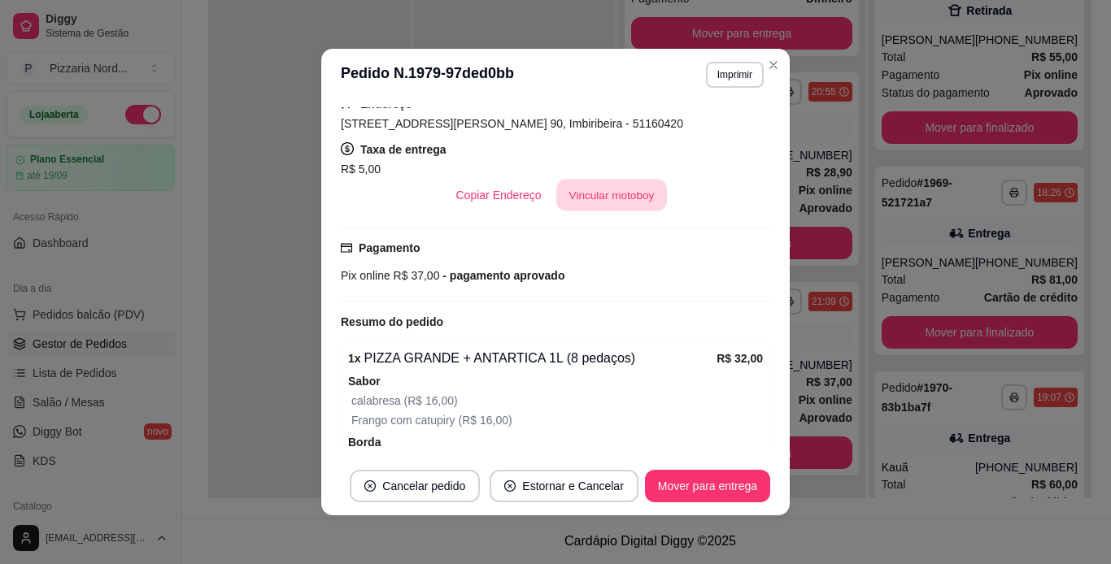
click at [625, 205] on button "Vincular motoboy" at bounding box center [611, 196] width 111 height 32
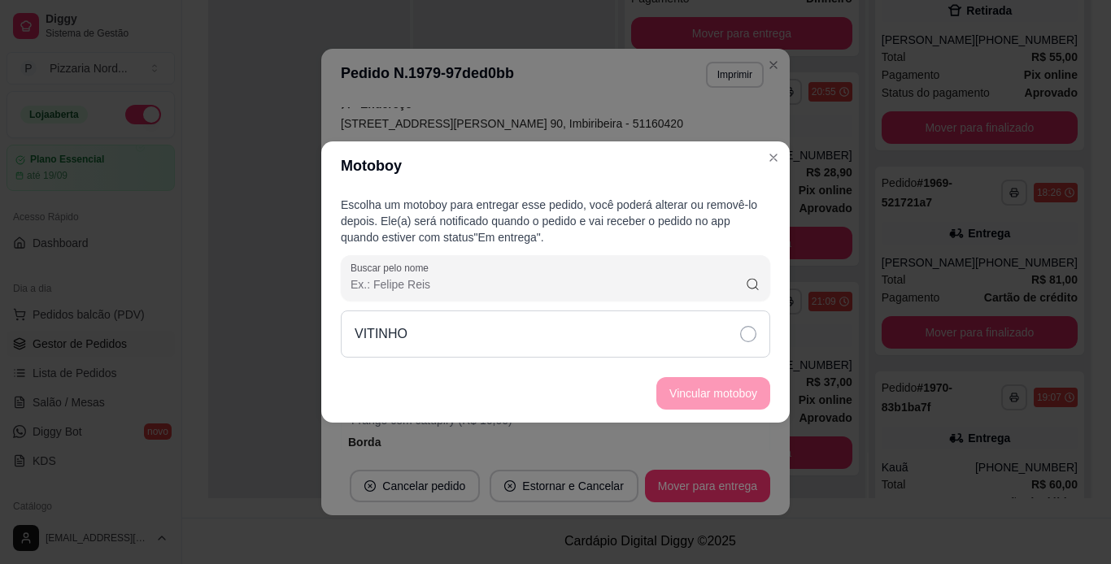
click at [571, 323] on div "VITINHO" at bounding box center [555, 334] width 429 height 47
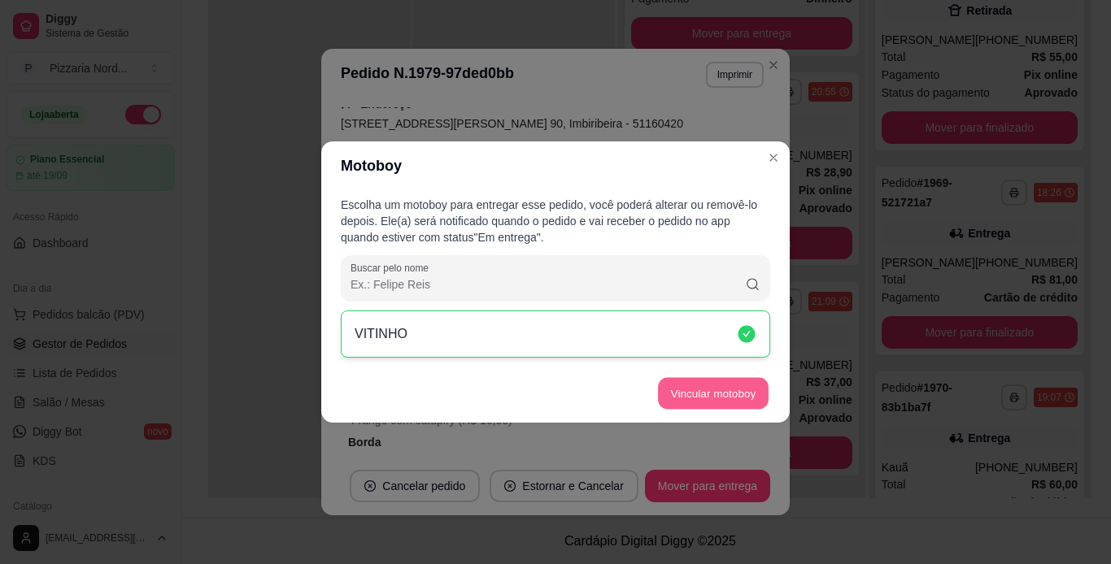
click at [665, 386] on button "Vincular motoboy" at bounding box center [713, 394] width 111 height 32
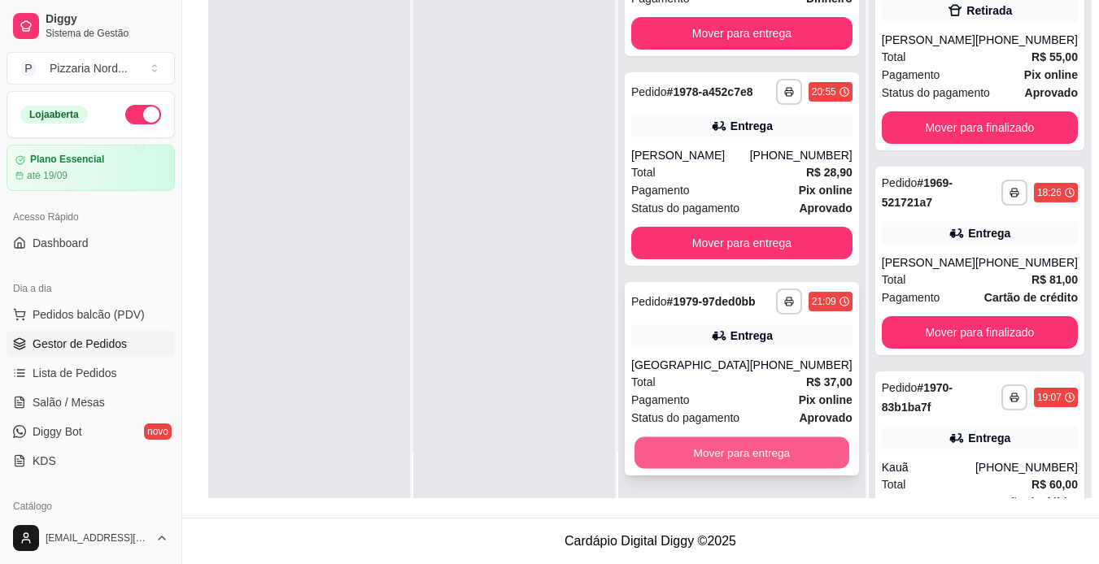
click at [729, 455] on button "Mover para entrega" at bounding box center [741, 454] width 215 height 32
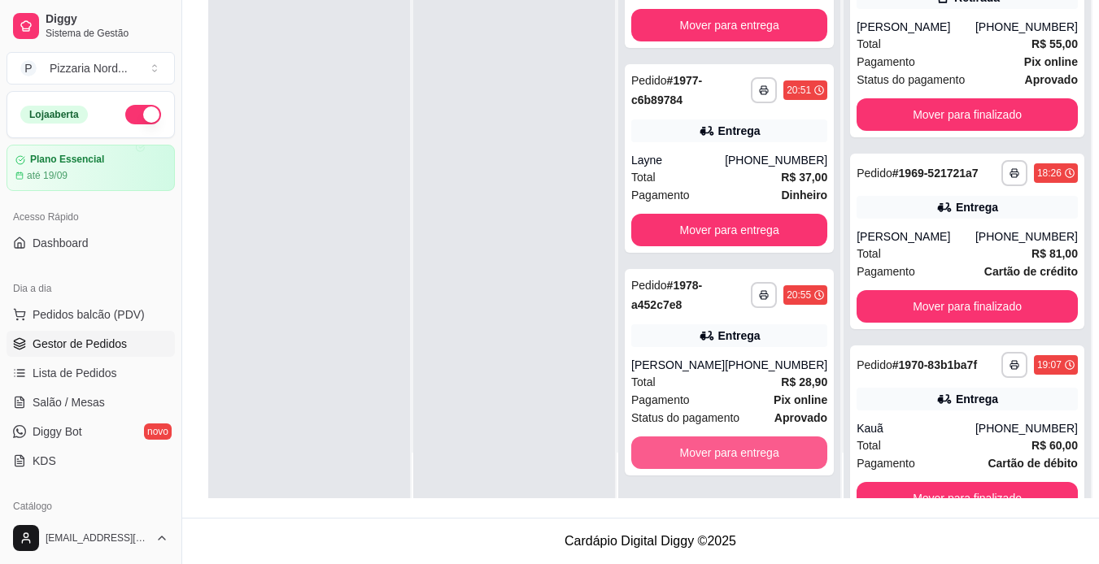
scroll to position [324, 0]
click at [729, 455] on button "Mover para entrega" at bounding box center [729, 454] width 190 height 32
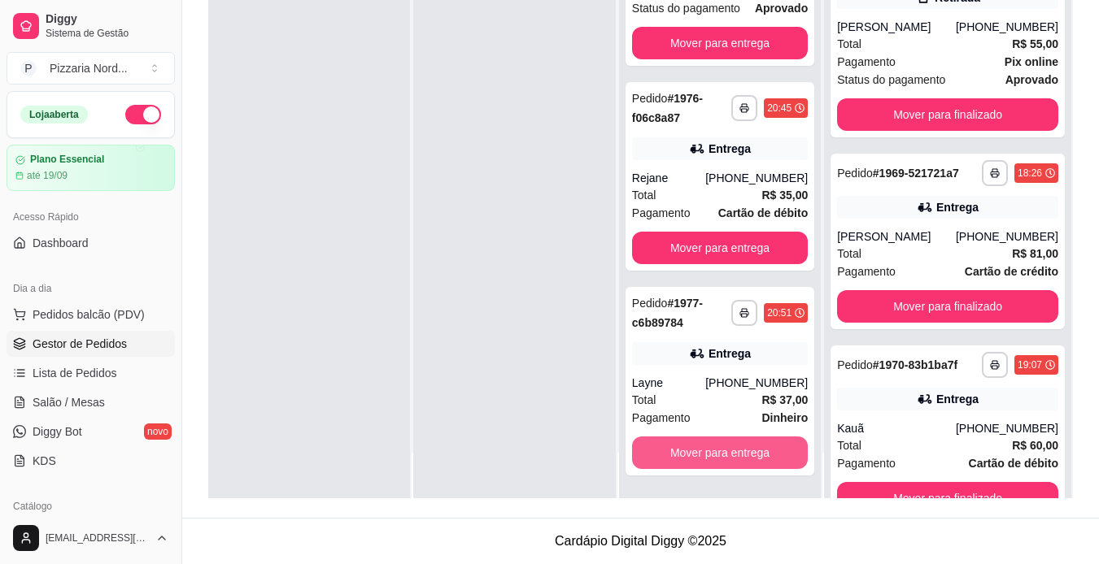
scroll to position [101, 0]
click at [729, 455] on button "Mover para entrega" at bounding box center [719, 454] width 171 height 32
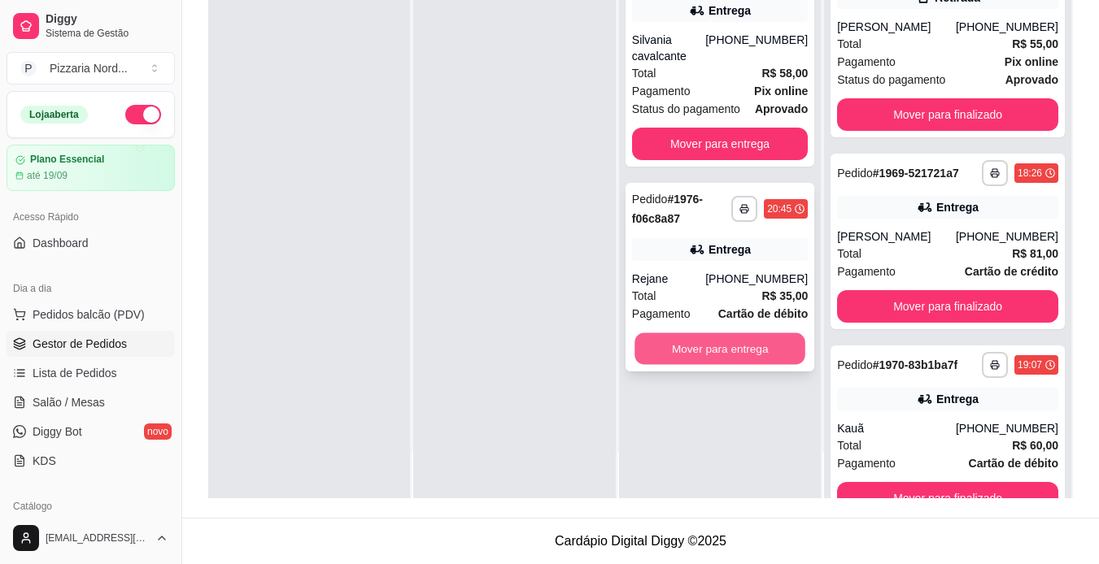
click at [730, 335] on button "Mover para entrega" at bounding box center [719, 349] width 171 height 32
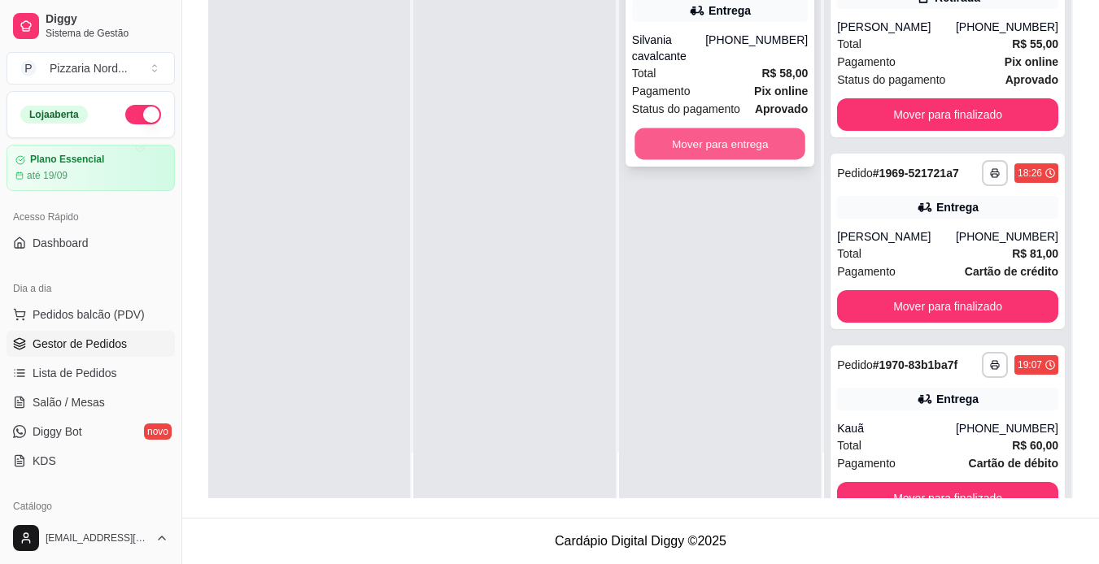
click at [755, 135] on button "Mover para entrega" at bounding box center [719, 144] width 171 height 32
